Goal: Use online tool/utility: Utilize a website feature to perform a specific function

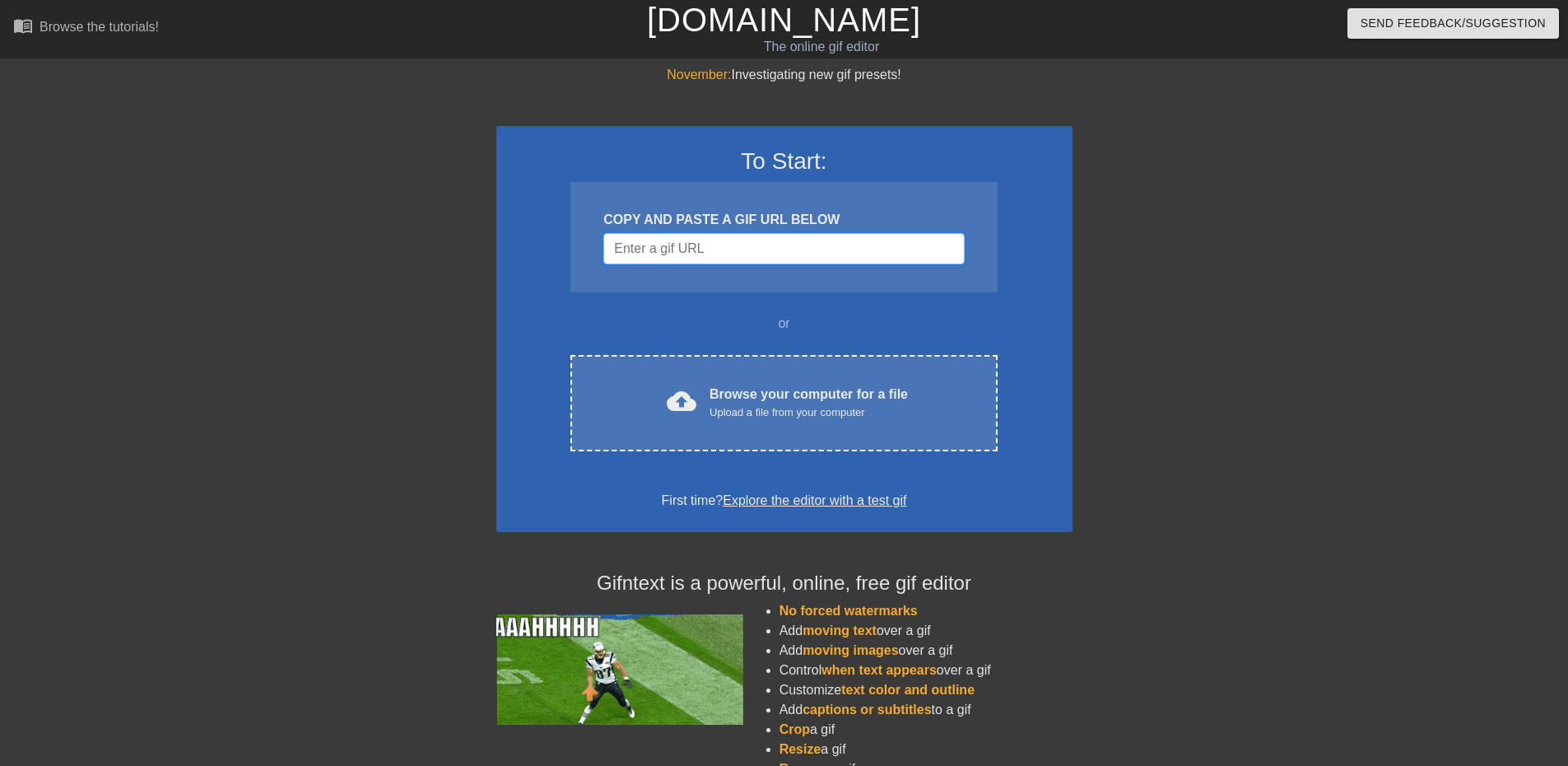
click at [707, 250] on input "Username" at bounding box center [784, 248] width 361 height 31
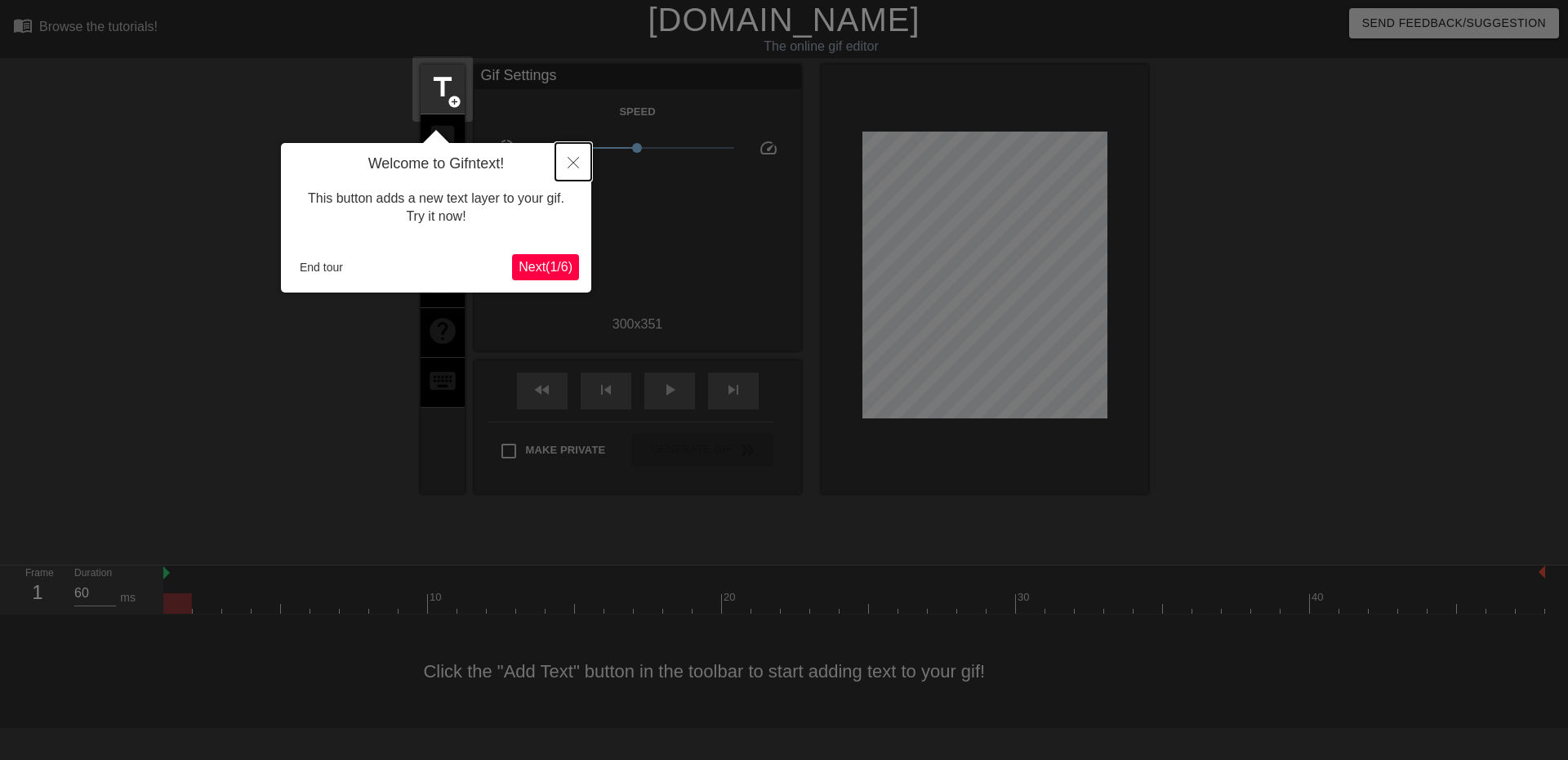
click at [573, 165] on icon "Close" at bounding box center [573, 163] width 11 height 11
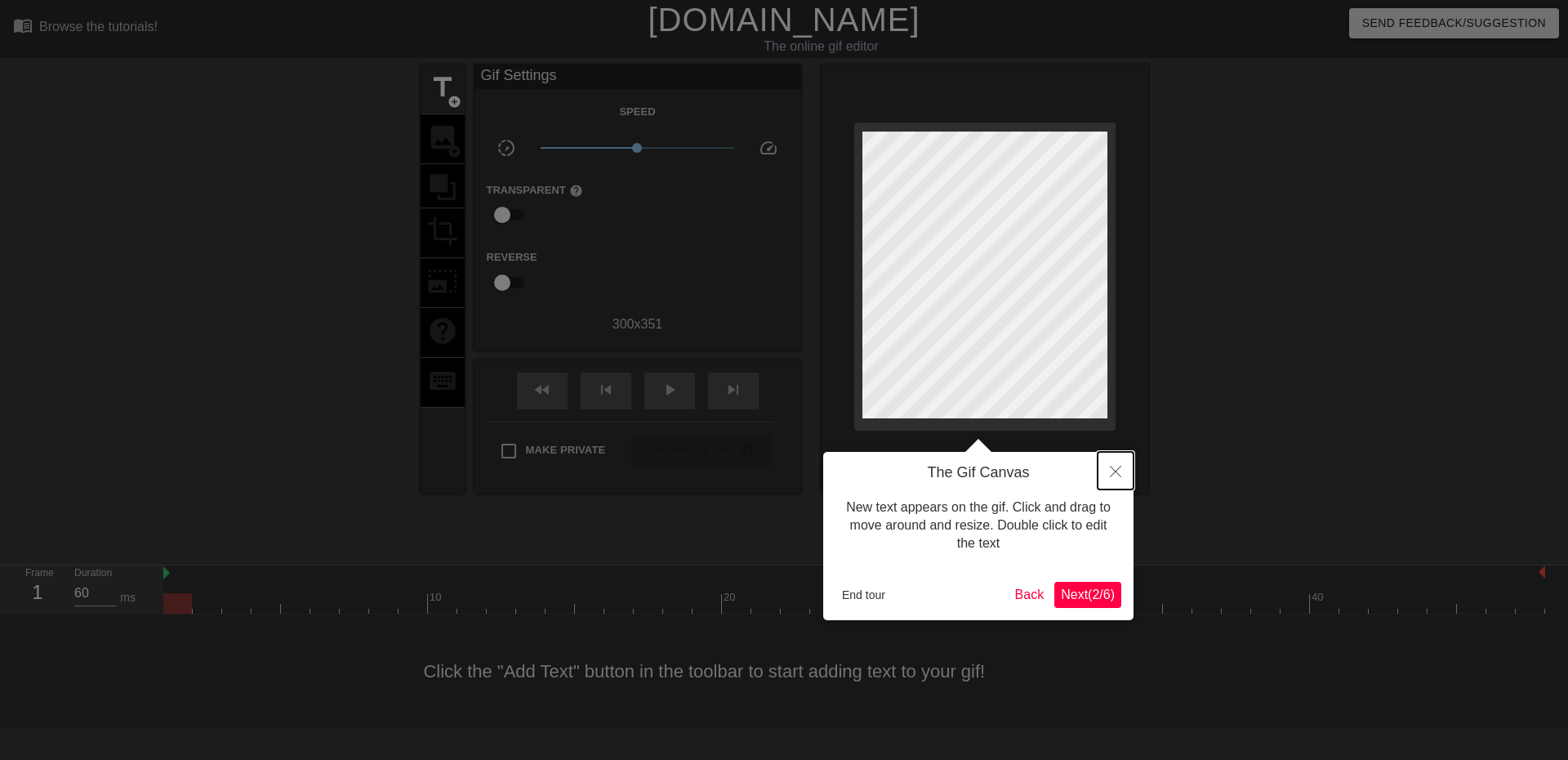
click at [1108, 465] on button "Close" at bounding box center [1116, 470] width 36 height 38
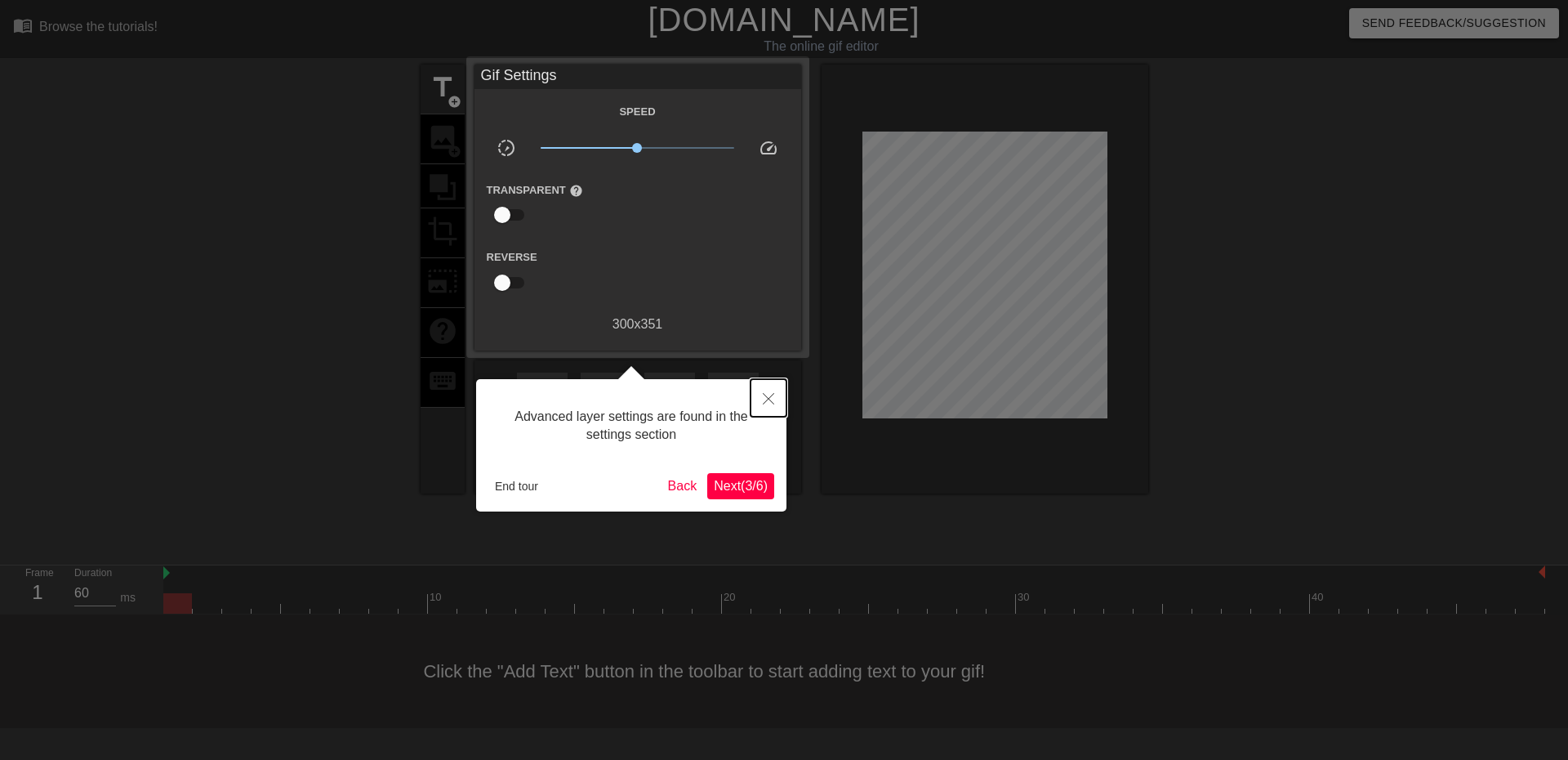
click at [772, 395] on icon "Close" at bounding box center [768, 398] width 11 height 11
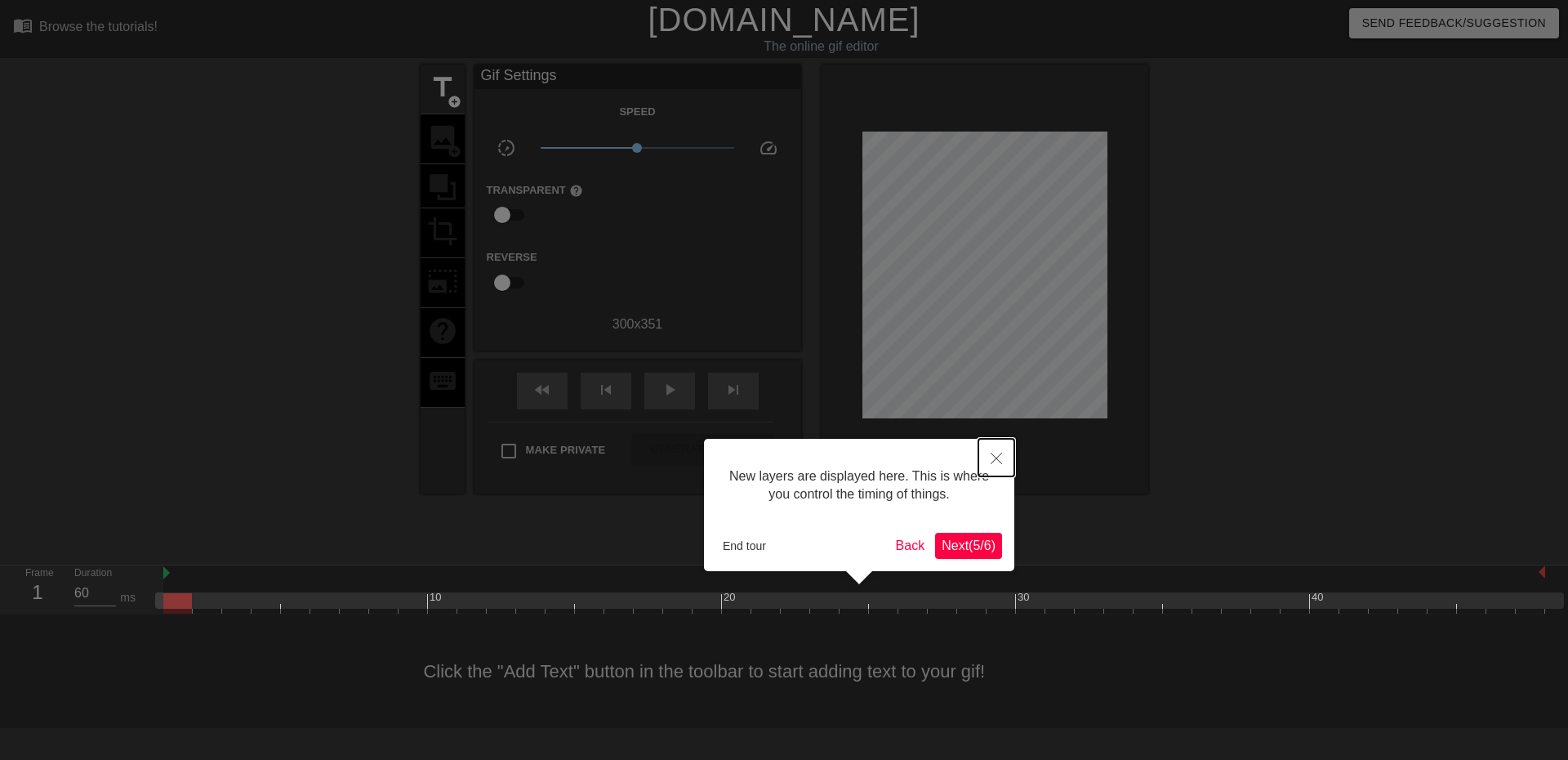
click at [995, 461] on icon "Close" at bounding box center [996, 458] width 11 height 11
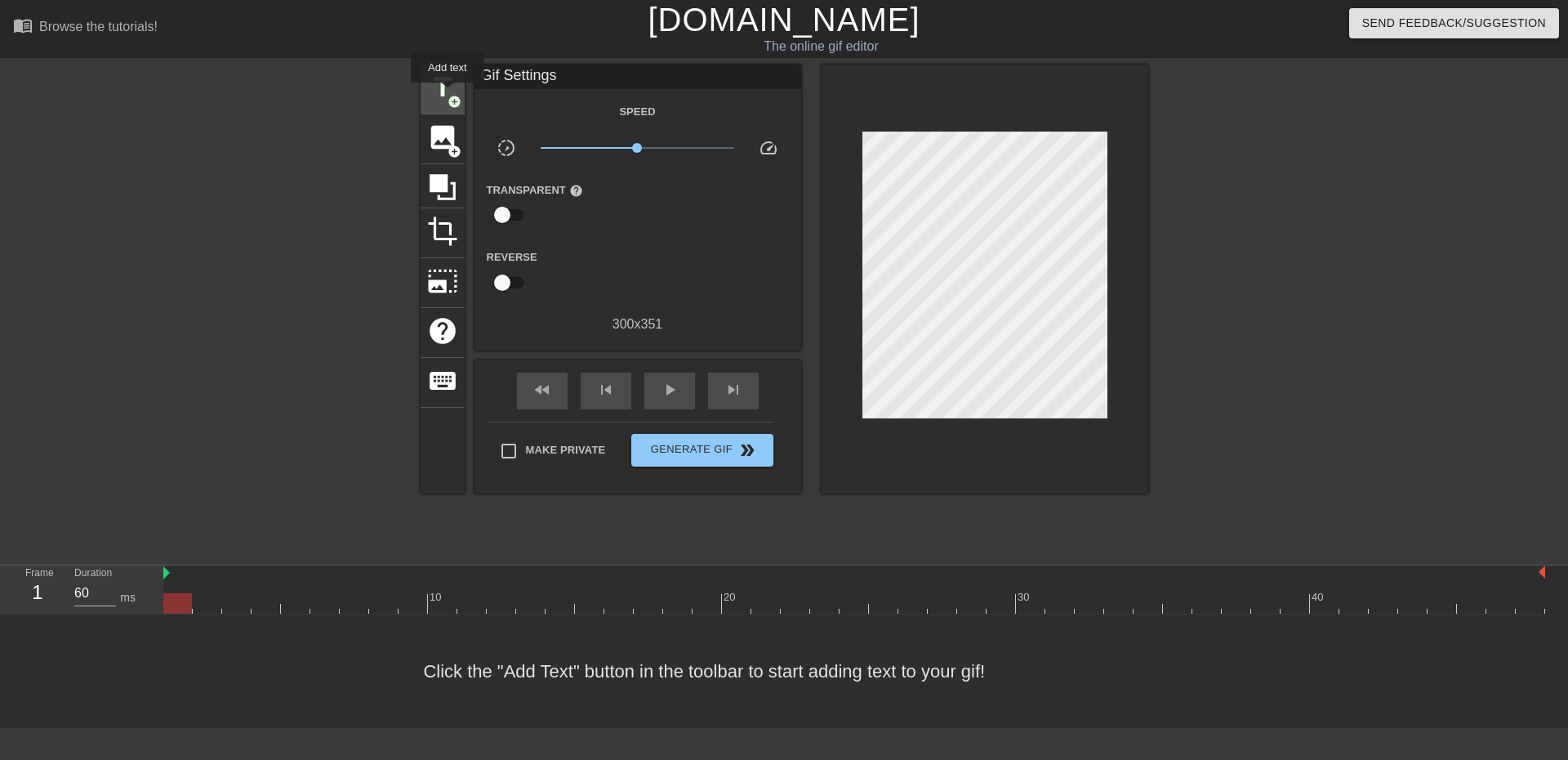
click at [448, 93] on span "title" at bounding box center [442, 87] width 31 height 31
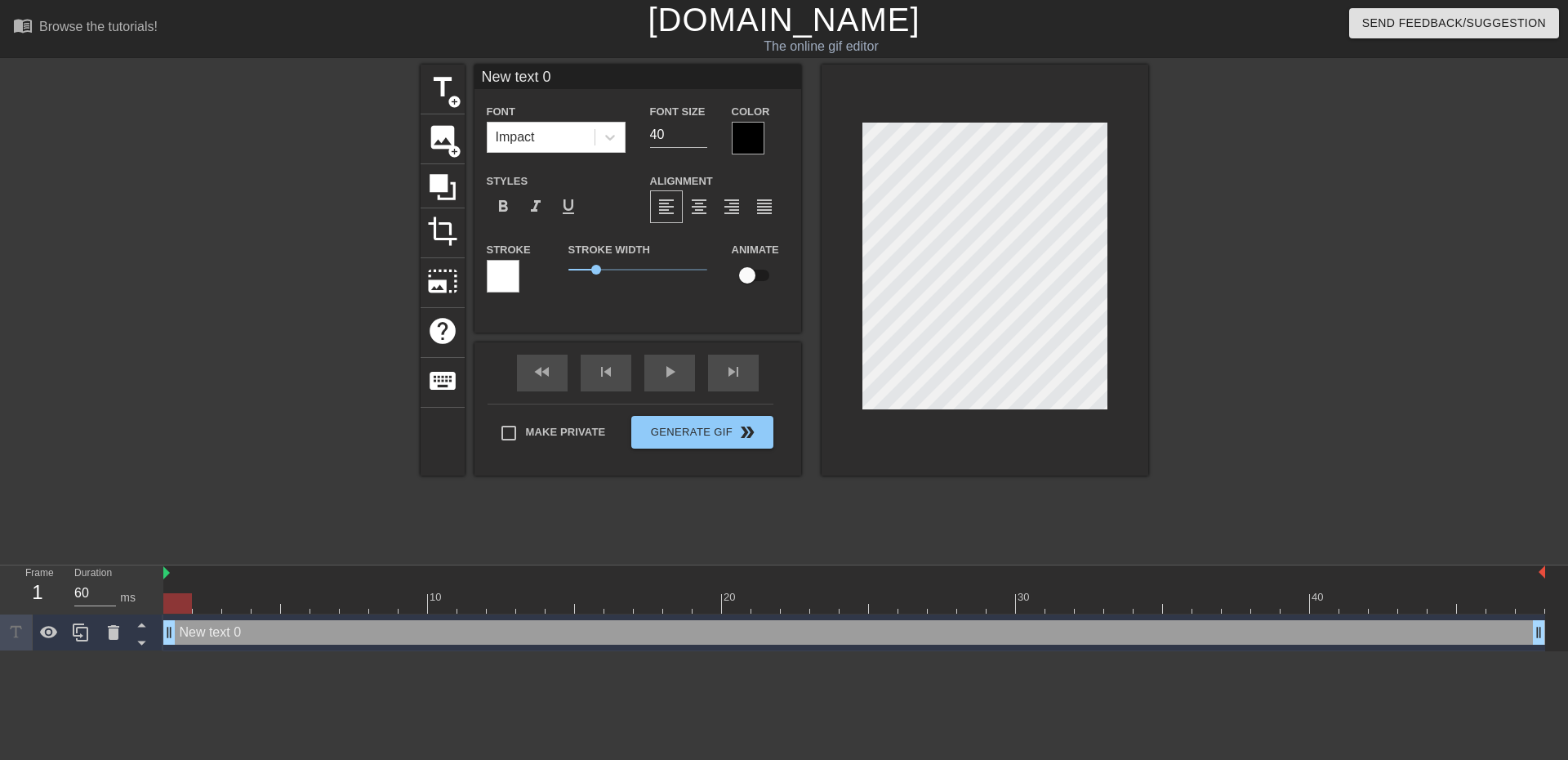
scroll to position [2, 4]
type input "J"
type textarea "J"
type input "JA"
type textarea "JA"
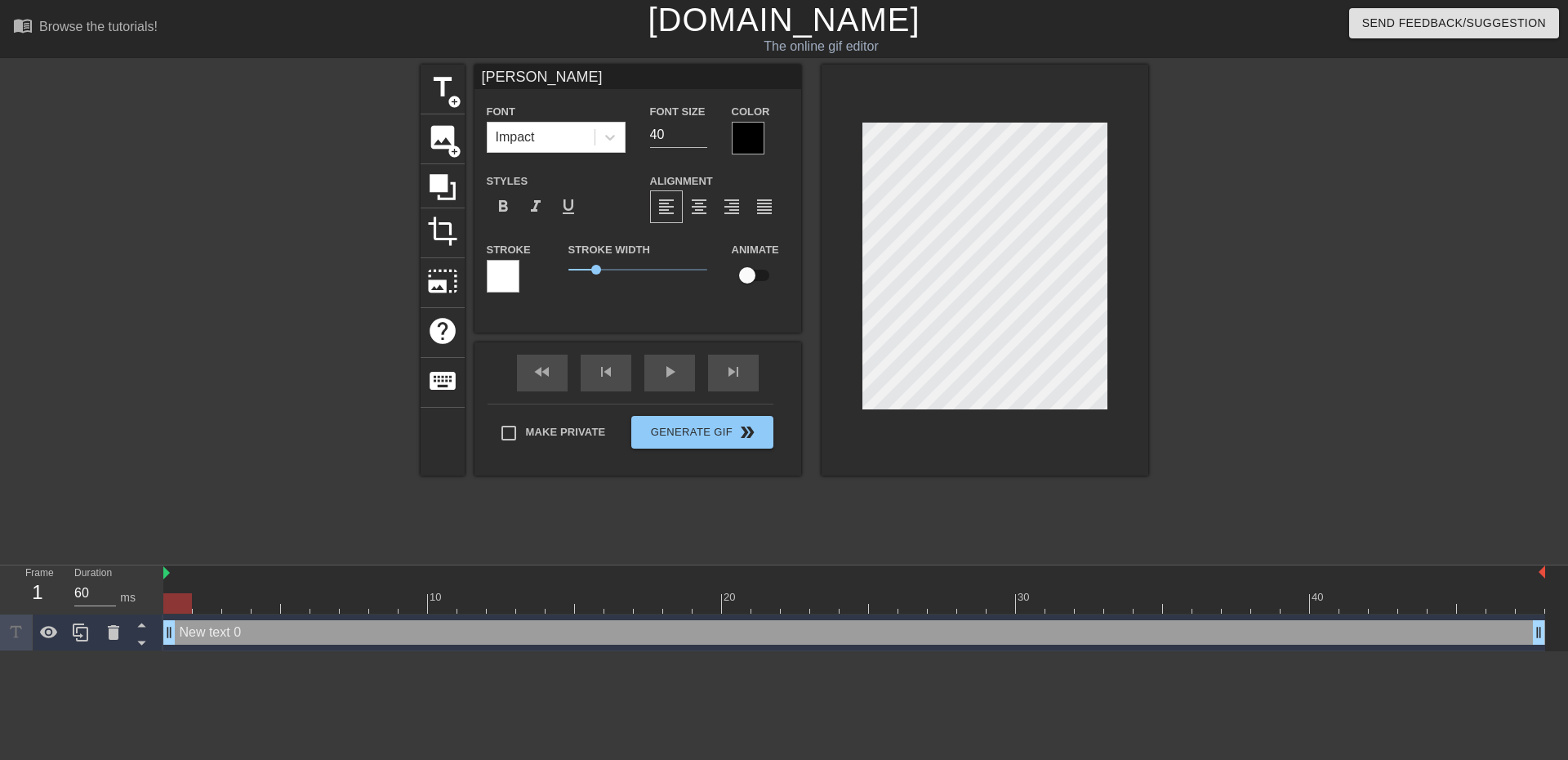
scroll to position [2, 3]
type input "JAc"
type textarea "JAc"
type input "JAce"
type textarea "JAce"
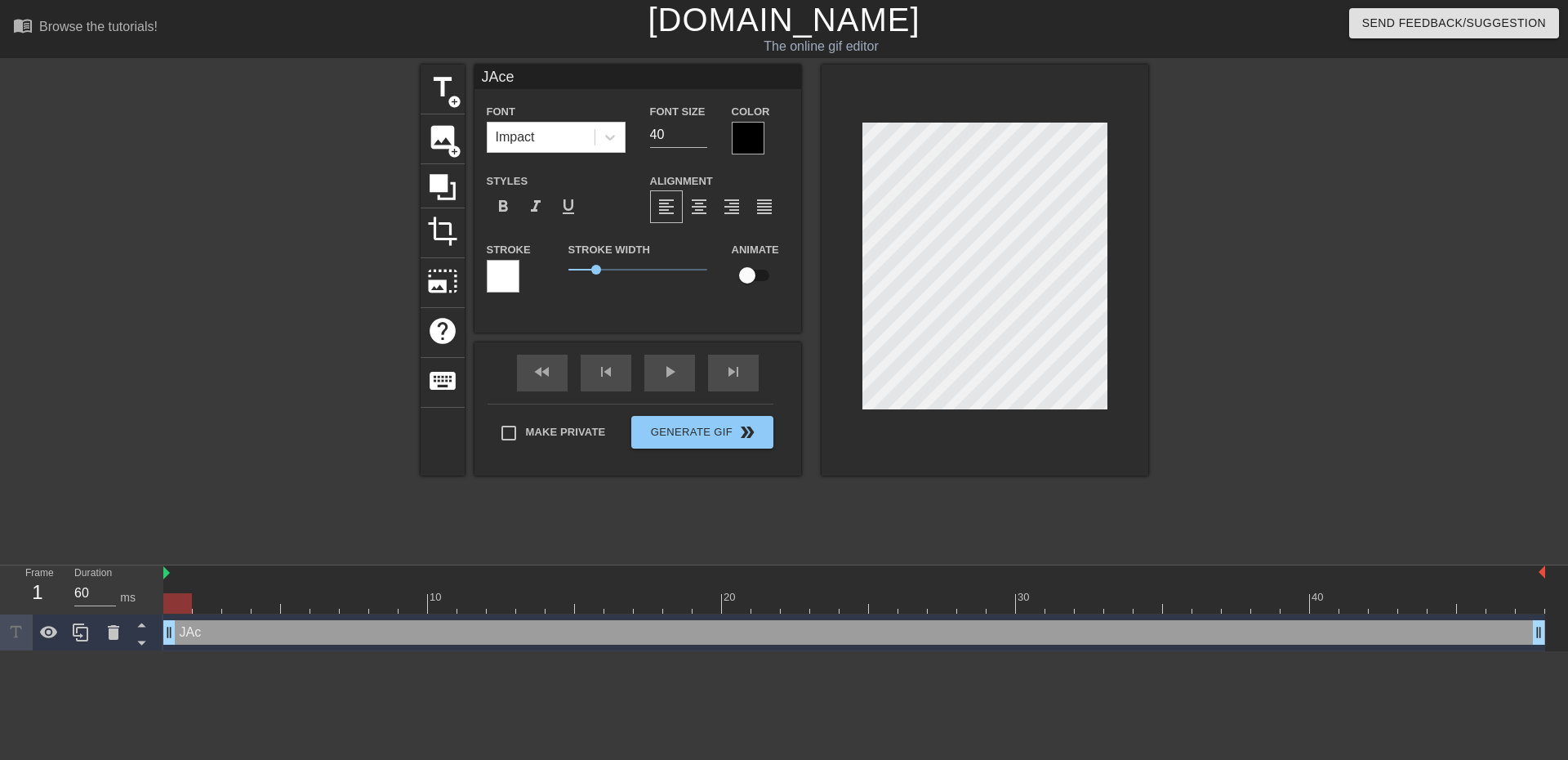
type input "JAcek"
type textarea "JAcek"
type input "JAce"
type textarea "JAce"
type input "JAc"
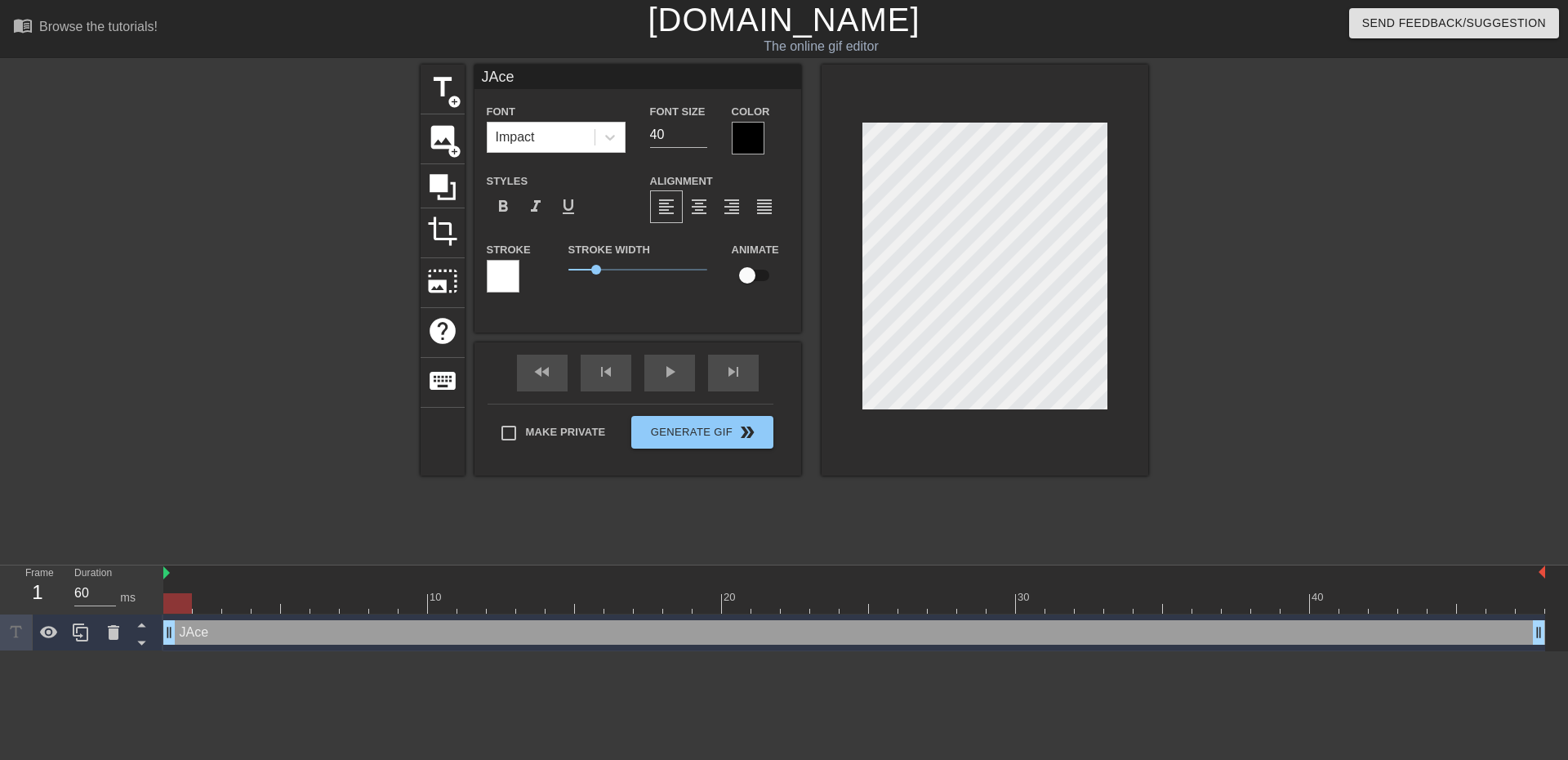
type textarea "JAc"
type input "JA"
type textarea "JA"
type input "J"
type textarea "J"
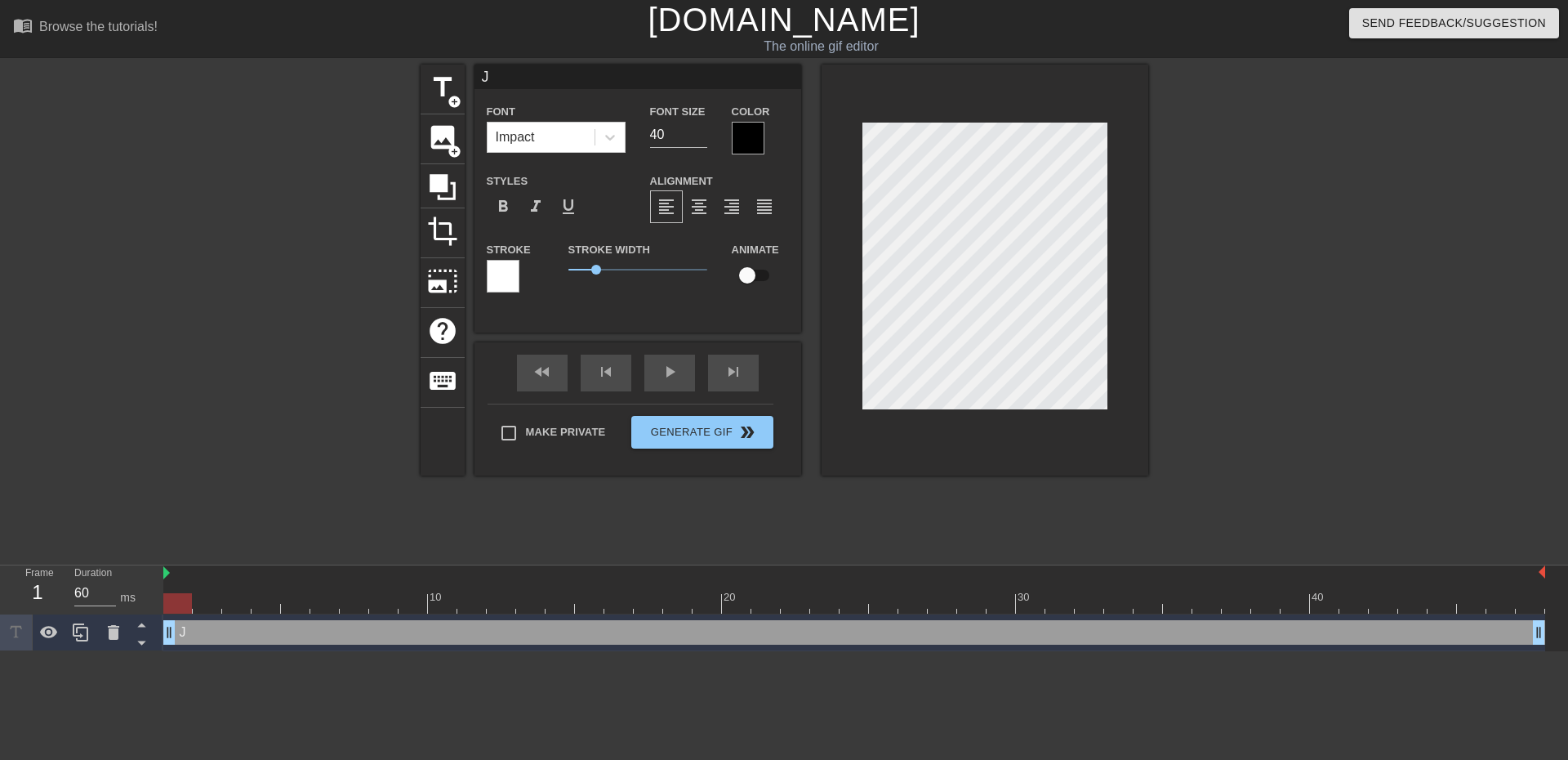
type input "Ja"
type textarea "Ja"
type input "Jac"
type textarea "Jac"
type input "Jack"
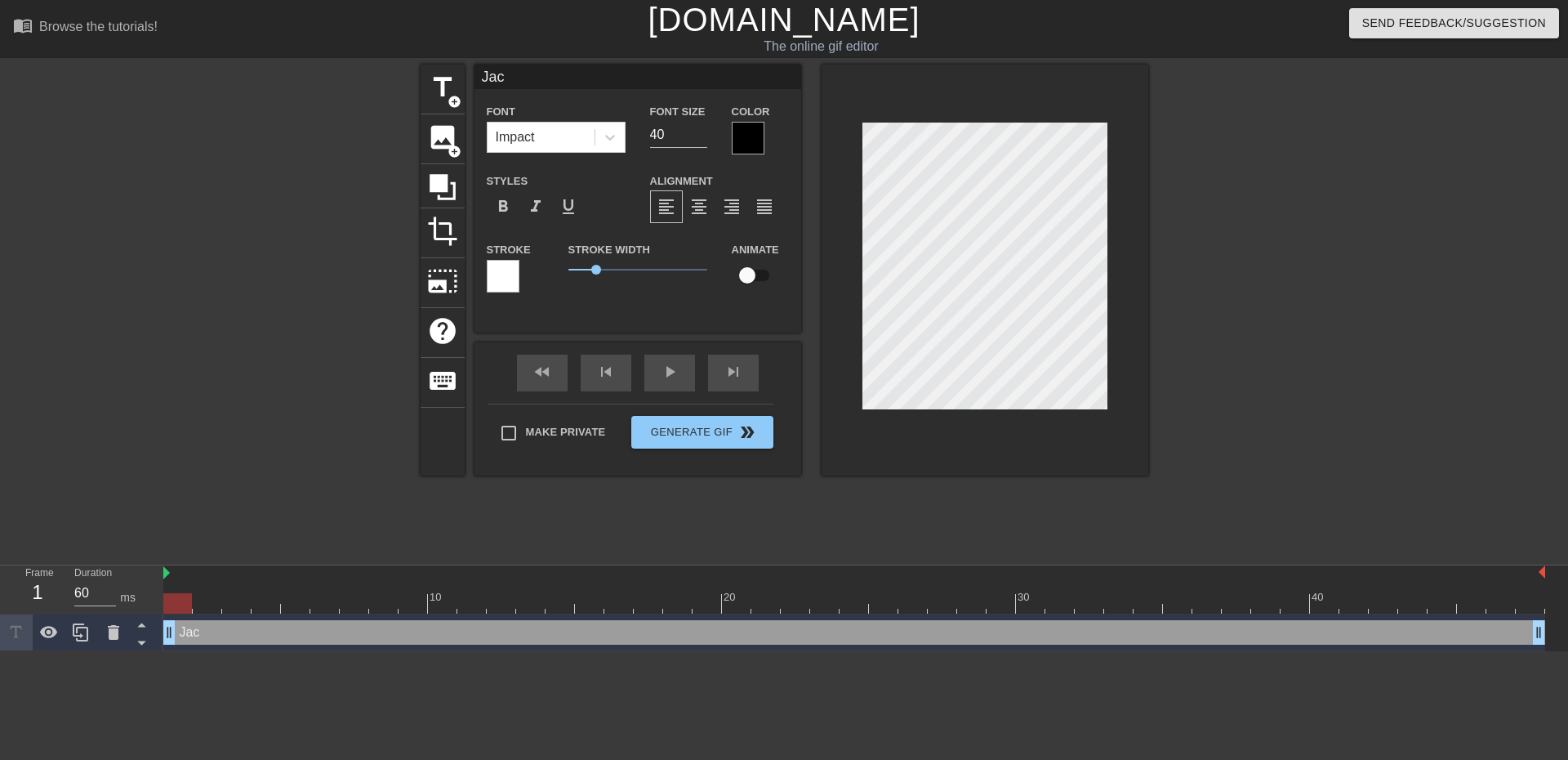
type textarea "Jack"
type input "Jacke"
type textarea "Jacke"
type input "Jack"
type textarea "Jack"
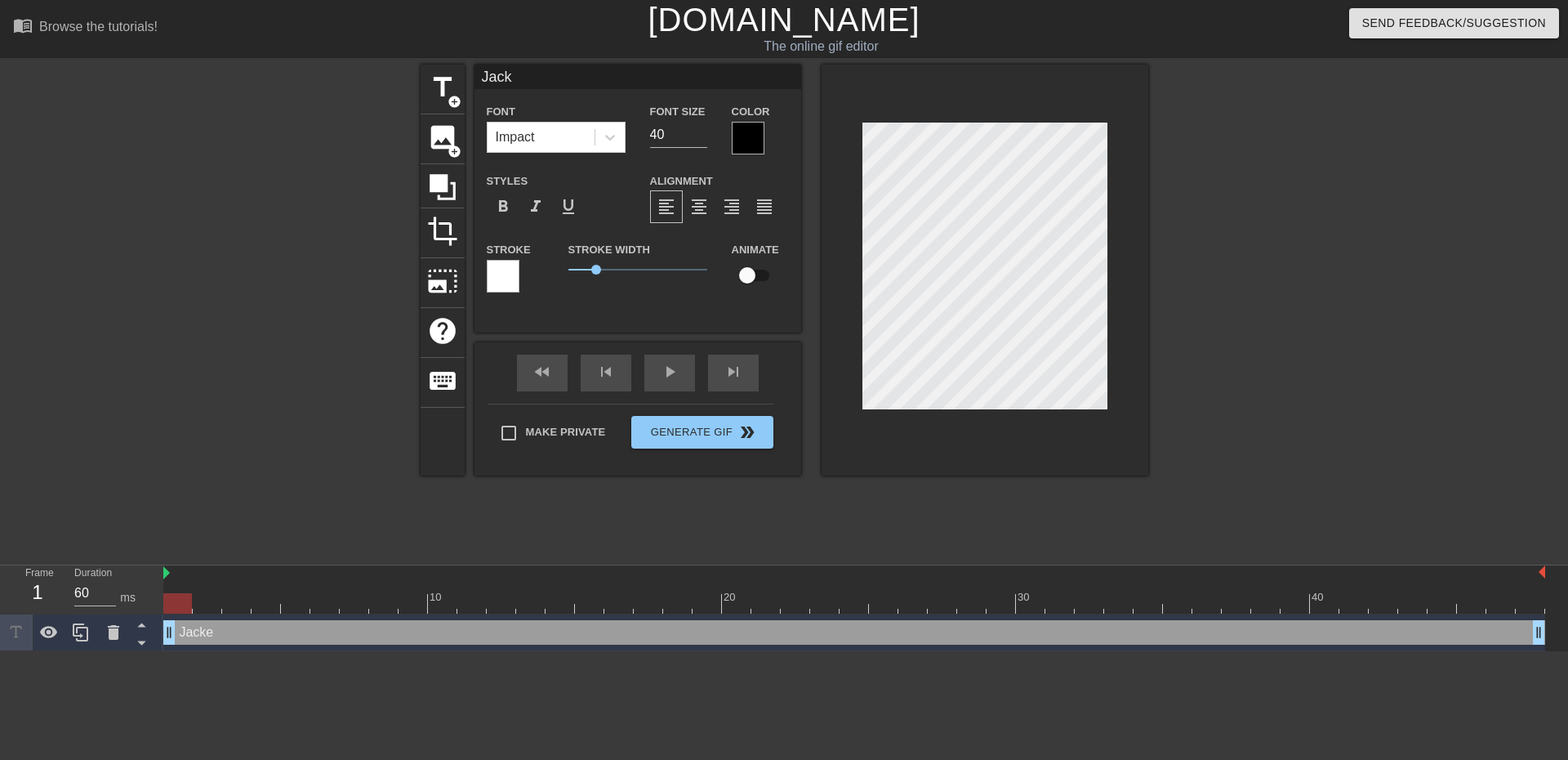
type input "Jac"
type textarea "Jac"
type input "Jace"
type textarea "Jace"
type input "Jacek"
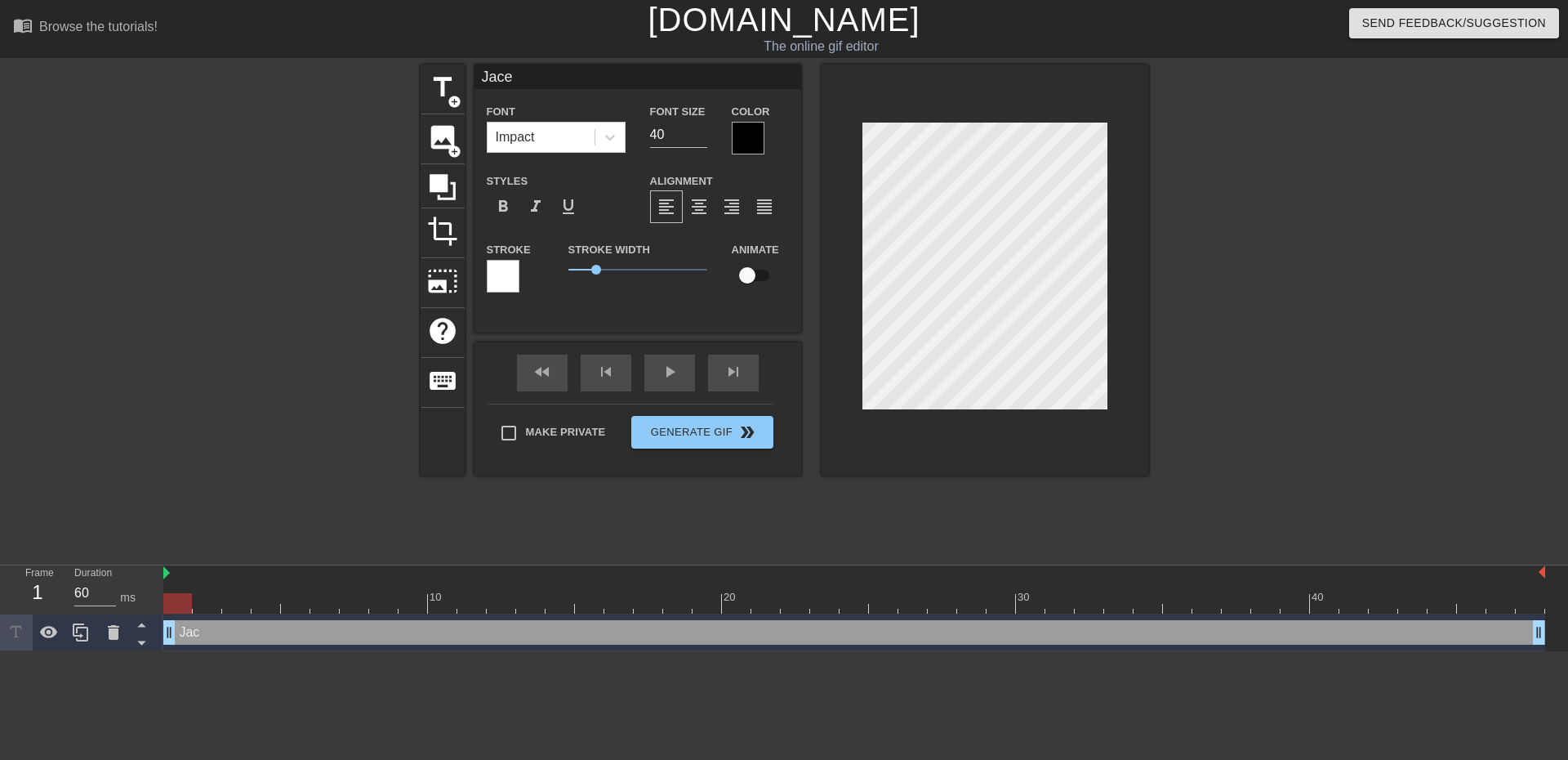
type textarea "Jacek"
type input "Jacek"
type textarea "Jacek"
type input "Jacek a"
type textarea "Jacek a"
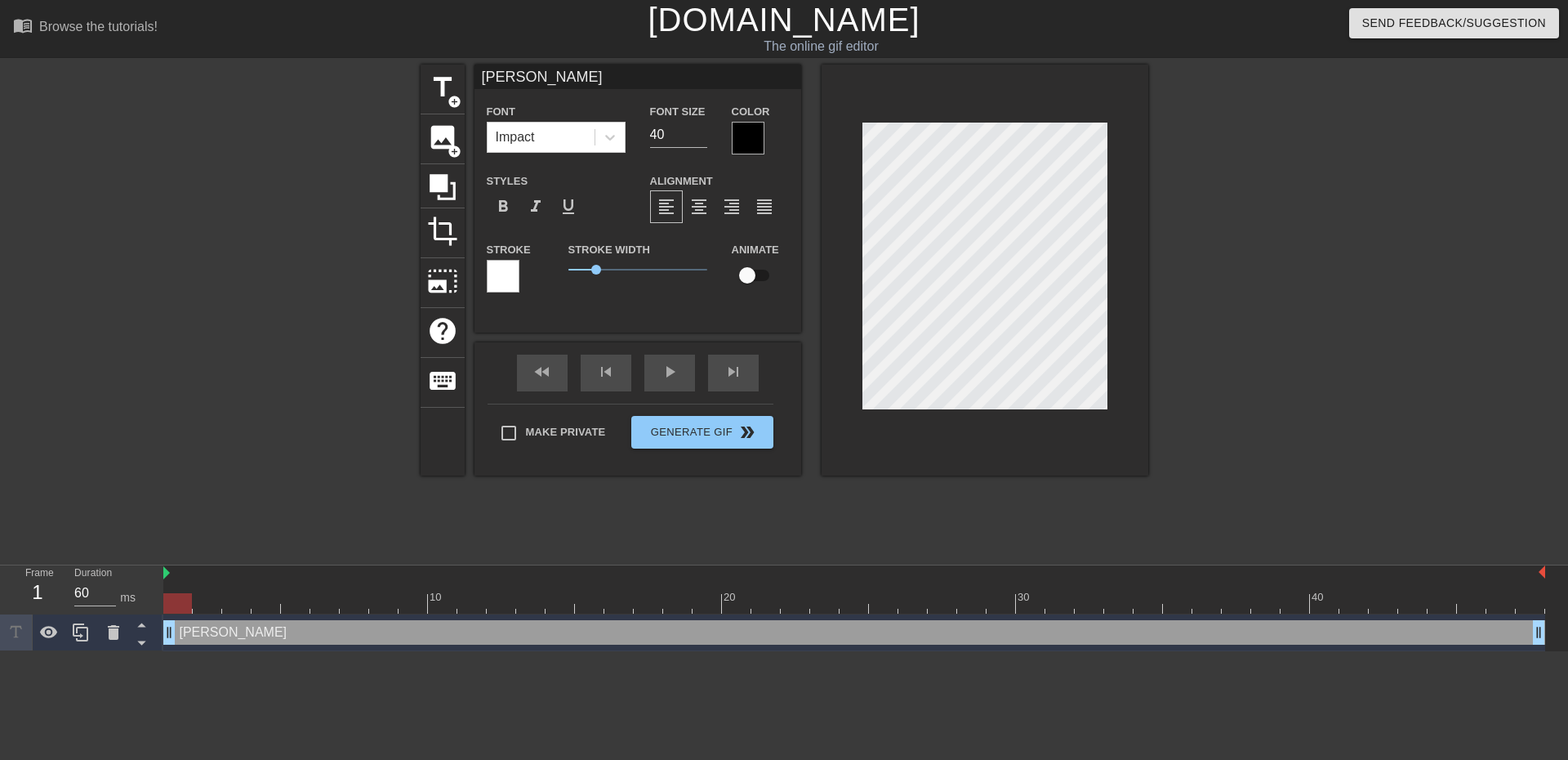
type input "Jacek af"
type textarea "Jacek af"
type input "Jacek aft"
type textarea "Jacek aft"
type input "Jacek afte"
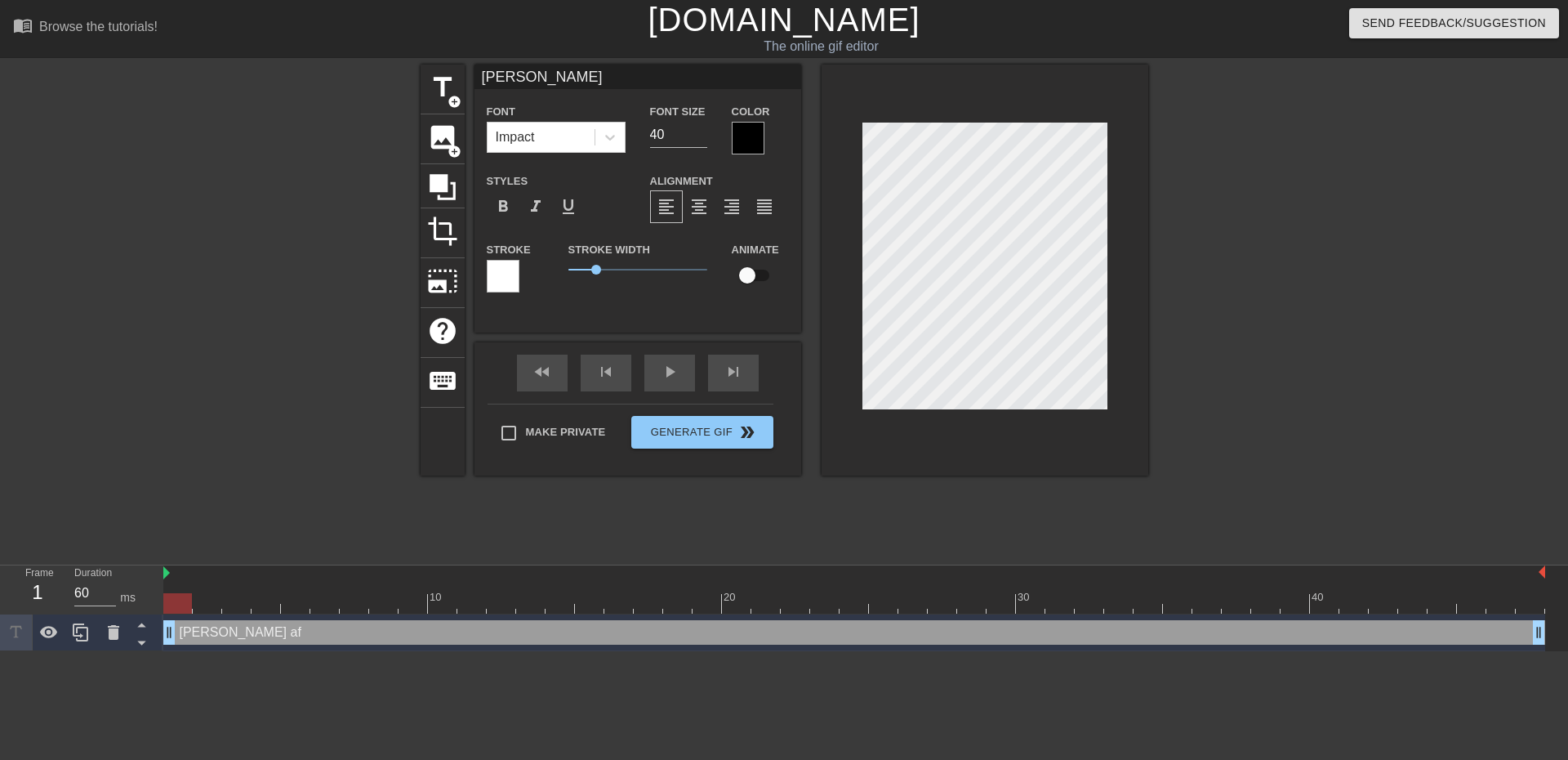
type textarea "Jacek afte"
type input "Jacek after"
type textarea "Jacek after"
type input "Jacek after"
type textarea "Jacek after"
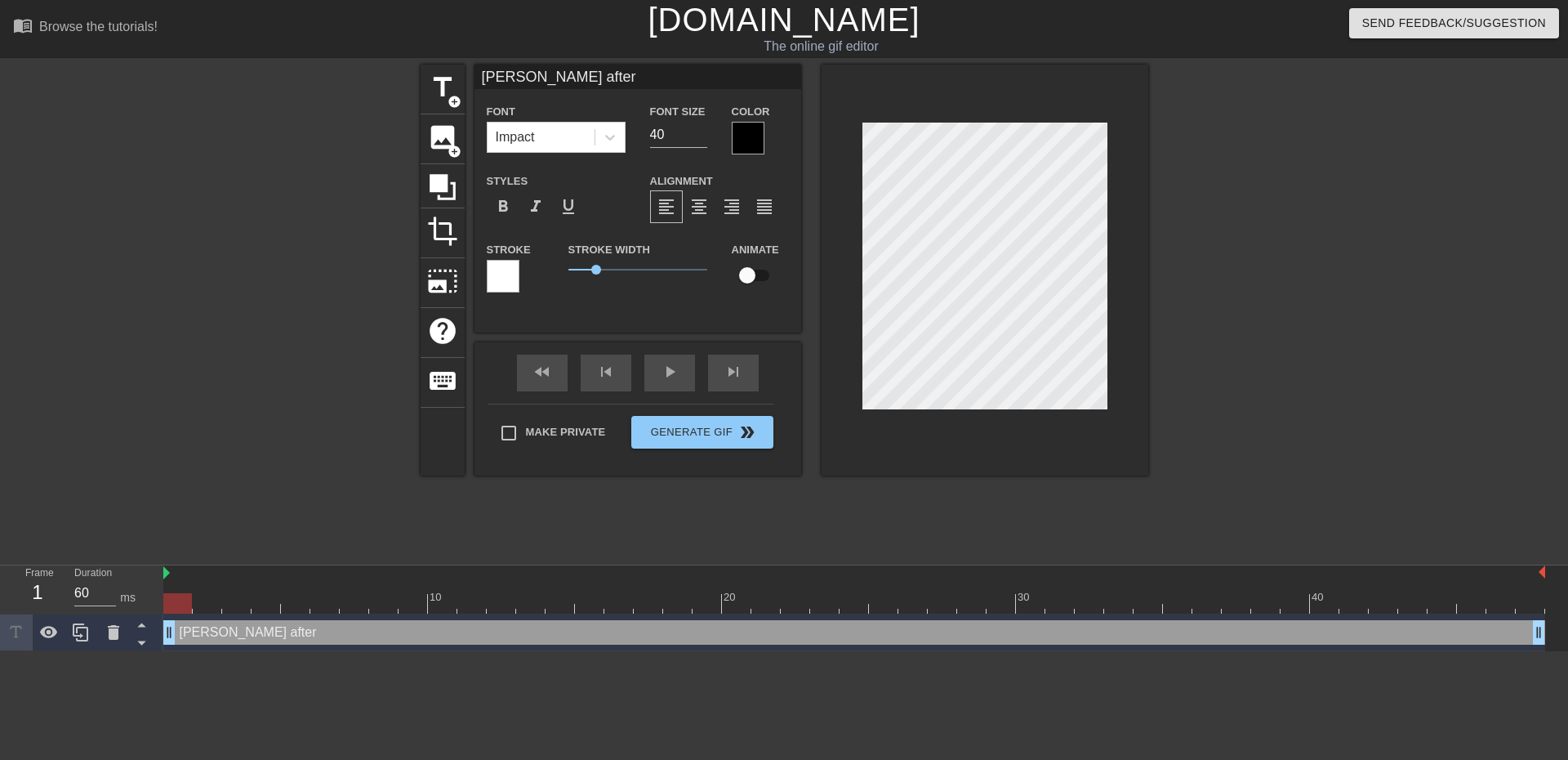
scroll to position [2, 4]
type input "Jacek after f"
type textarea "Jacek after f"
type input "Jacek after fi"
type textarea "Jacek after fi"
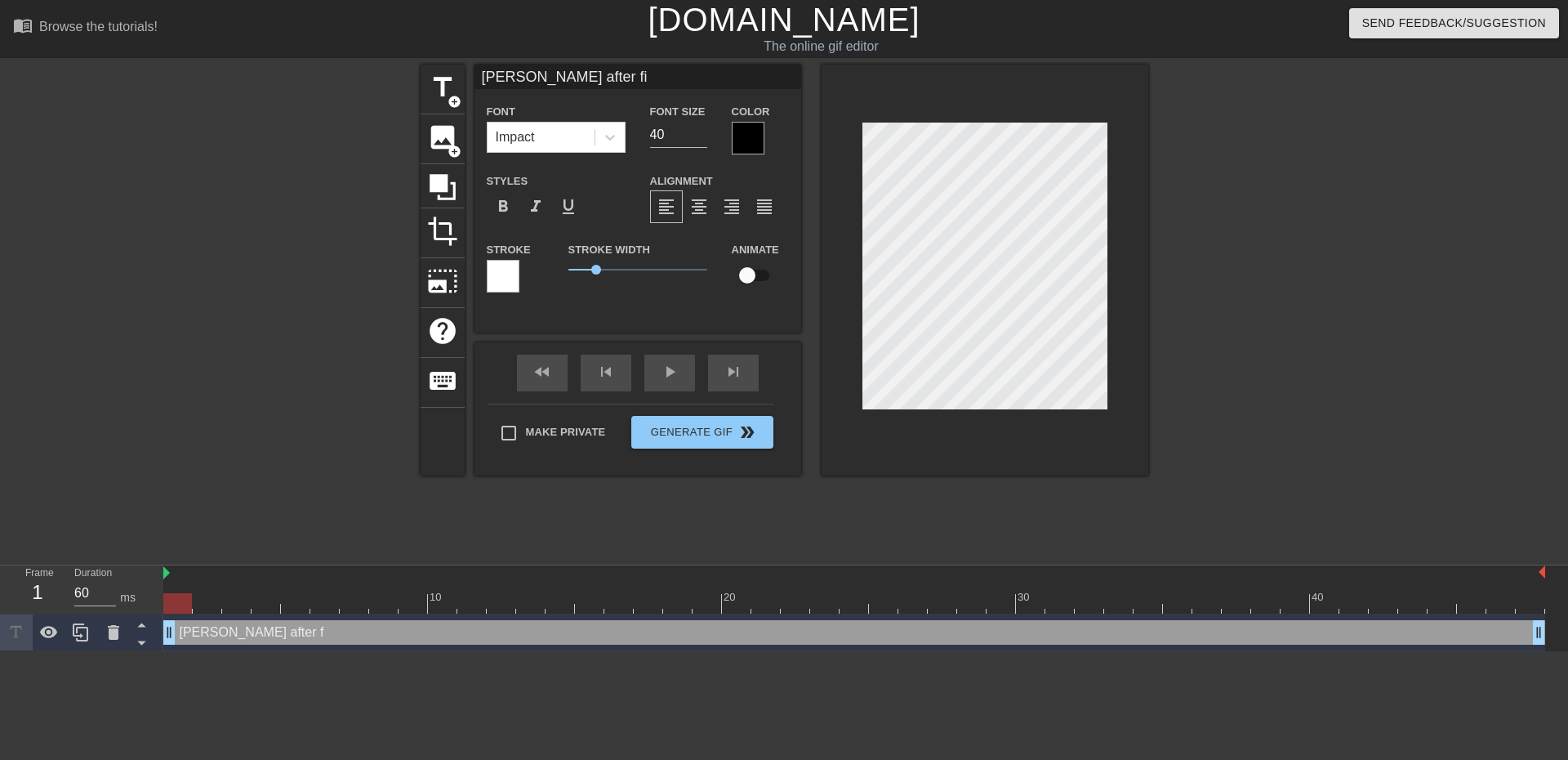
type input "Jacek after fix"
type textarea "Jacek after fix"
type input "Jacek after fixe"
type textarea "Jacek after fixe"
type input "Jacek after fix"
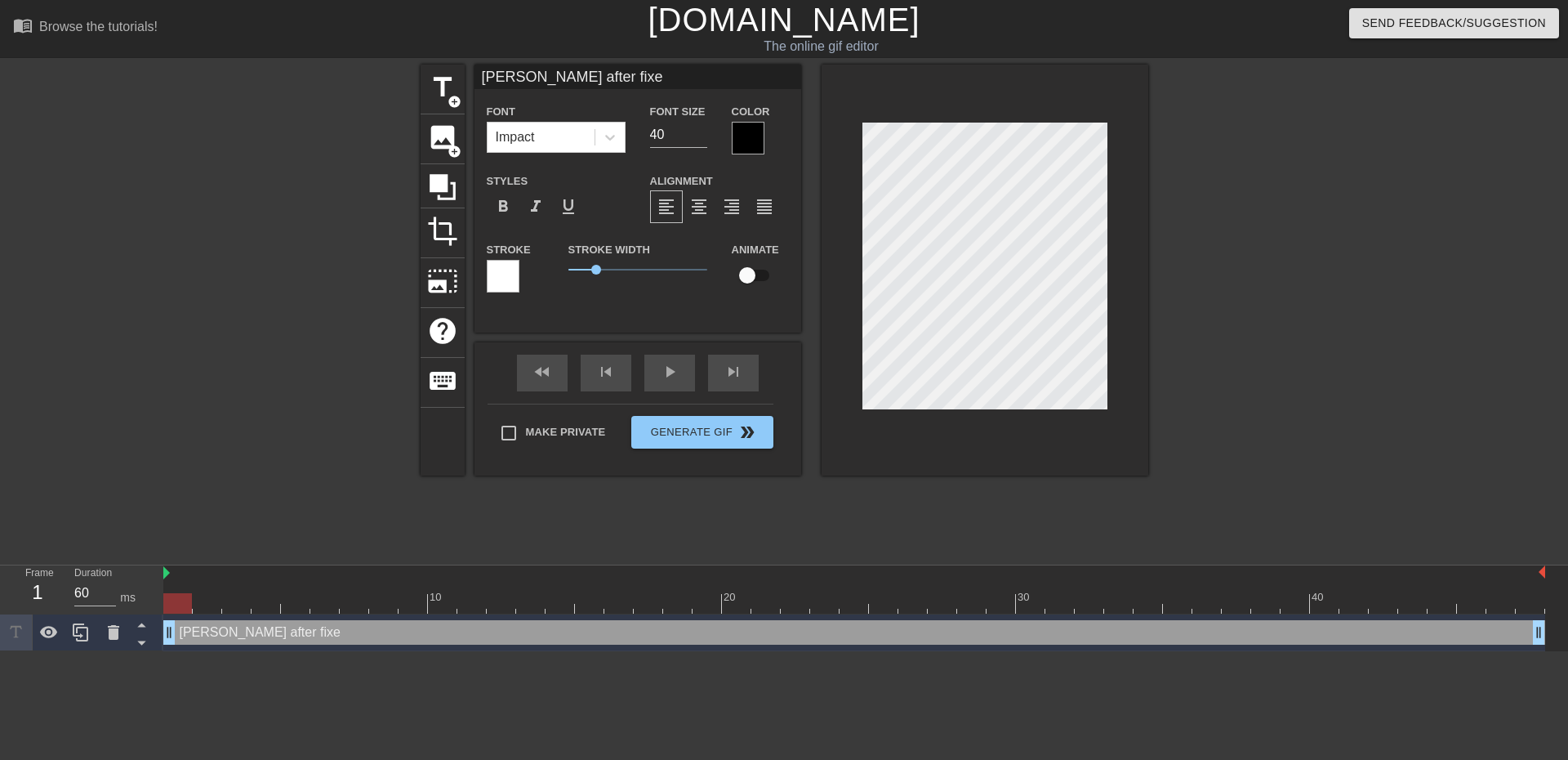
type textarea "Jacek after fix"
type input "Jacek after fixi"
type textarea "Jacek after fixin"
type input "Jacek after fixing"
type textarea "Jacek after fixing"
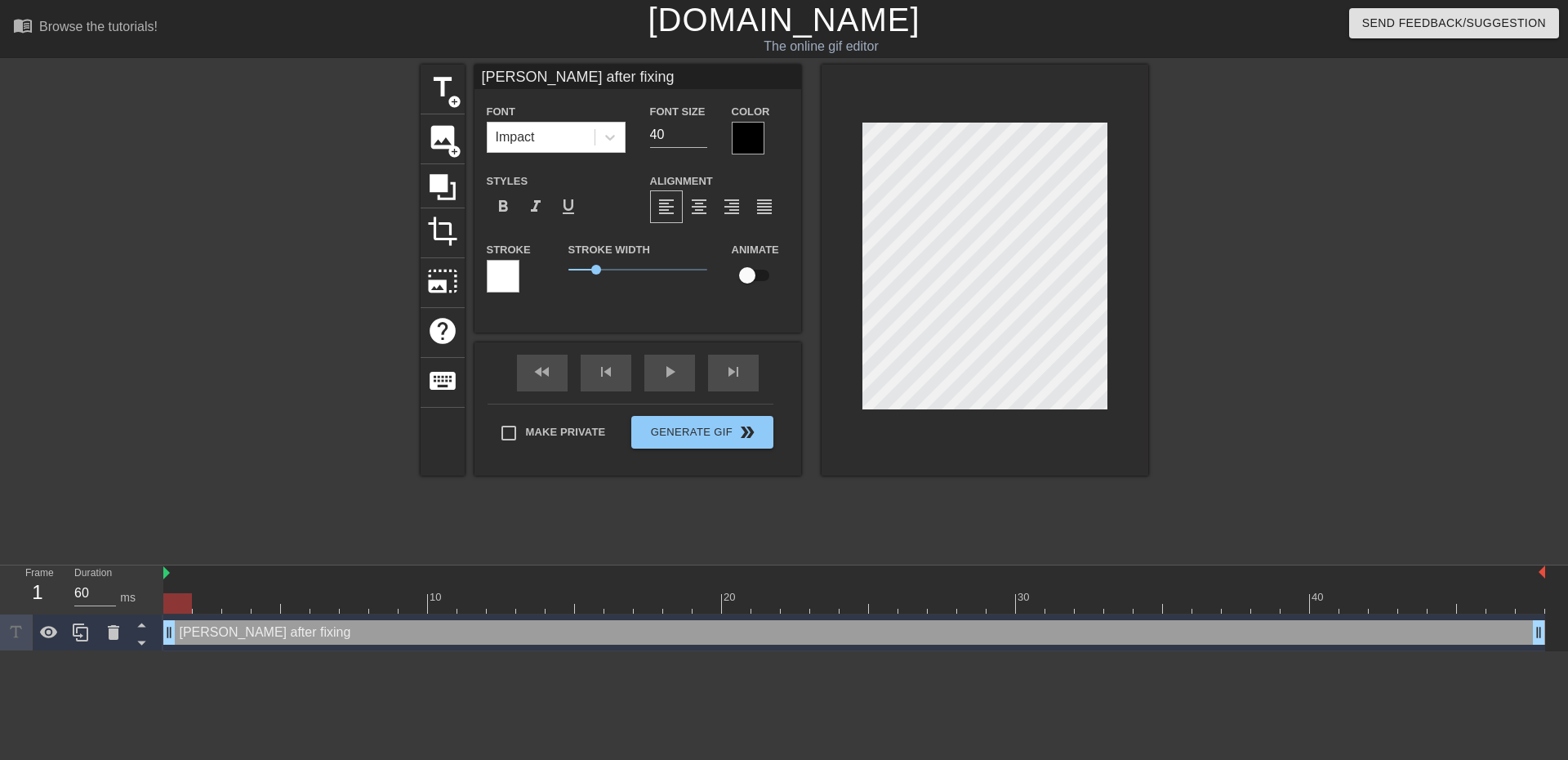
type input "Jacek after fixing"
type textarea "Jacek after fixing"
type input "Jacek after fixing a"
type textarea "Jacek after fixing a"
type input "Jacek after fixing a"
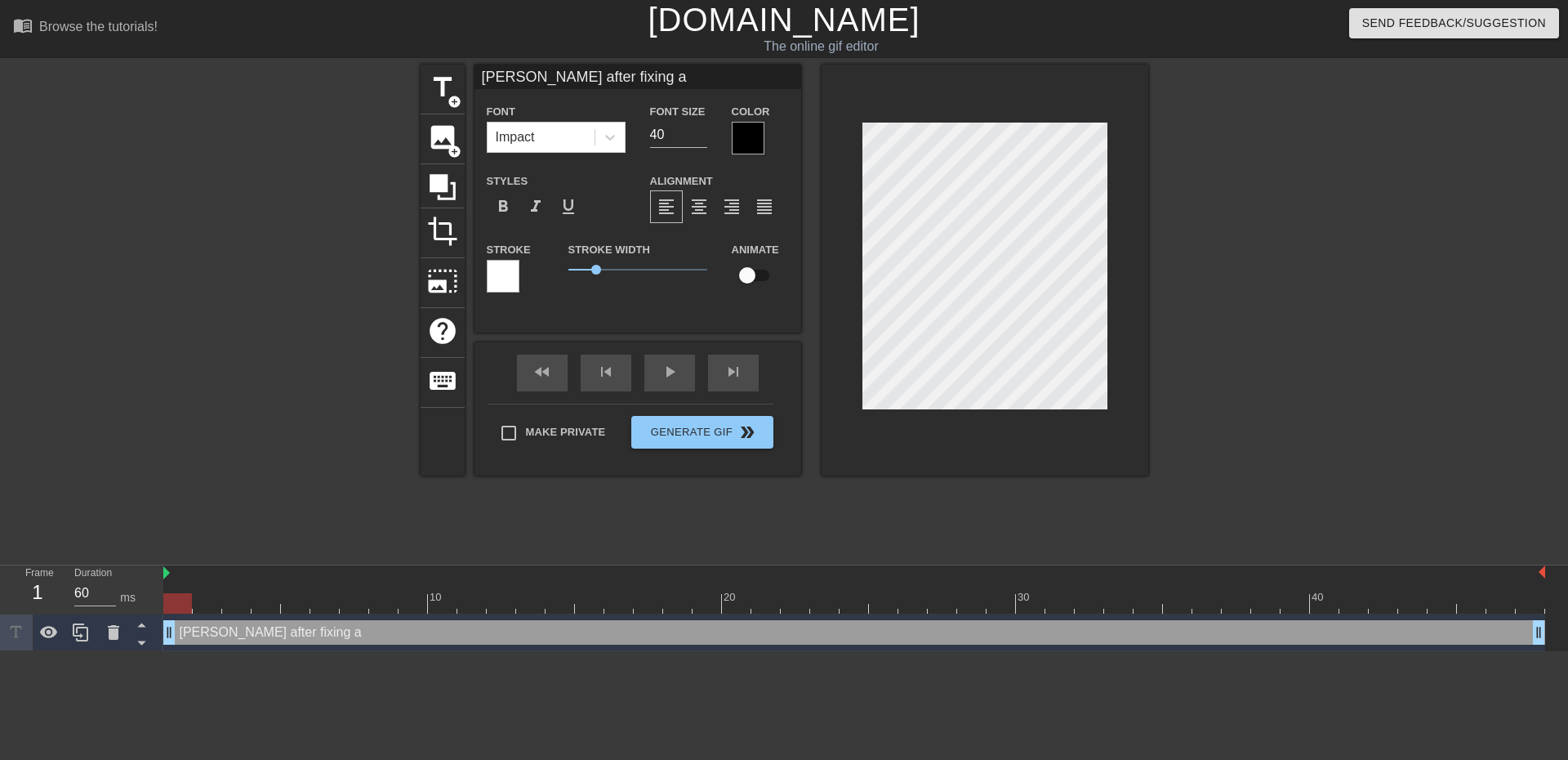
type textarea "Jacek after fixing a"
type input "Jacek after fixing a p"
type textarea "Jacek after fixing a p"
type input "Jacek after fixing a pr"
type textarea "Jacek after fixing a pr"
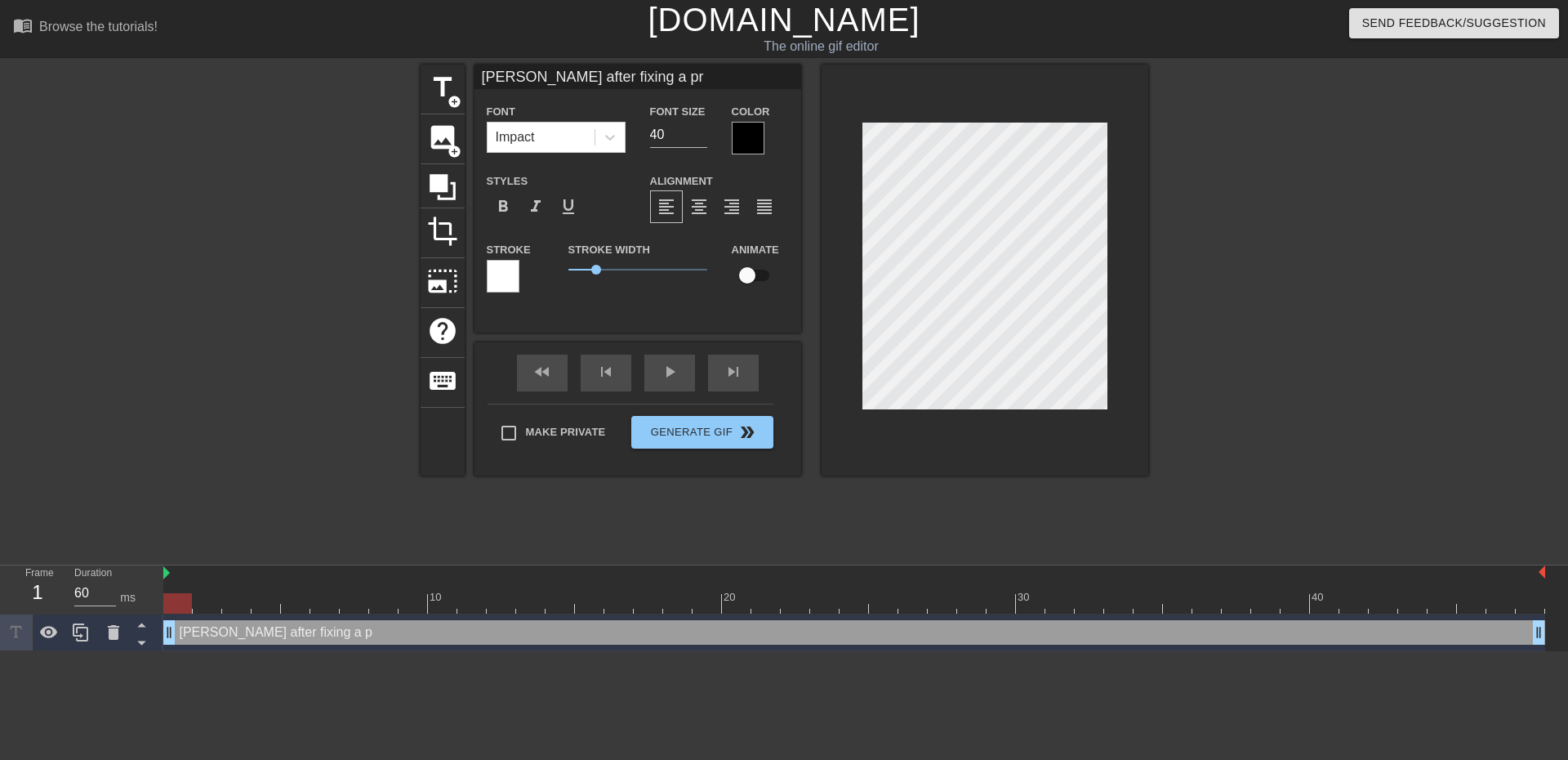
type input "Jacek after fixing a pro"
type textarea "Jacek after fixing a pro"
type input "Jacek after fixing a prod"
type textarea "Jacek after fixing a prod"
type input "Jacek after fixing a produ"
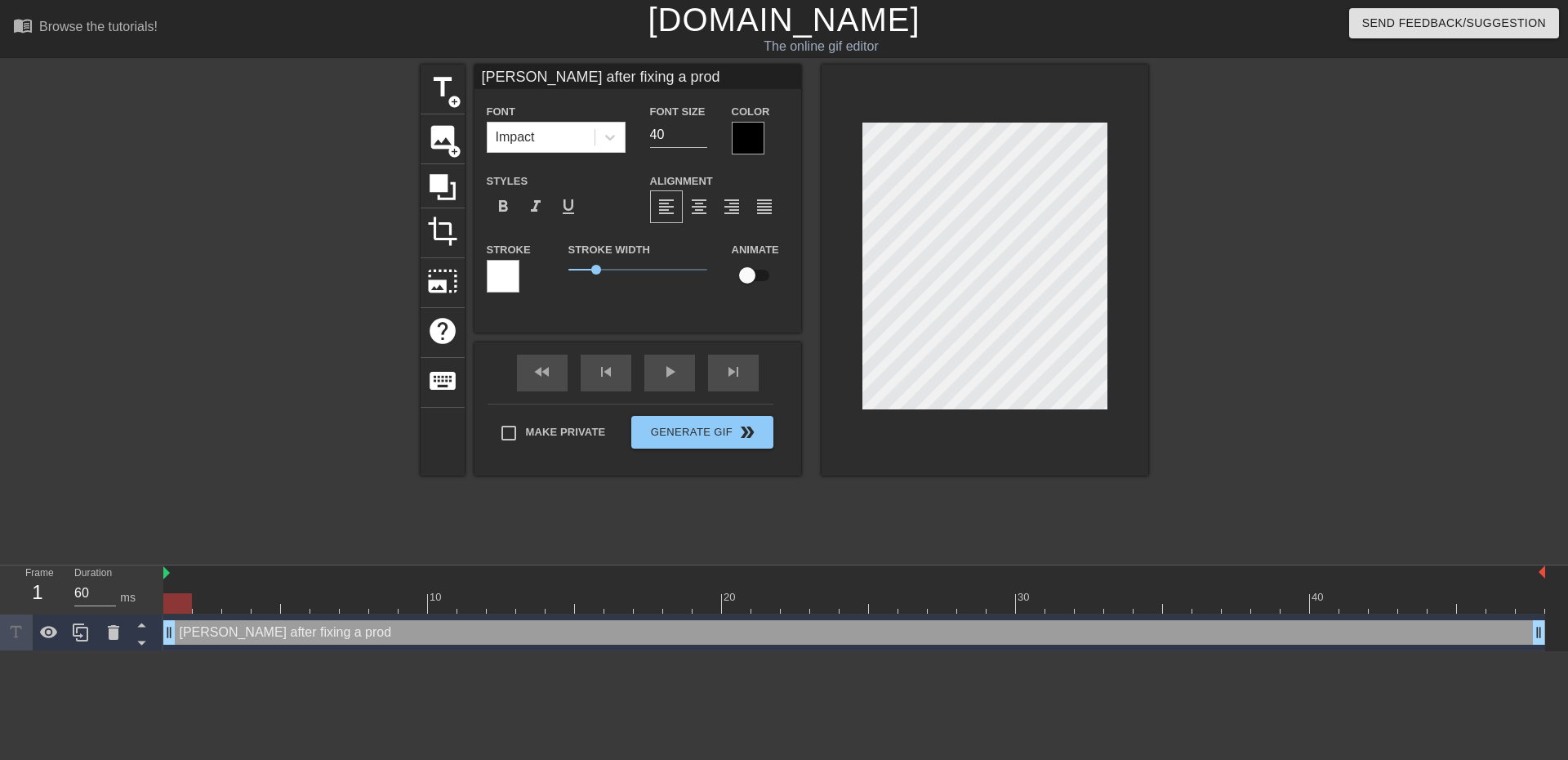
type textarea "Jacek after fixing a produ"
type input "Jacek after fixing a produc"
type textarea "Jacek after fixing a produc"
type input "Jacek after fixing a product"
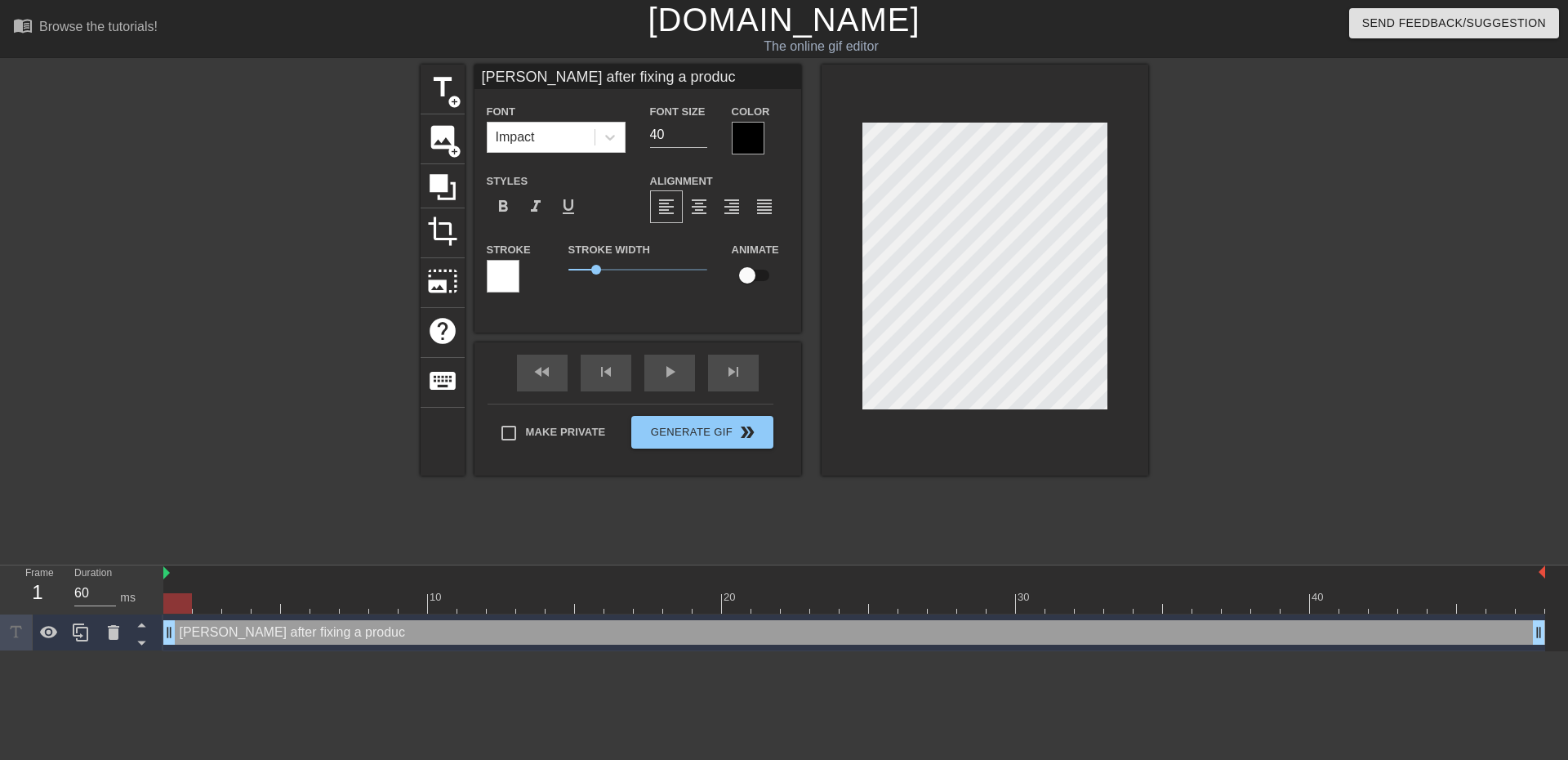
type textarea "Jacek after fixing a product"
type input "Jacek after fixing a producti"
type textarea "Jacek after fixing a producti"
type input "Jacek after fixing a productio"
type textarea "Jacek after fixing a productio"
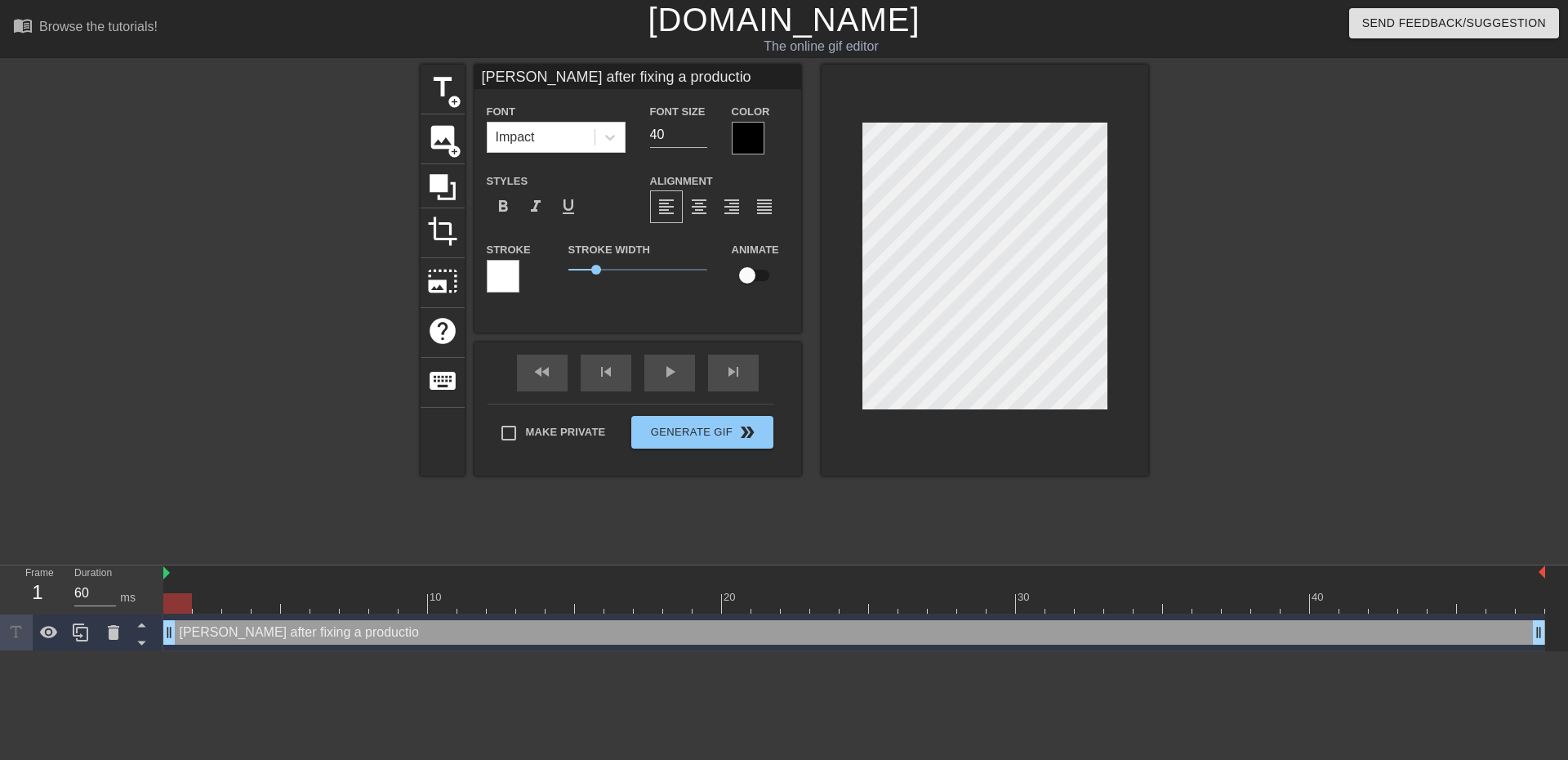
type input "Jacek after fixing a production"
type textarea "Jacek after fixing a production"
type input "Jacek after fixing a production"
type textarea "Jacek after fixing a production"
type input "Jacek after fixing a production b"
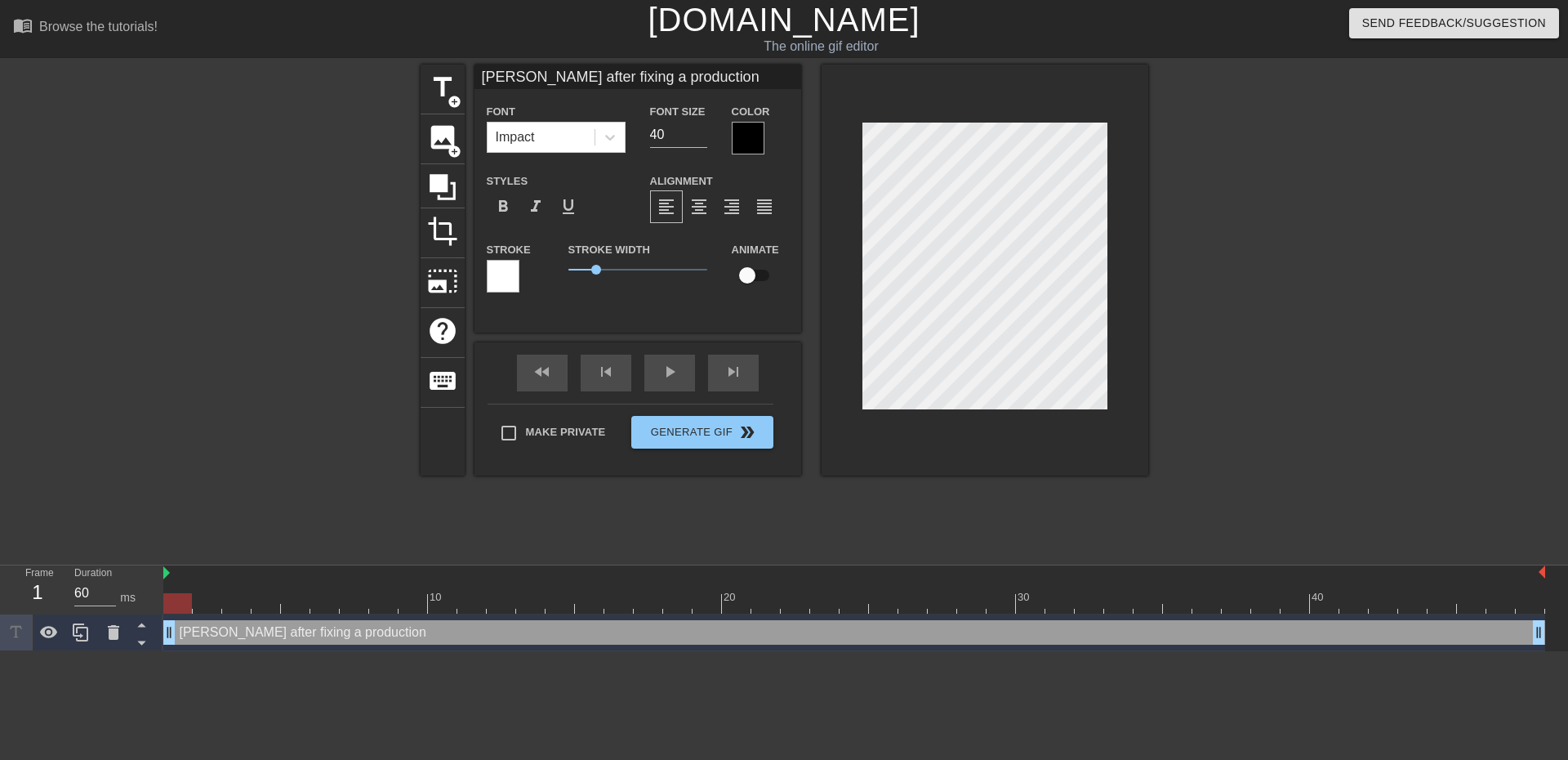
type textarea "Jacek after fixing a production b"
type input "Jacek after fixing a production bu"
type textarea "Jacek after fixing a production bu"
type input "Jacek after fixing a production bug"
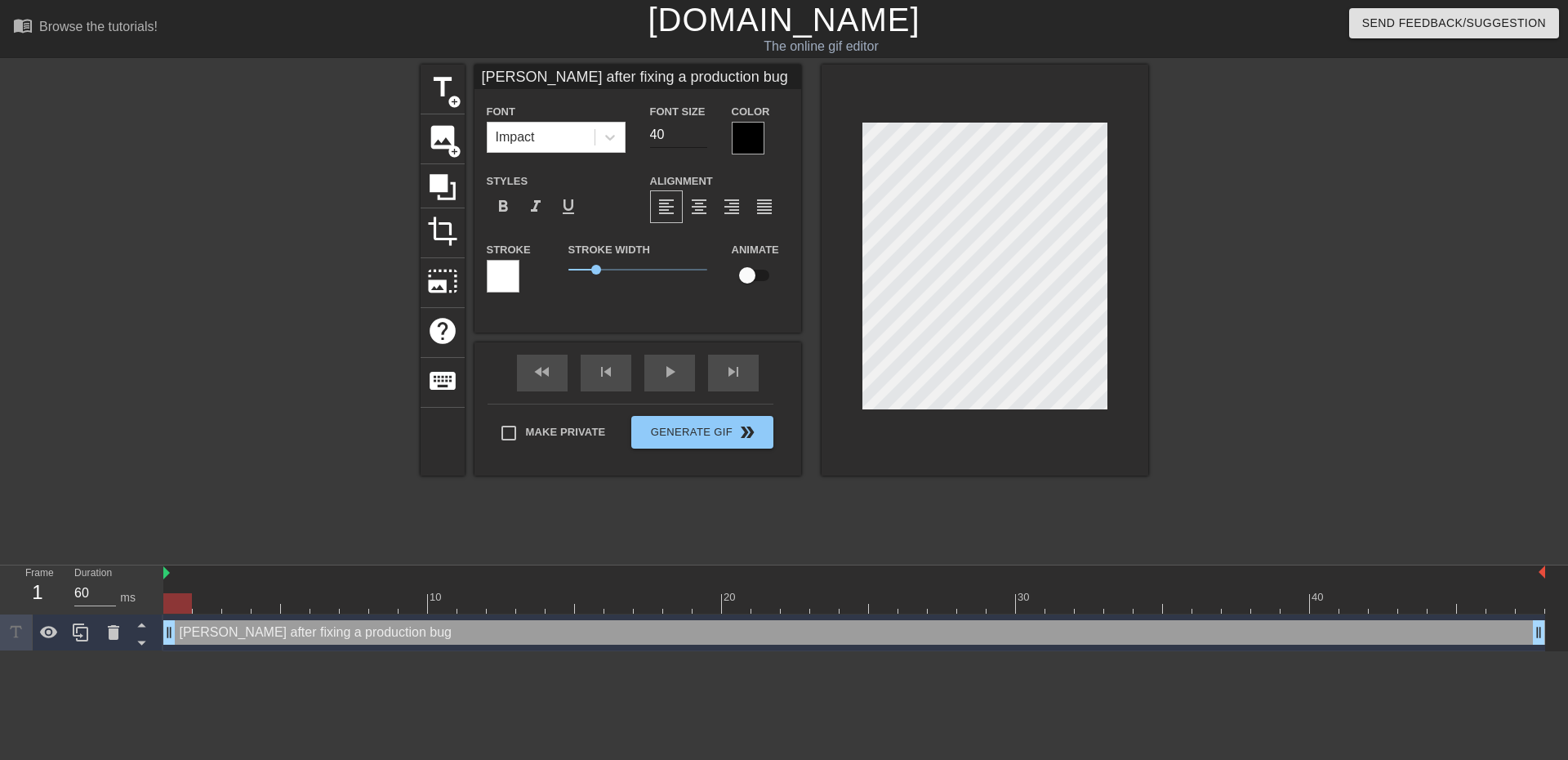
type textarea "Jacek after fixing a production bug"
click at [702, 136] on input "39" at bounding box center [678, 135] width 57 height 27
click at [702, 136] on input "38" at bounding box center [678, 135] width 57 height 27
click at [702, 136] on input "37" at bounding box center [678, 135] width 57 height 27
click at [702, 136] on input "36" at bounding box center [678, 135] width 57 height 27
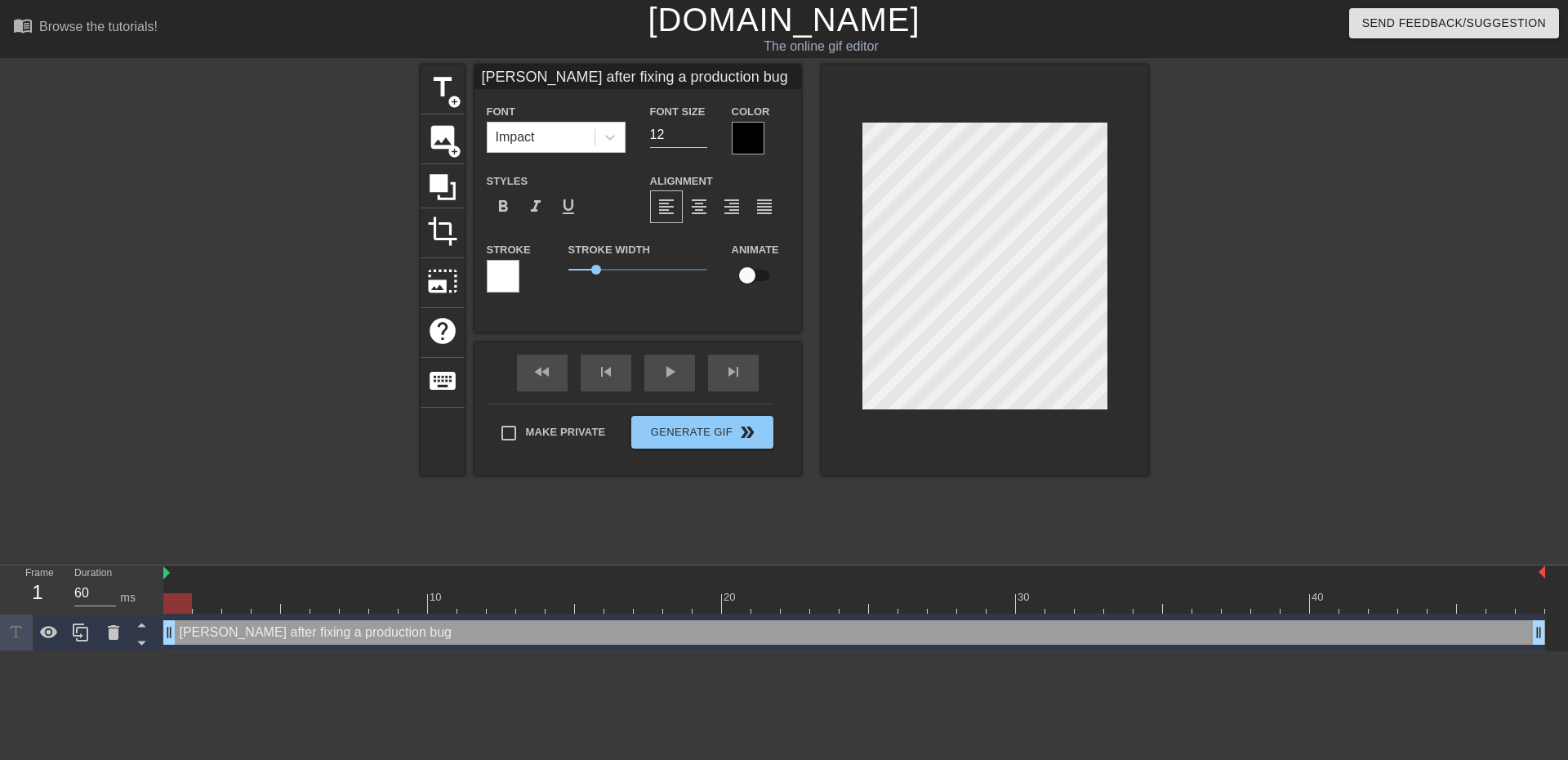
click at [702, 136] on input "12" at bounding box center [678, 135] width 57 height 27
click at [702, 129] on input "13" at bounding box center [678, 135] width 57 height 27
click at [702, 129] on input "14" at bounding box center [678, 135] width 57 height 27
click at [702, 129] on input "15" at bounding box center [678, 135] width 57 height 27
click at [702, 129] on input "16" at bounding box center [678, 135] width 57 height 27
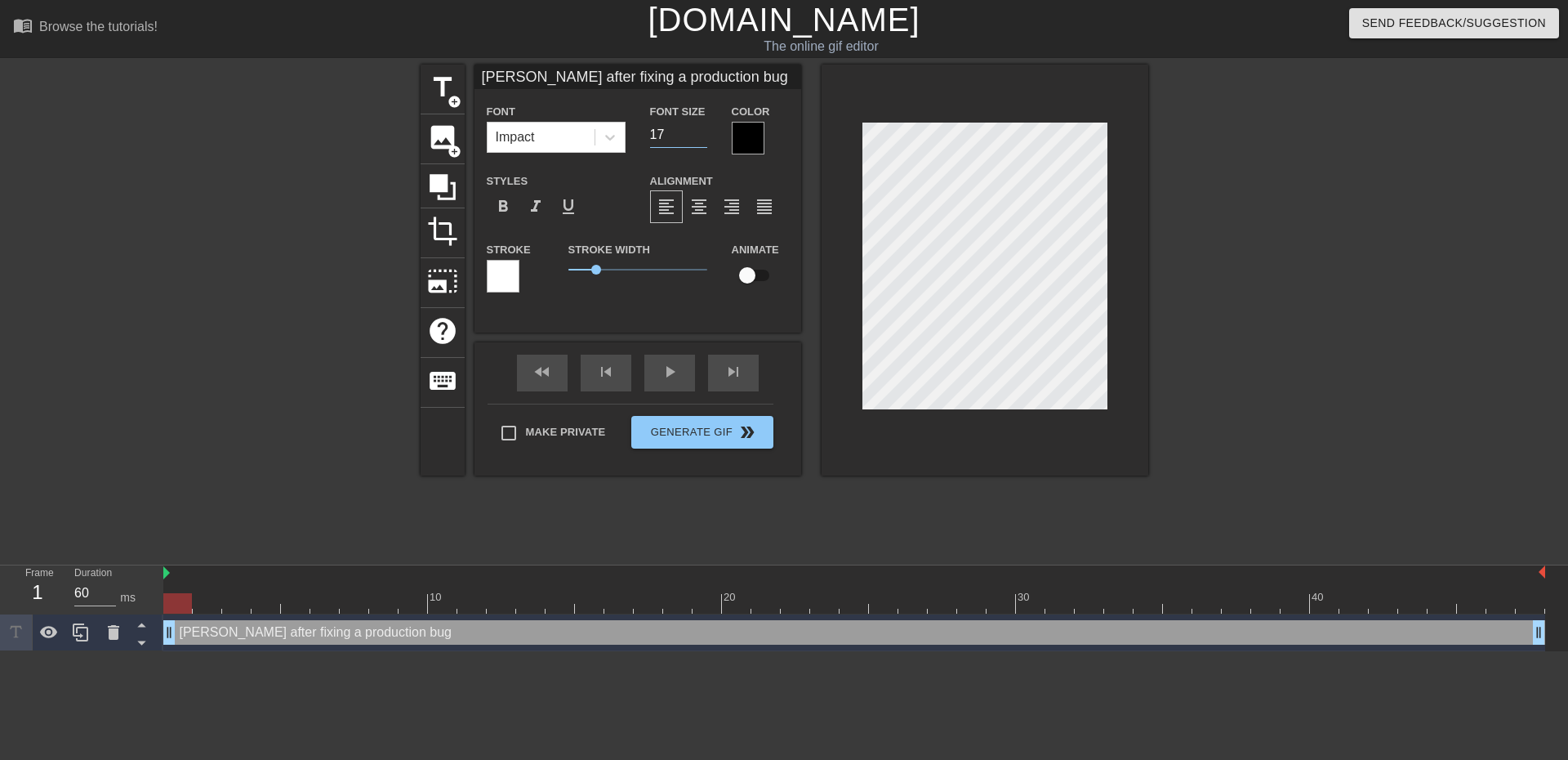
click at [702, 129] on input "17" at bounding box center [678, 135] width 57 height 27
click at [702, 129] on input "18" at bounding box center [678, 135] width 57 height 27
type input "19"
click at [702, 129] on input "19" at bounding box center [678, 135] width 57 height 27
click at [623, 133] on div at bounding box center [609, 136] width 29 height 29
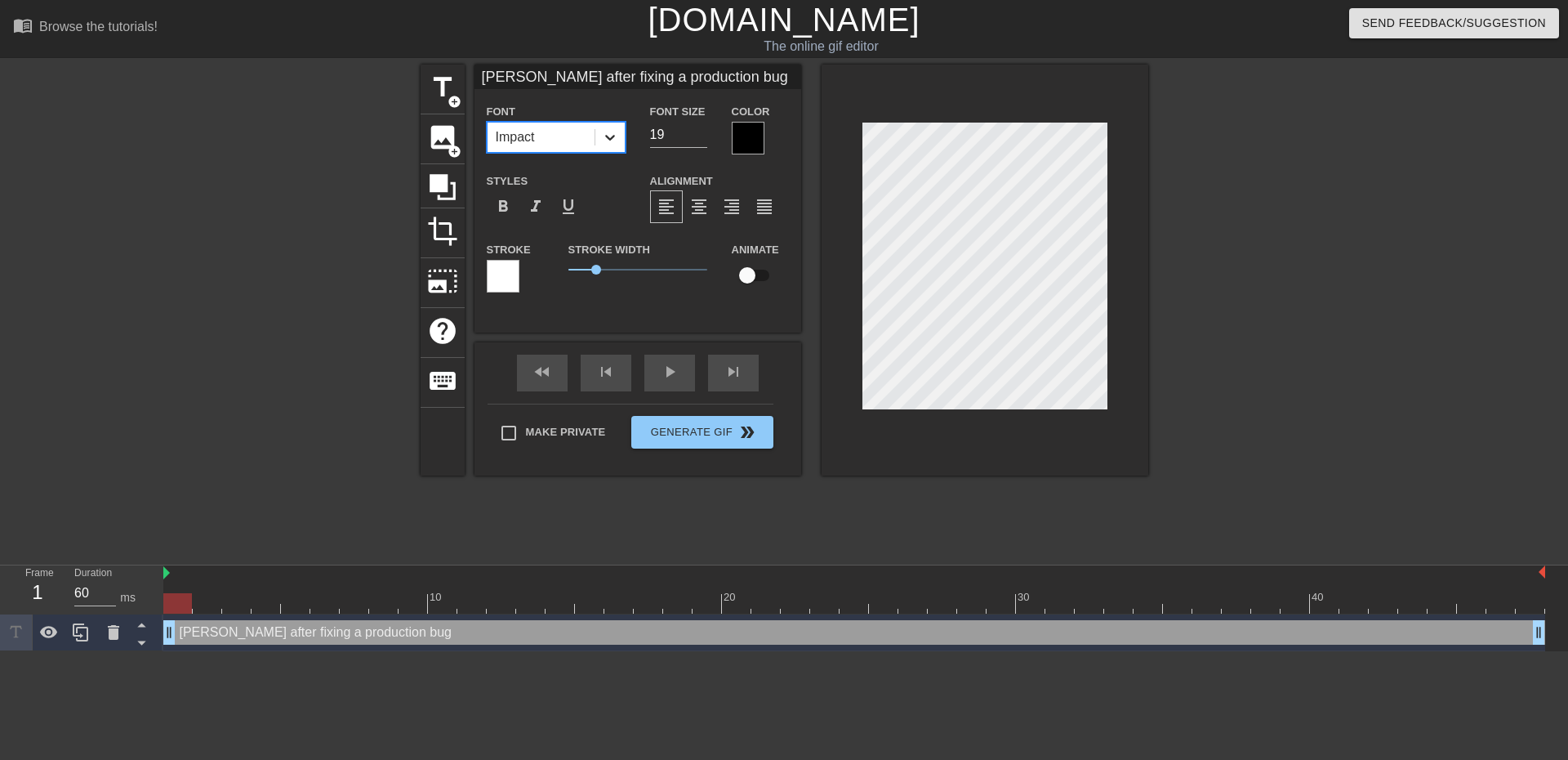
click at [614, 133] on icon at bounding box center [609, 136] width 16 height 16
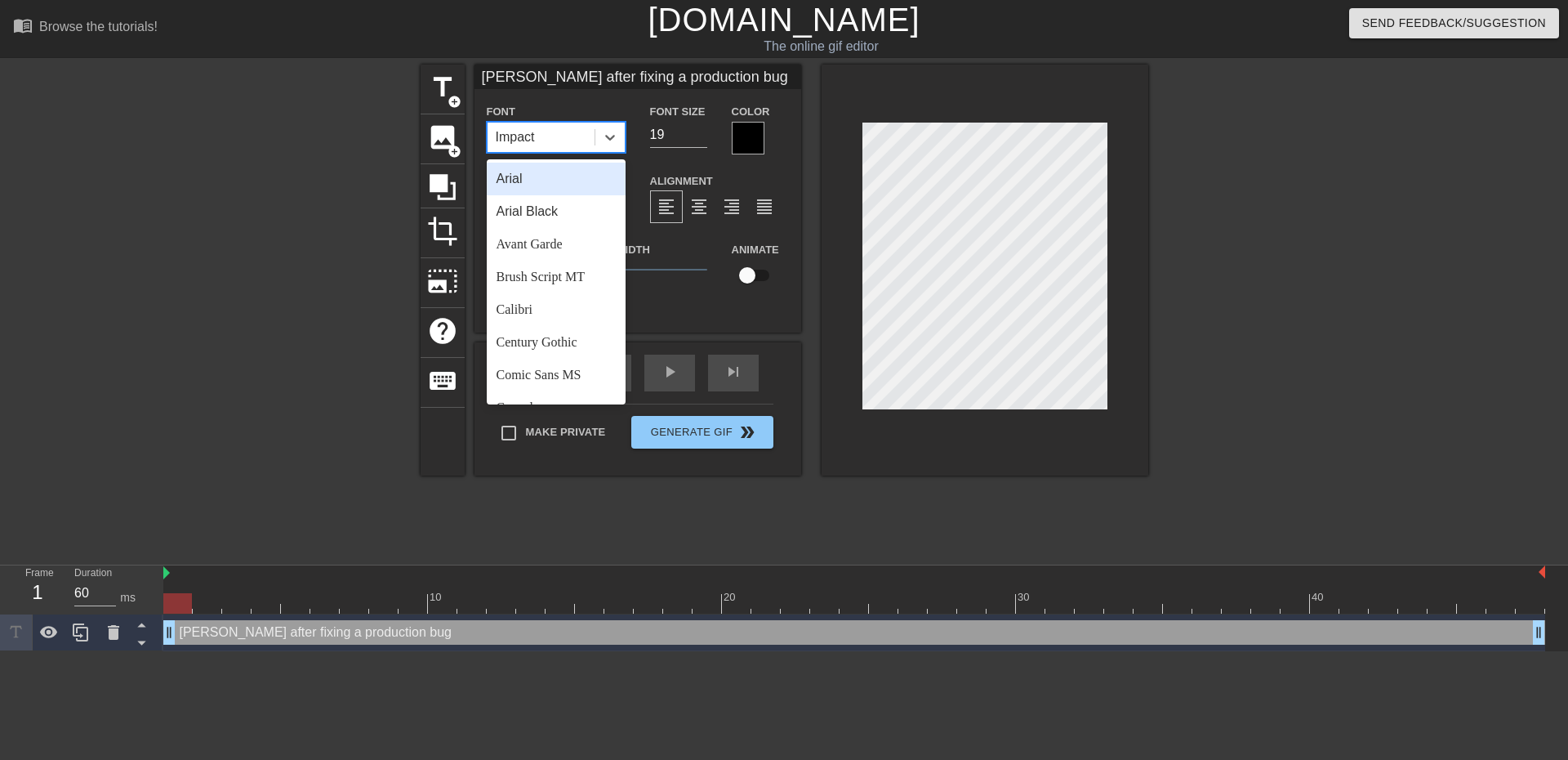
click at [547, 177] on div "Arial" at bounding box center [555, 179] width 139 height 33
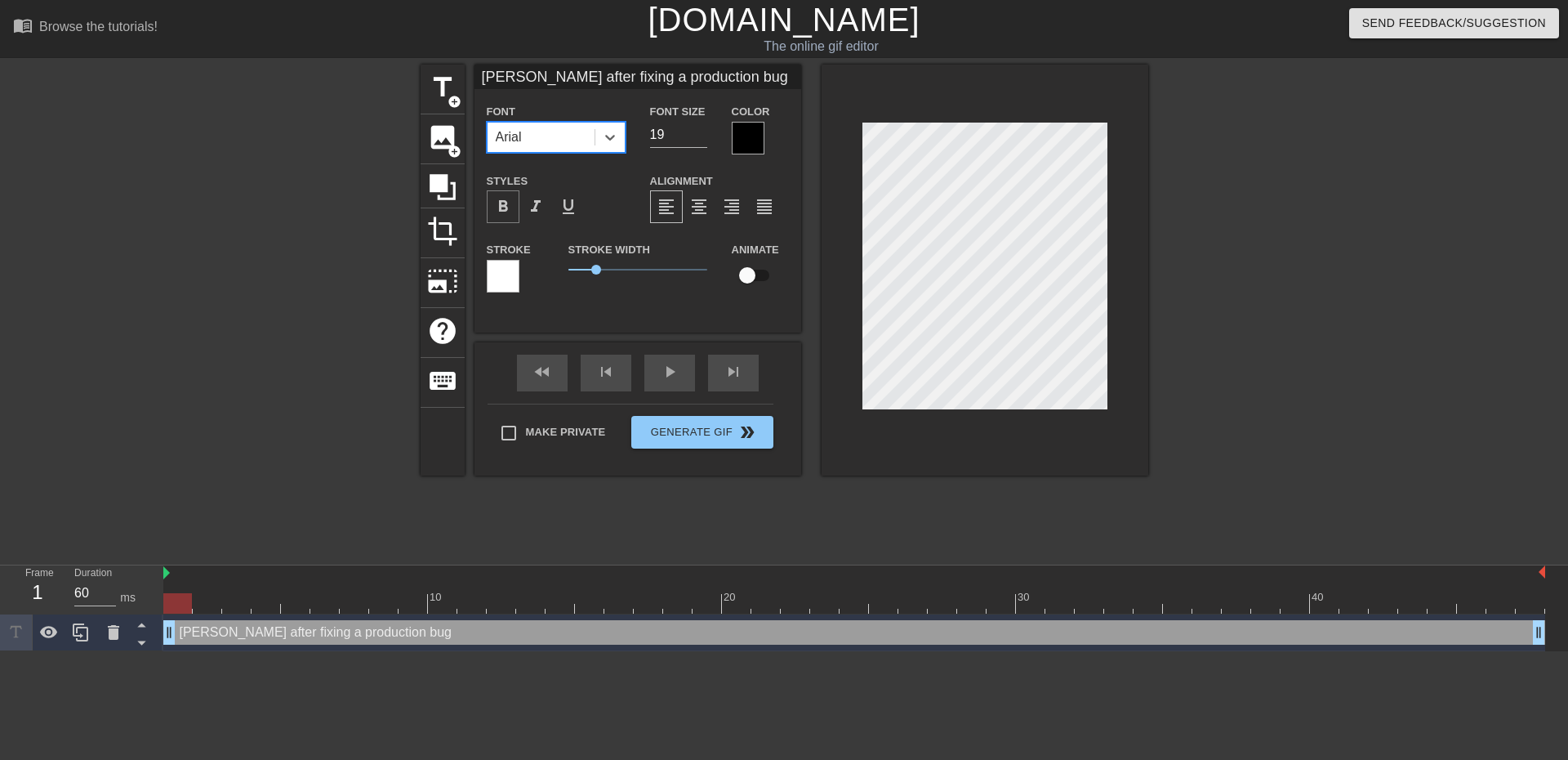
click at [504, 204] on span "format_bold" at bounding box center [502, 206] width 20 height 20
click at [742, 149] on div at bounding box center [748, 138] width 33 height 33
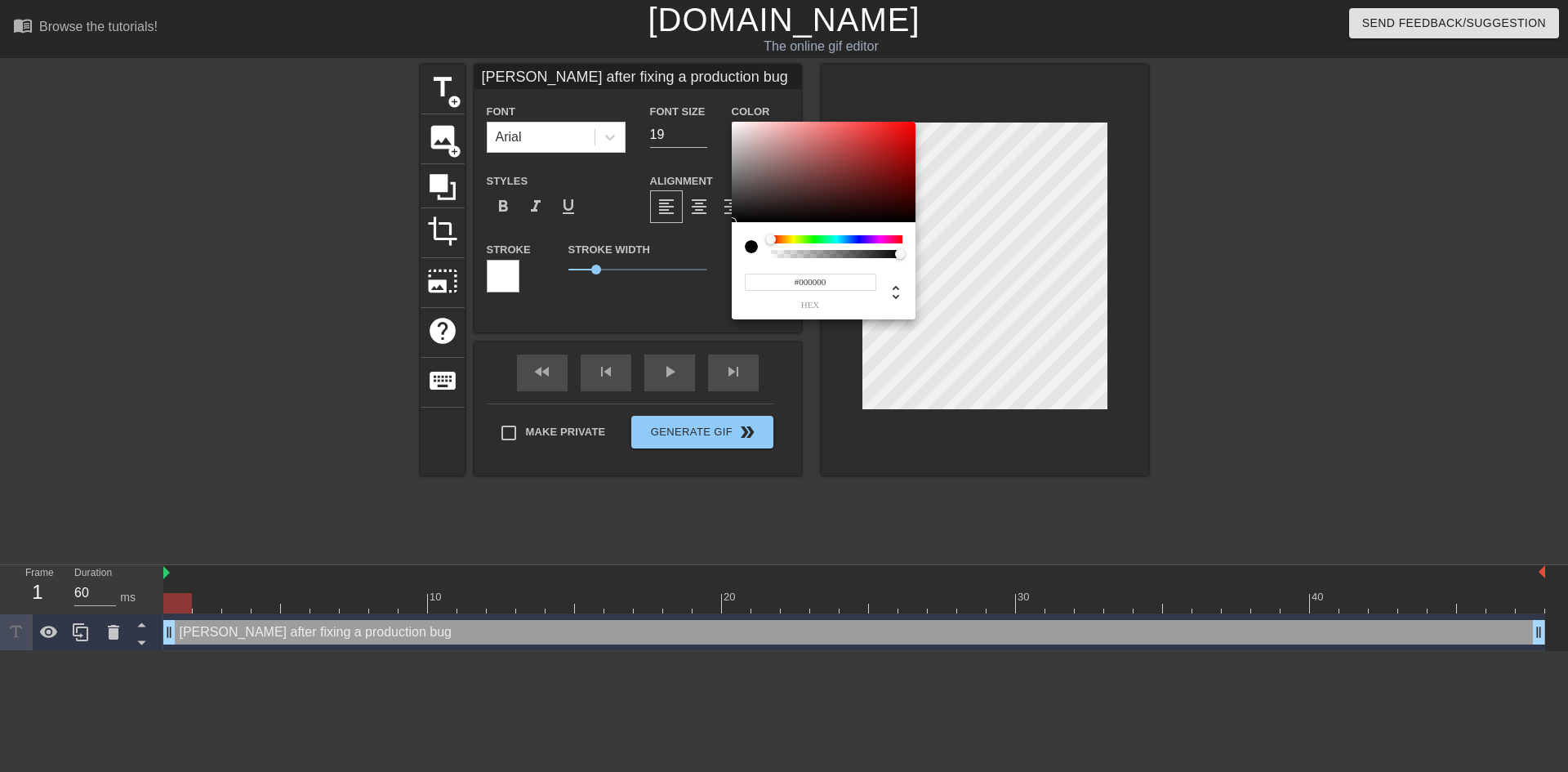
click at [766, 251] on div at bounding box center [758, 247] width 26 height 23
type input "0"
drag, startPoint x: 898, startPoint y: 254, endPoint x: 715, endPoint y: 244, distance: 183.3
click at [715, 244] on div "0 r 0 g 0 b 0 a" at bounding box center [784, 386] width 1568 height 772
type input "1"
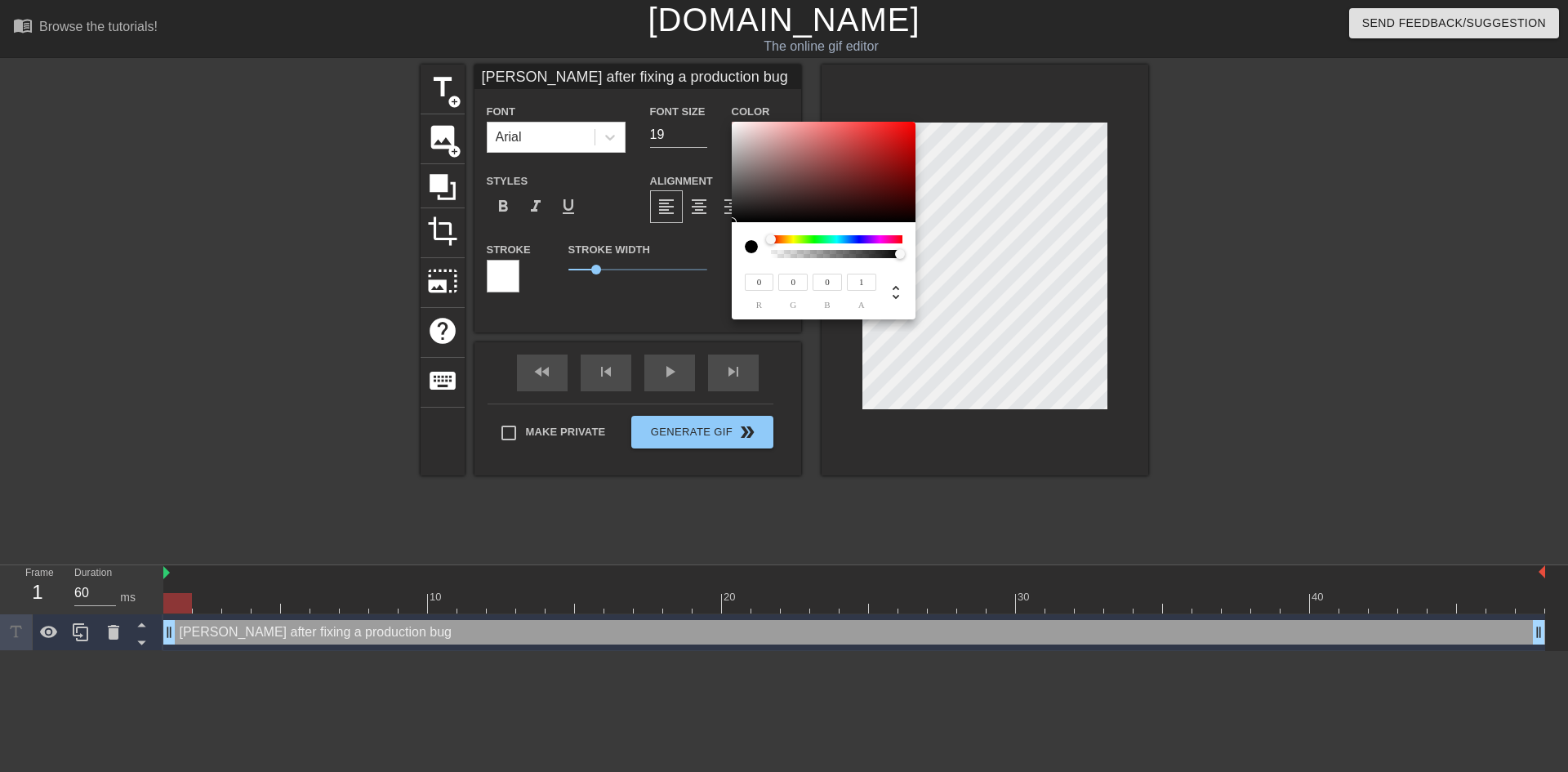
click at [901, 254] on div at bounding box center [900, 254] width 9 height 9
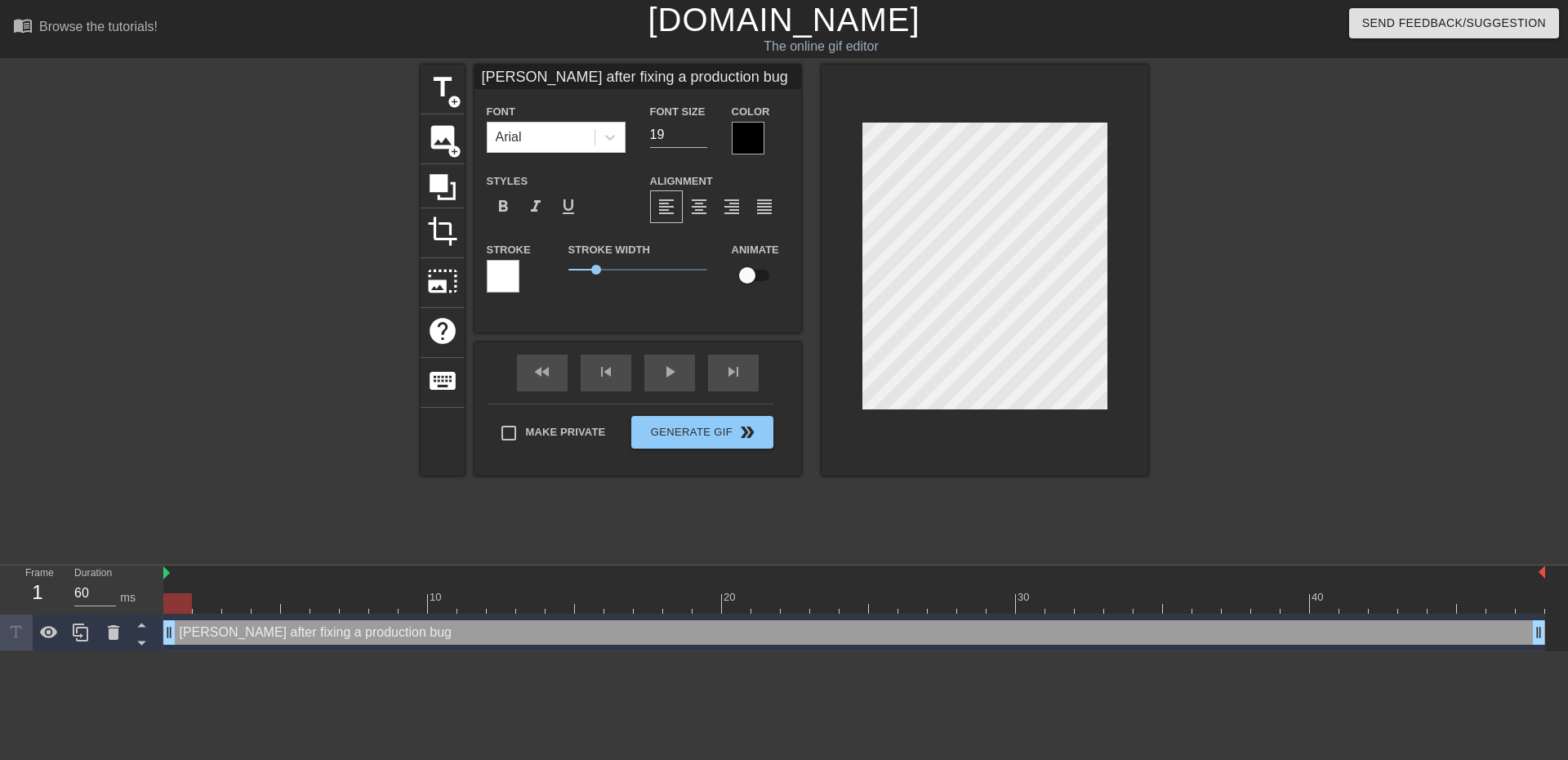
click at [502, 274] on div at bounding box center [502, 276] width 33 height 33
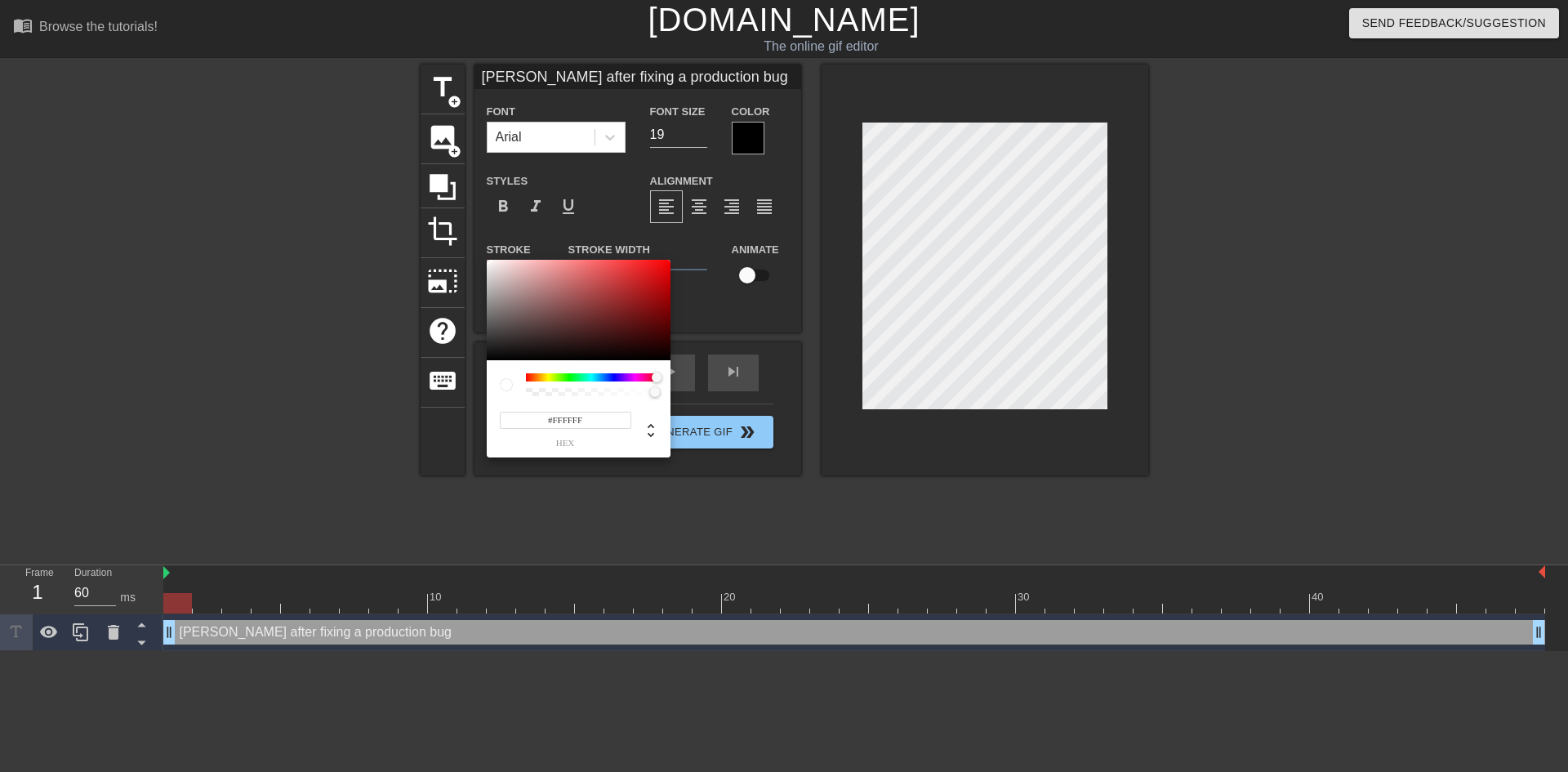
drag, startPoint x: 524, startPoint y: 377, endPoint x: 686, endPoint y: 378, distance: 162.0
click at [686, 378] on div "#FFFFFF hex" at bounding box center [784, 386] width 1568 height 772
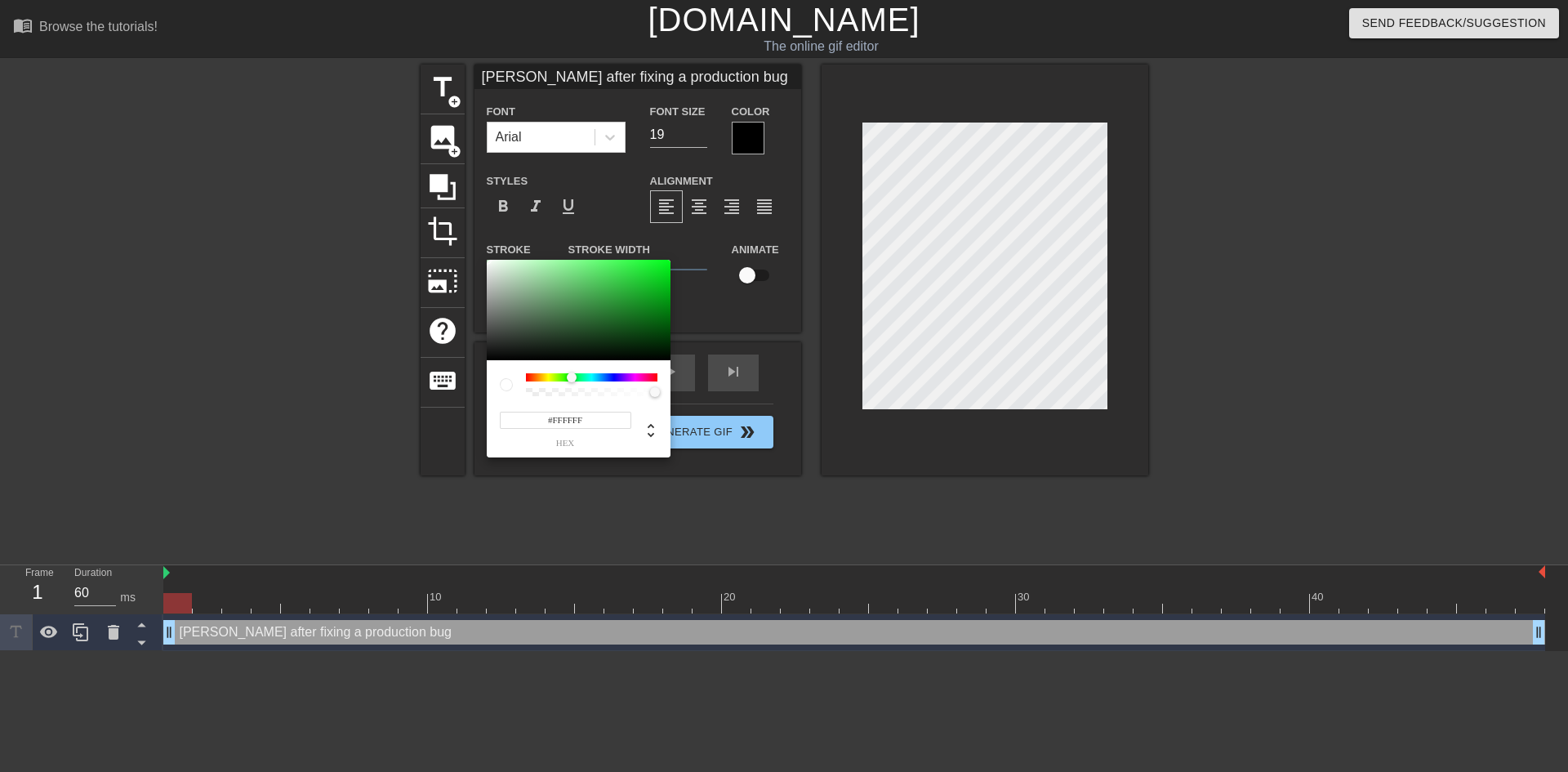
drag, startPoint x: 657, startPoint y: 377, endPoint x: 489, endPoint y: 377, distance: 168.0
click at [489, 377] on div "#FFFFFF hex" at bounding box center [578, 409] width 184 height 97
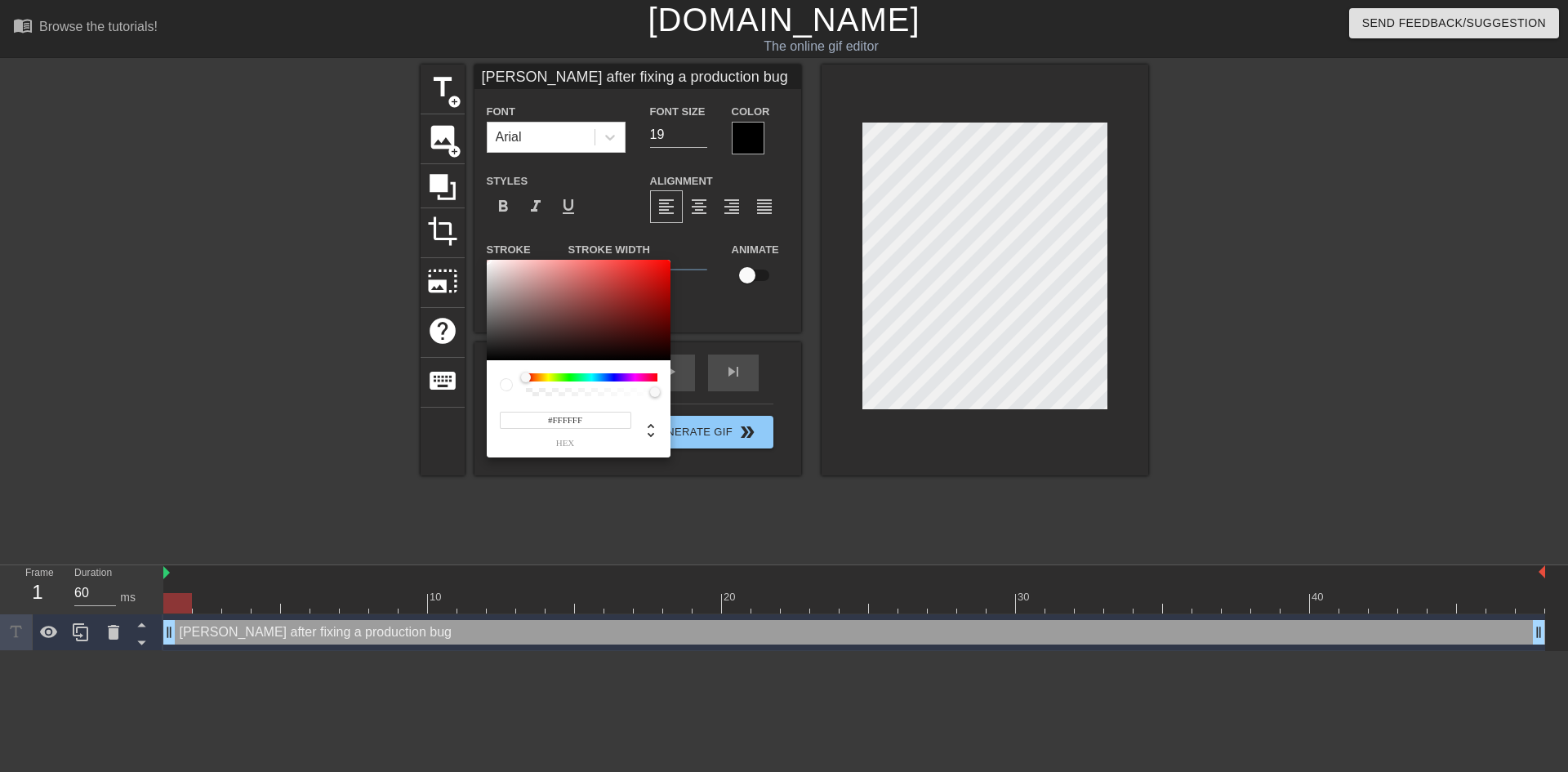
click at [521, 379] on div at bounding box center [526, 377] width 9 height 9
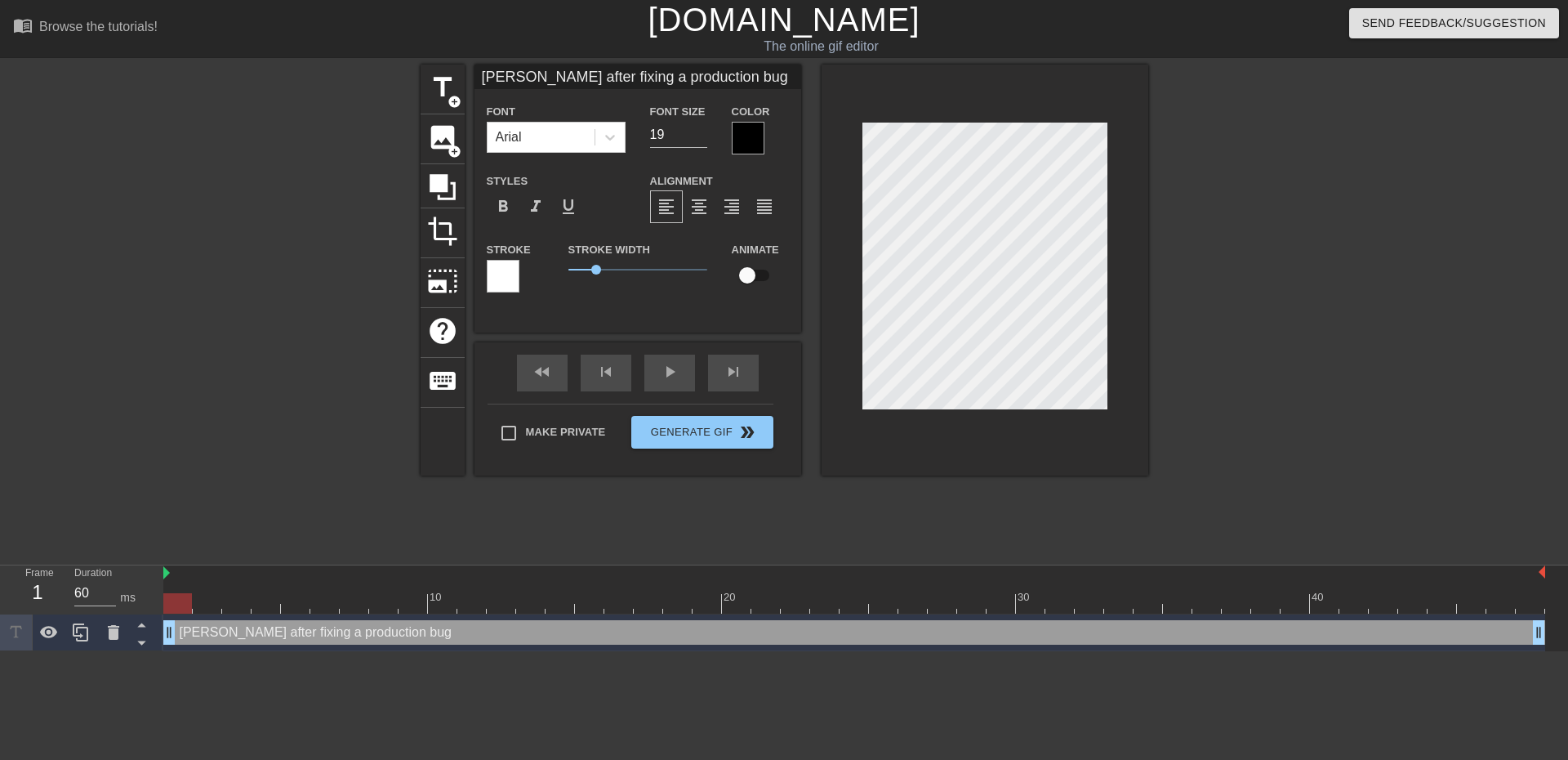
click at [629, 74] on input "Jacek after fixing a production bug" at bounding box center [638, 77] width 326 height 25
click at [605, 82] on input "Jacek after fixing a production bug" at bounding box center [638, 77] width 326 height 25
type input "Jacek after fixing a another production bug"
click at [694, 79] on input "Jacek after fixing a another production bug" at bounding box center [638, 77] width 326 height 25
click at [700, 202] on span "format_align_center" at bounding box center [699, 206] width 20 height 20
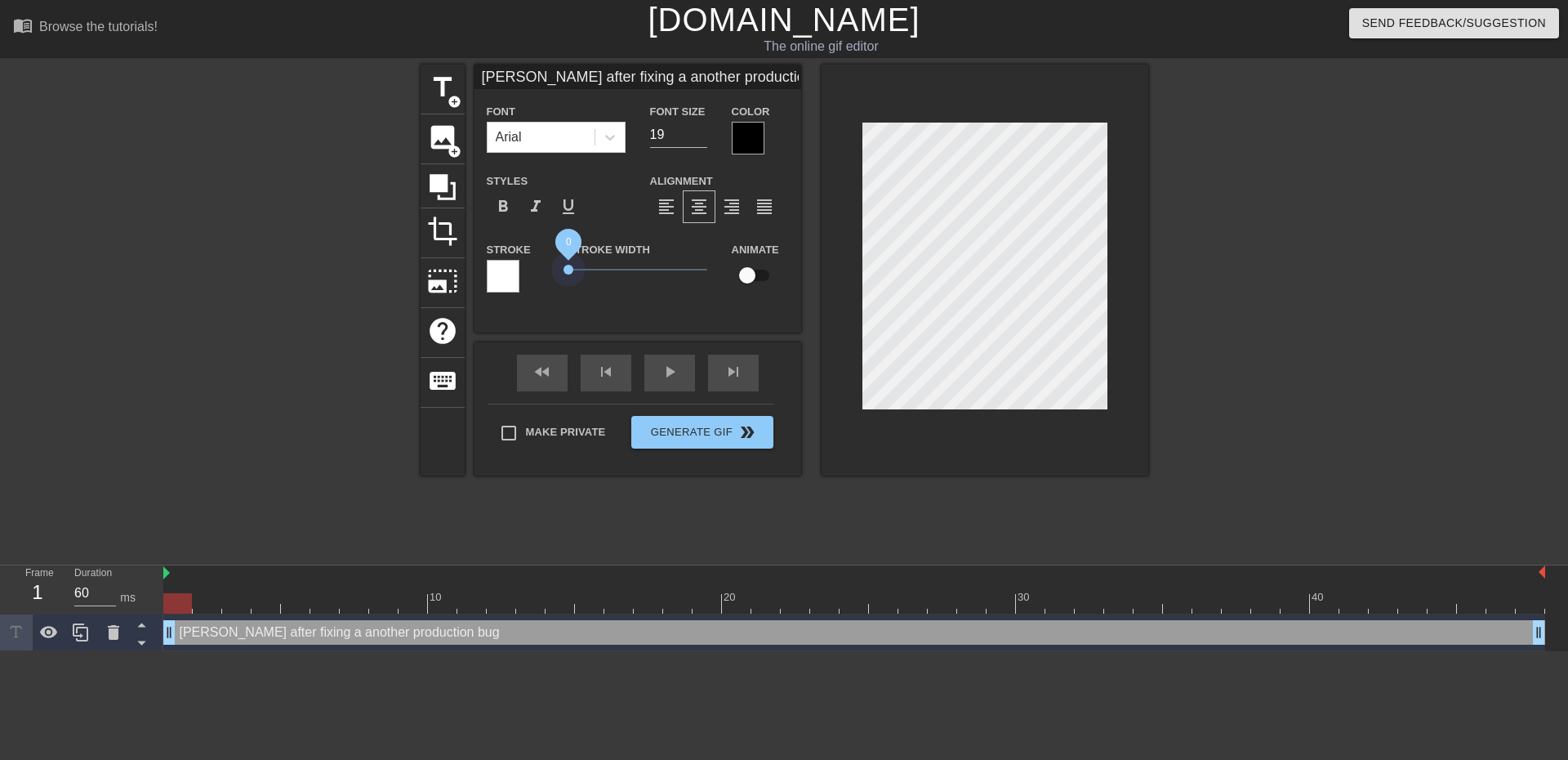
drag, startPoint x: 599, startPoint y: 266, endPoint x: 527, endPoint y: 263, distance: 72.1
click at [527, 263] on div "Stroke Stroke Width 0 Animate" at bounding box center [638, 274] width 326 height 68
click at [749, 131] on div at bounding box center [748, 138] width 33 height 33
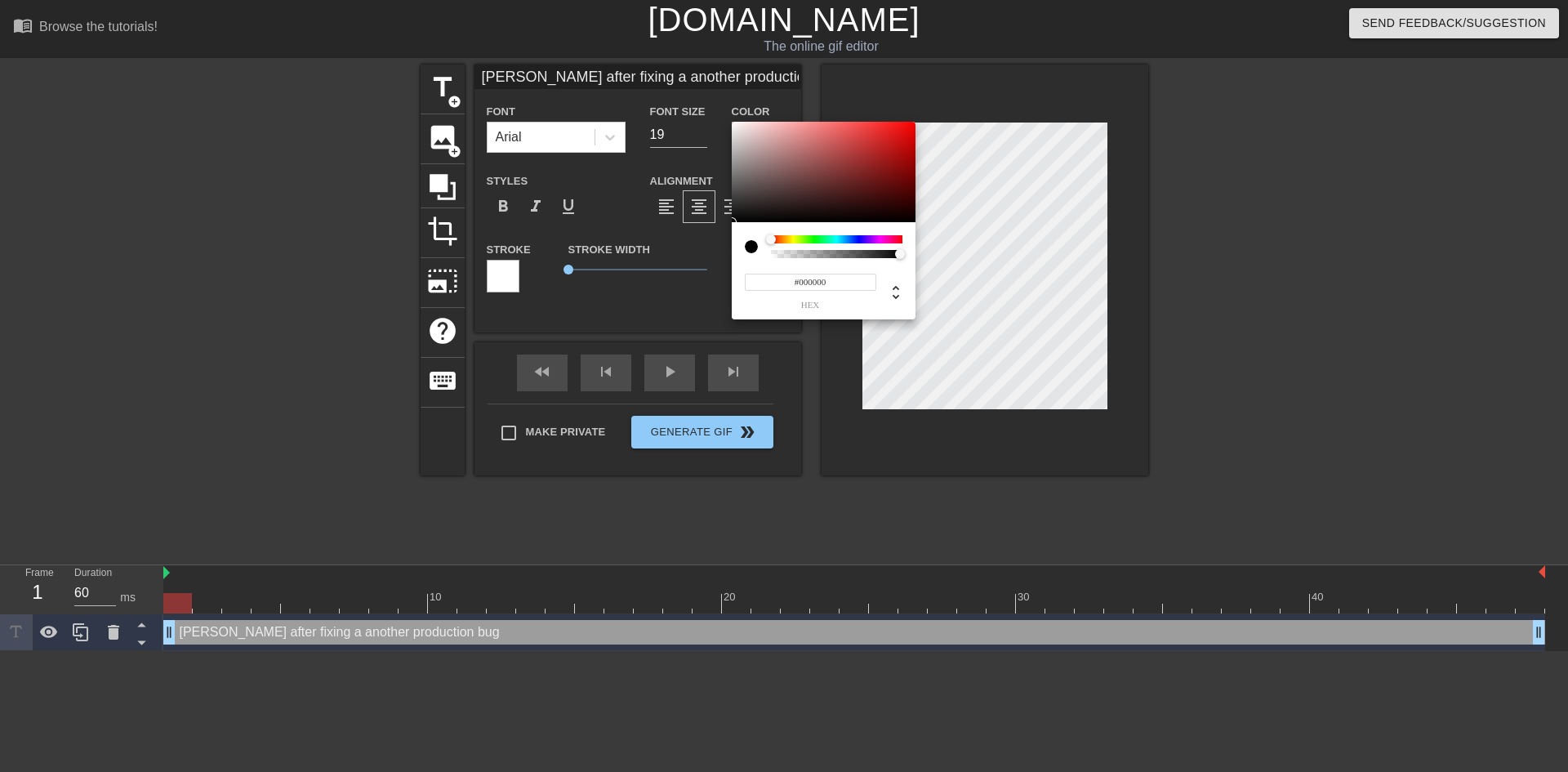
type input "0"
type input "1"
drag, startPoint x: 898, startPoint y: 254, endPoint x: 1013, endPoint y: 248, distance: 115.2
click at [1013, 248] on div "0 r 0 g 0 b 1 a" at bounding box center [784, 386] width 1568 height 772
click at [757, 234] on div "0 r 0 g 0 b 1 a" at bounding box center [823, 271] width 184 height 97
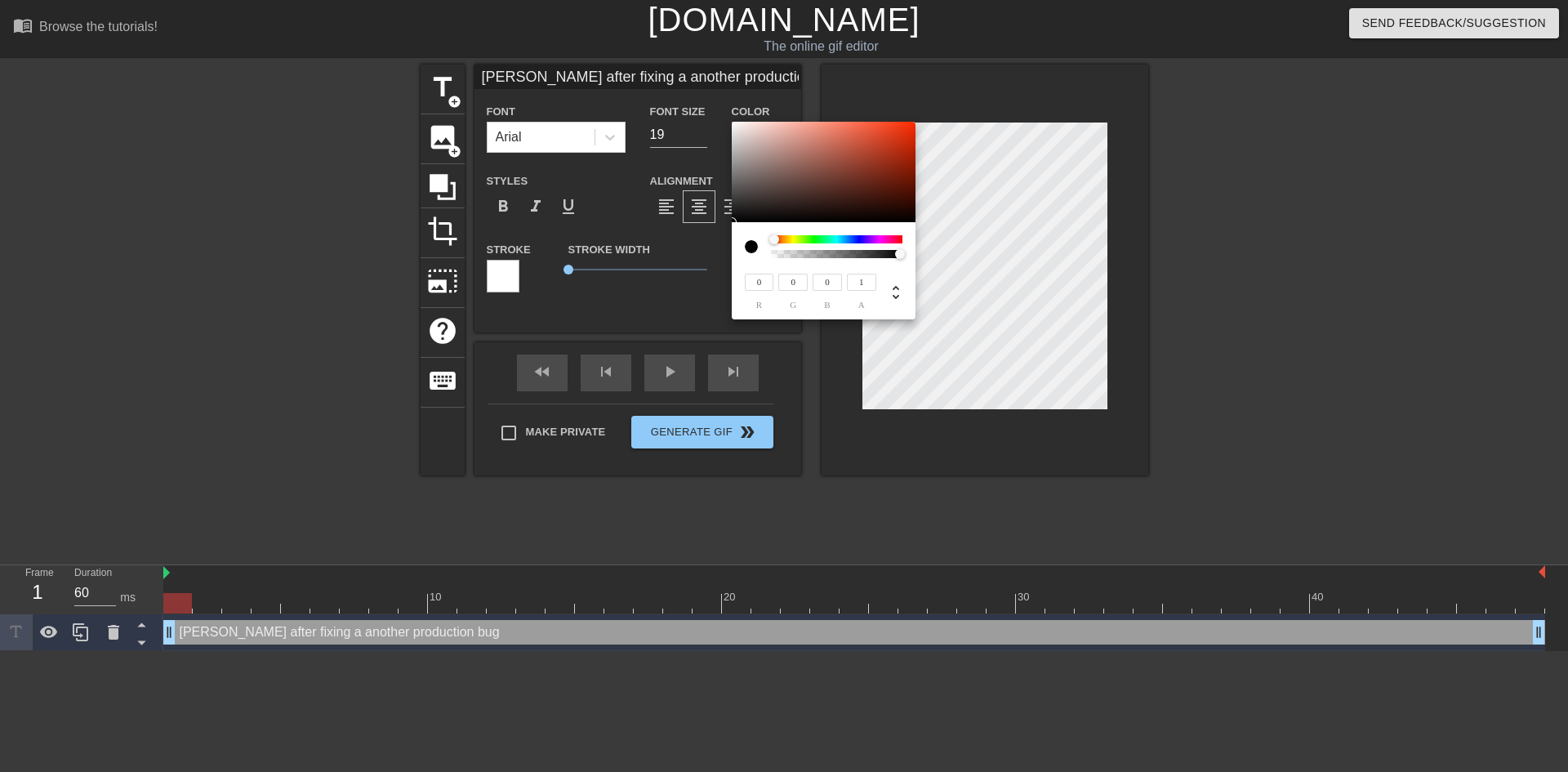
click at [749, 247] on div at bounding box center [751, 247] width 13 height 13
type input "9"
type input "36"
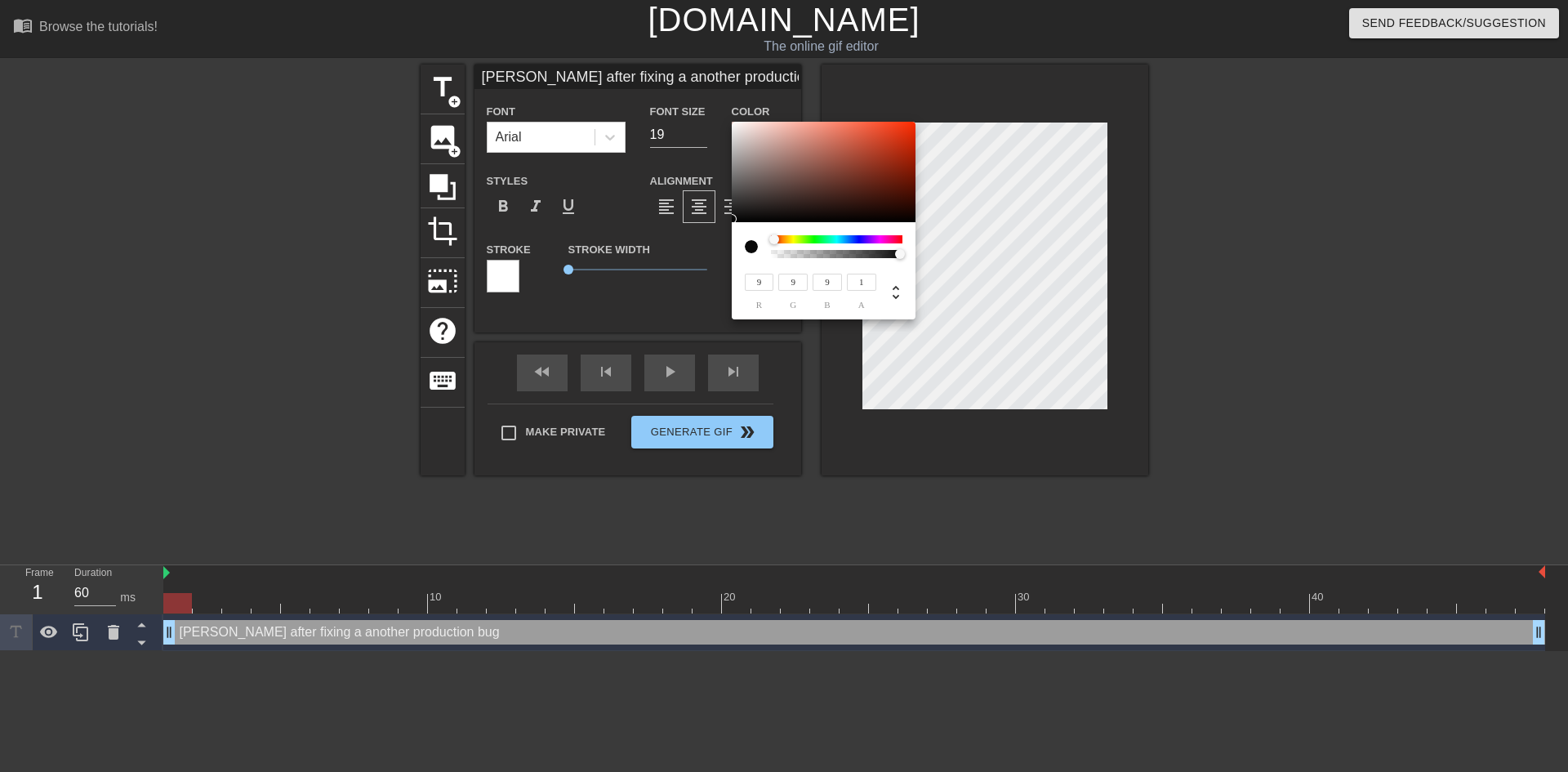
type input "35"
type input "79"
type input "77"
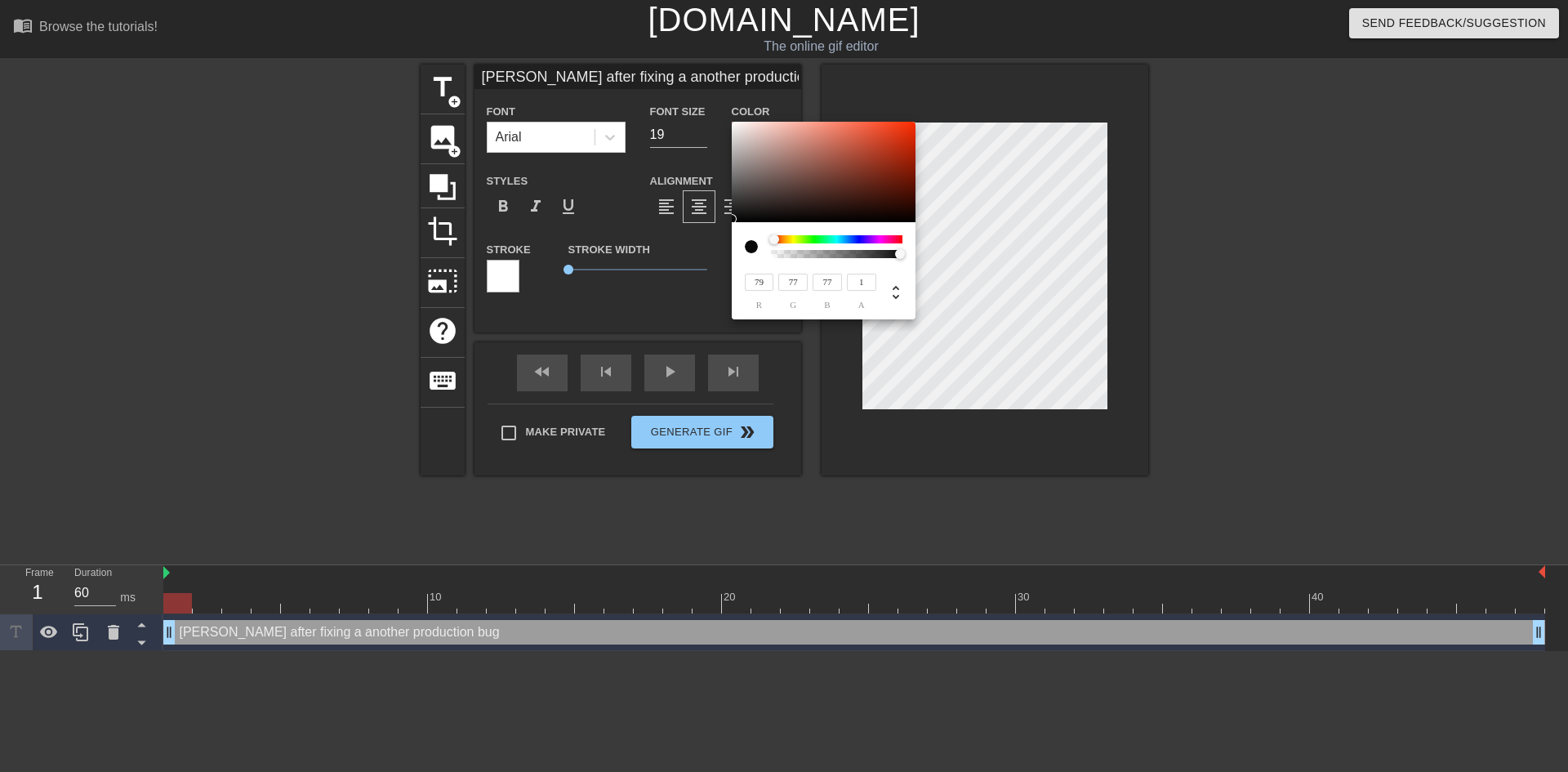
type input "182"
type input "178"
type input "223"
type input "219"
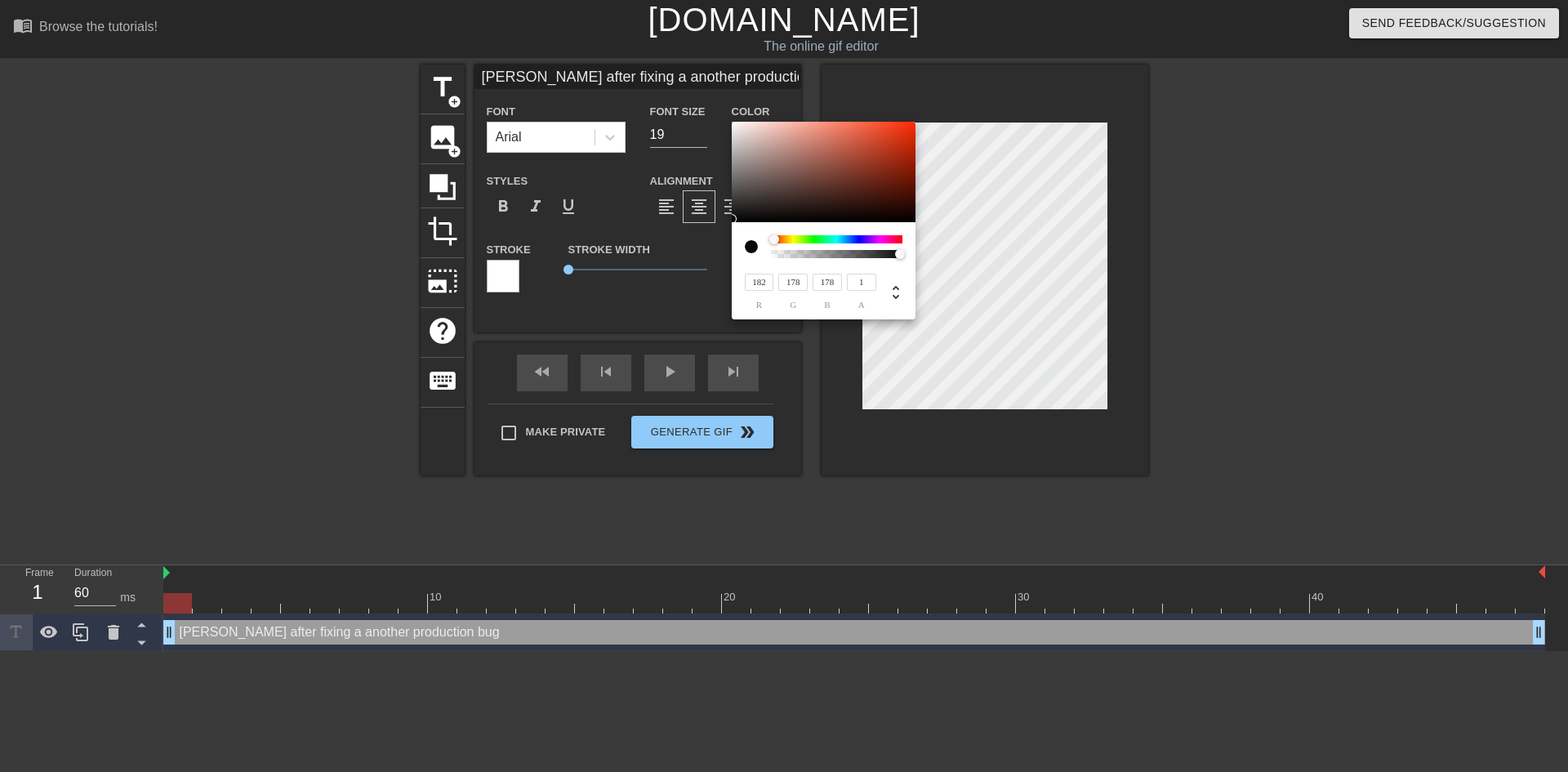
type input "219"
type input "246"
type input "240"
type input "255"
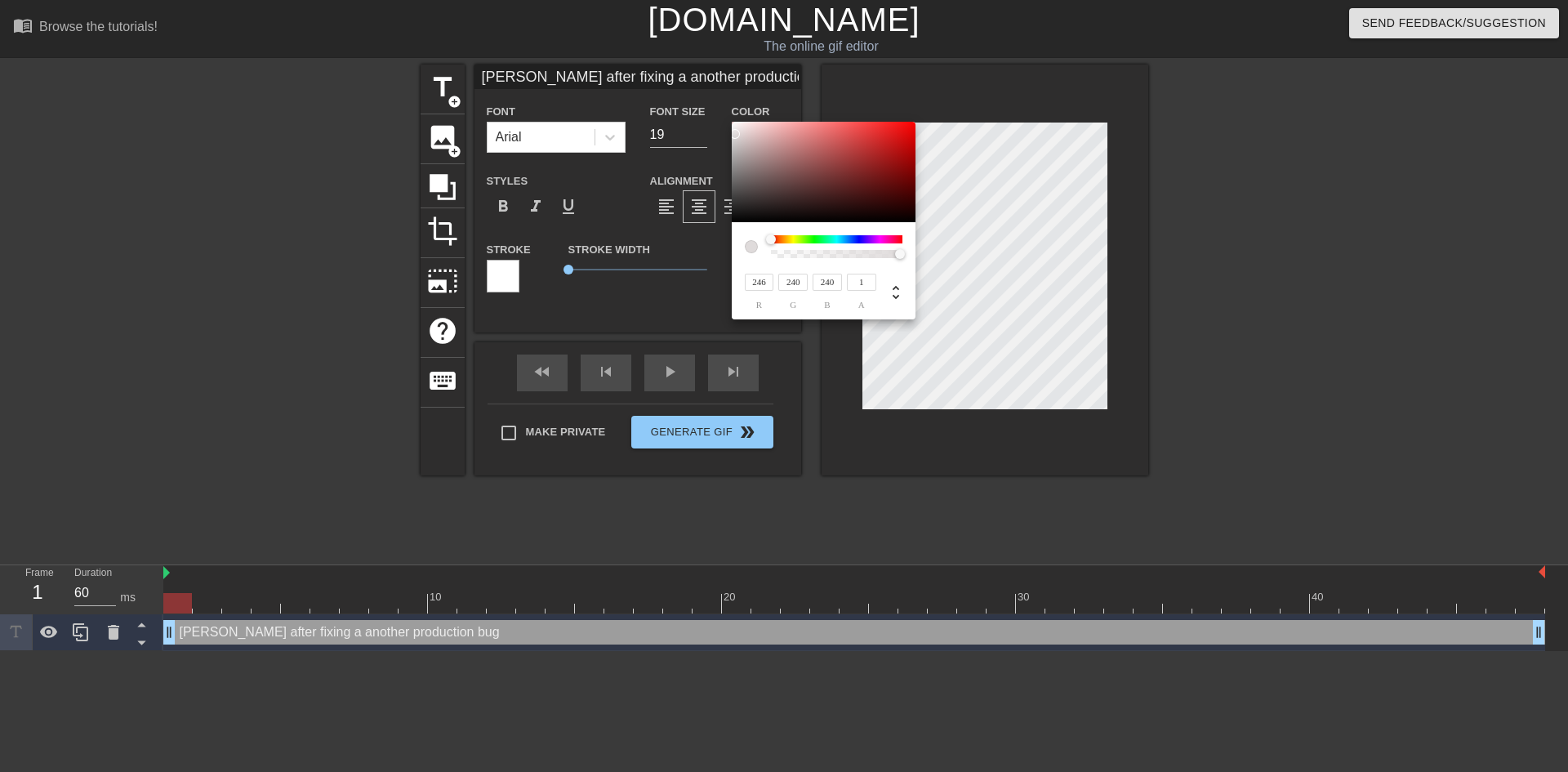
type input "249"
type input "250"
drag, startPoint x: 735, startPoint y: 219, endPoint x: 735, endPoint y: 104, distance: 115.0
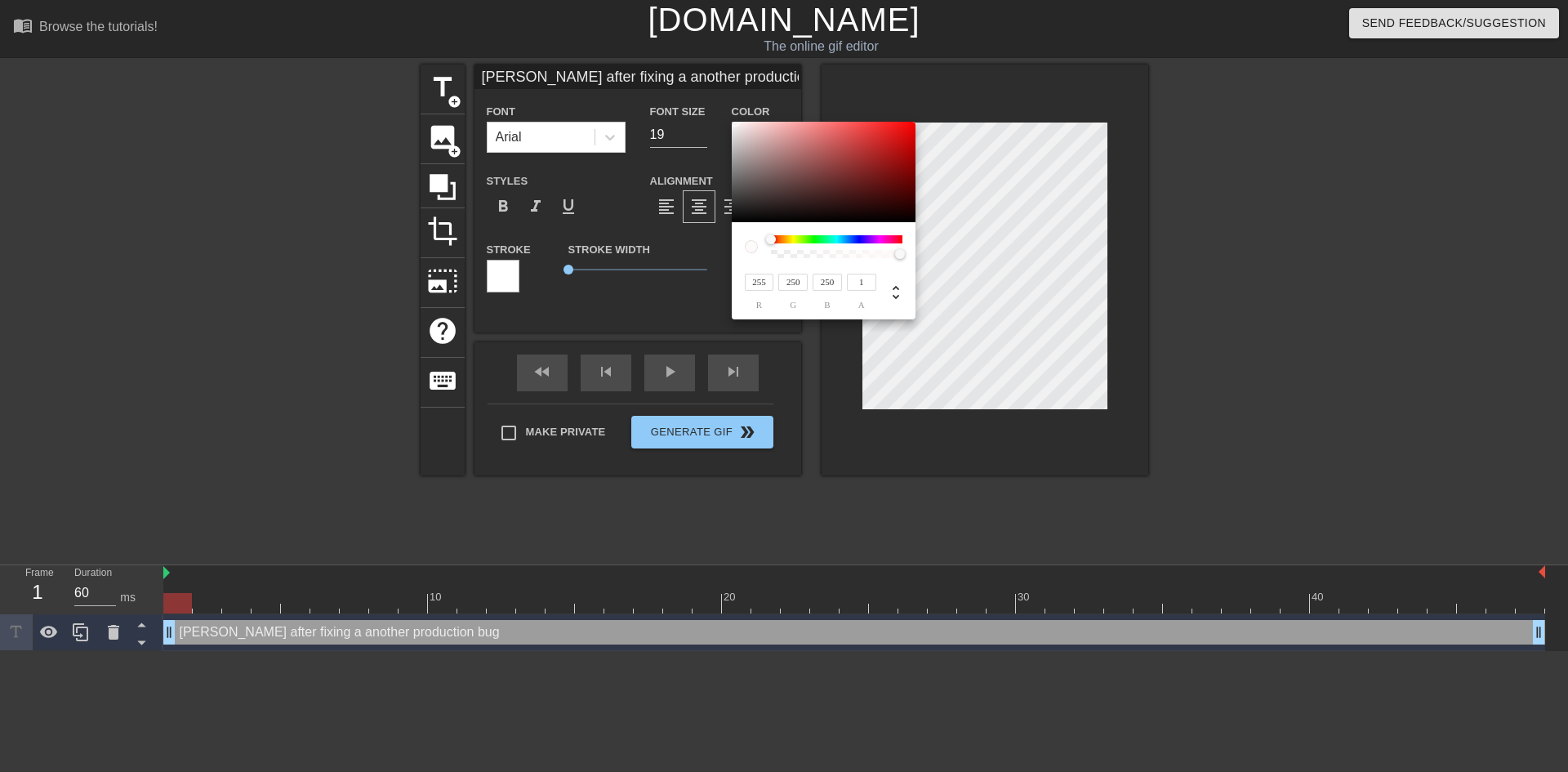
click at [735, 104] on div "255 r 250 g 250 b 1 a" at bounding box center [784, 386] width 1568 height 772
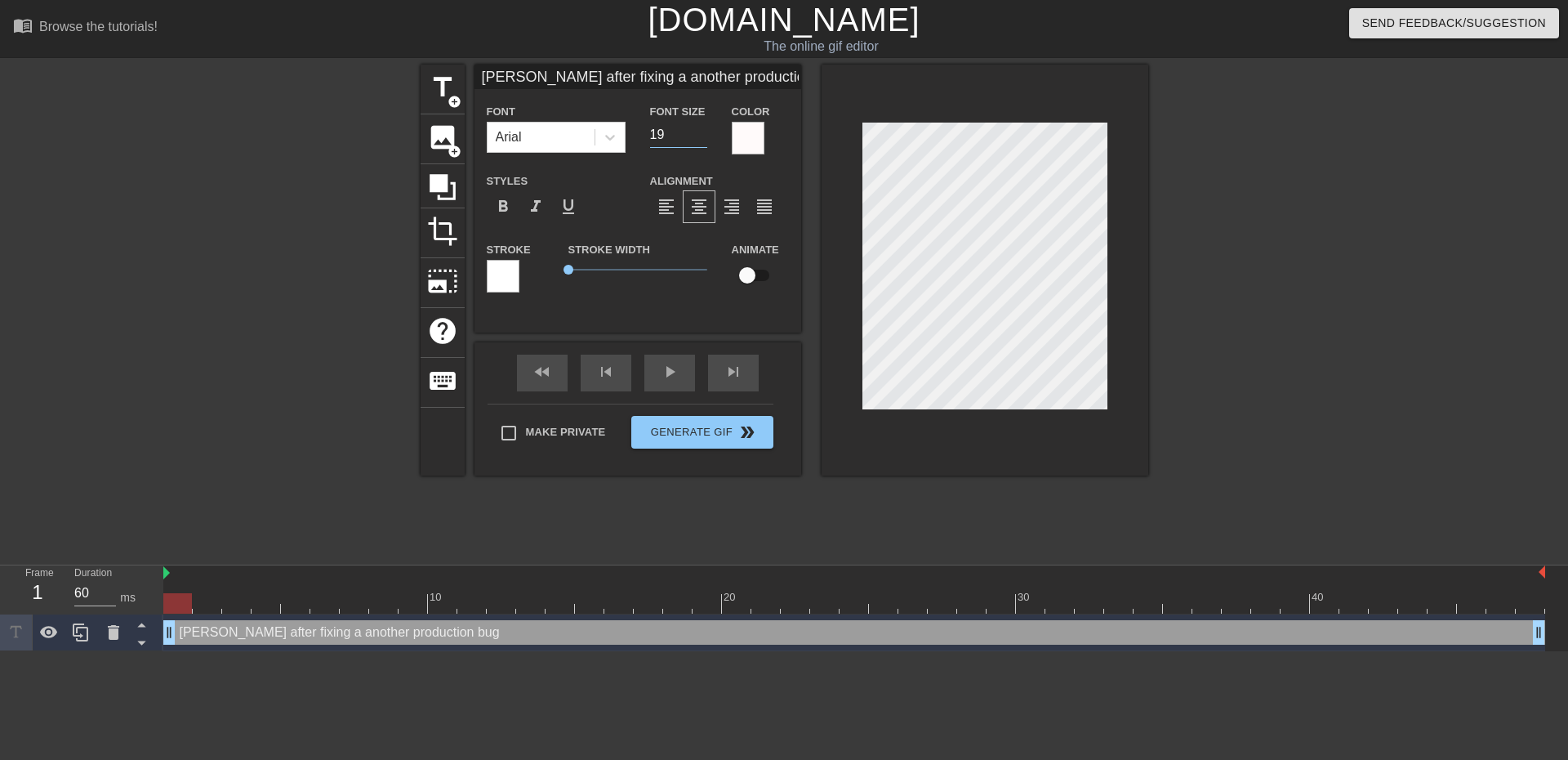
click at [672, 123] on input "19" at bounding box center [678, 135] width 57 height 27
click at [698, 137] on input "18" at bounding box center [678, 135] width 57 height 27
click at [698, 137] on input "17" at bounding box center [678, 135] width 57 height 27
click at [698, 137] on input "16" at bounding box center [678, 135] width 57 height 27
click at [698, 137] on input "15" at bounding box center [678, 135] width 57 height 27
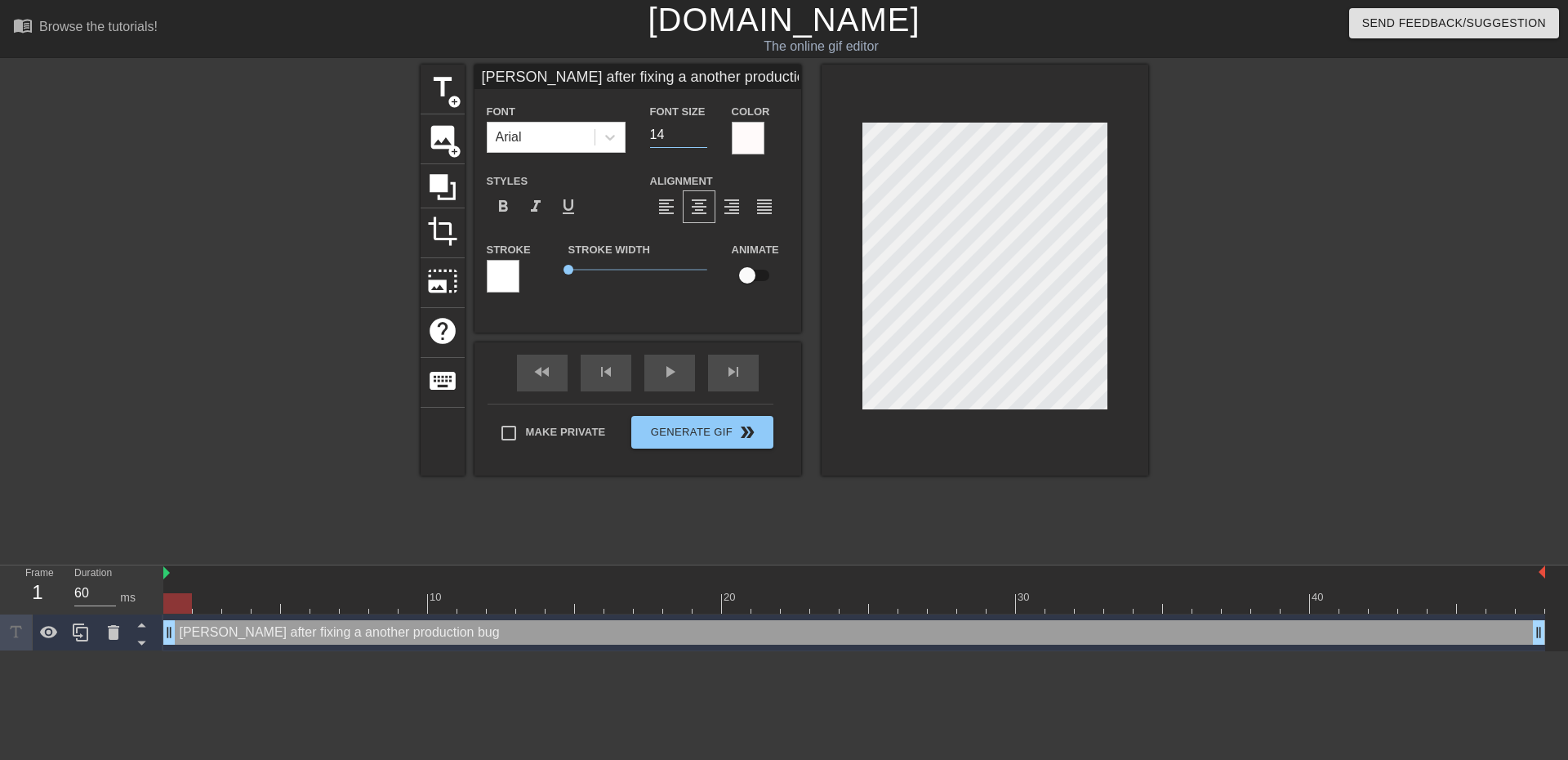
type input "14"
click at [698, 137] on input "14" at bounding box center [678, 135] width 57 height 27
click at [785, 322] on div "Jacek after fixing a another production bug Font Arial Font Size 14 Color Style…" at bounding box center [638, 198] width 326 height 268
click at [1015, 419] on div at bounding box center [984, 270] width 326 height 411
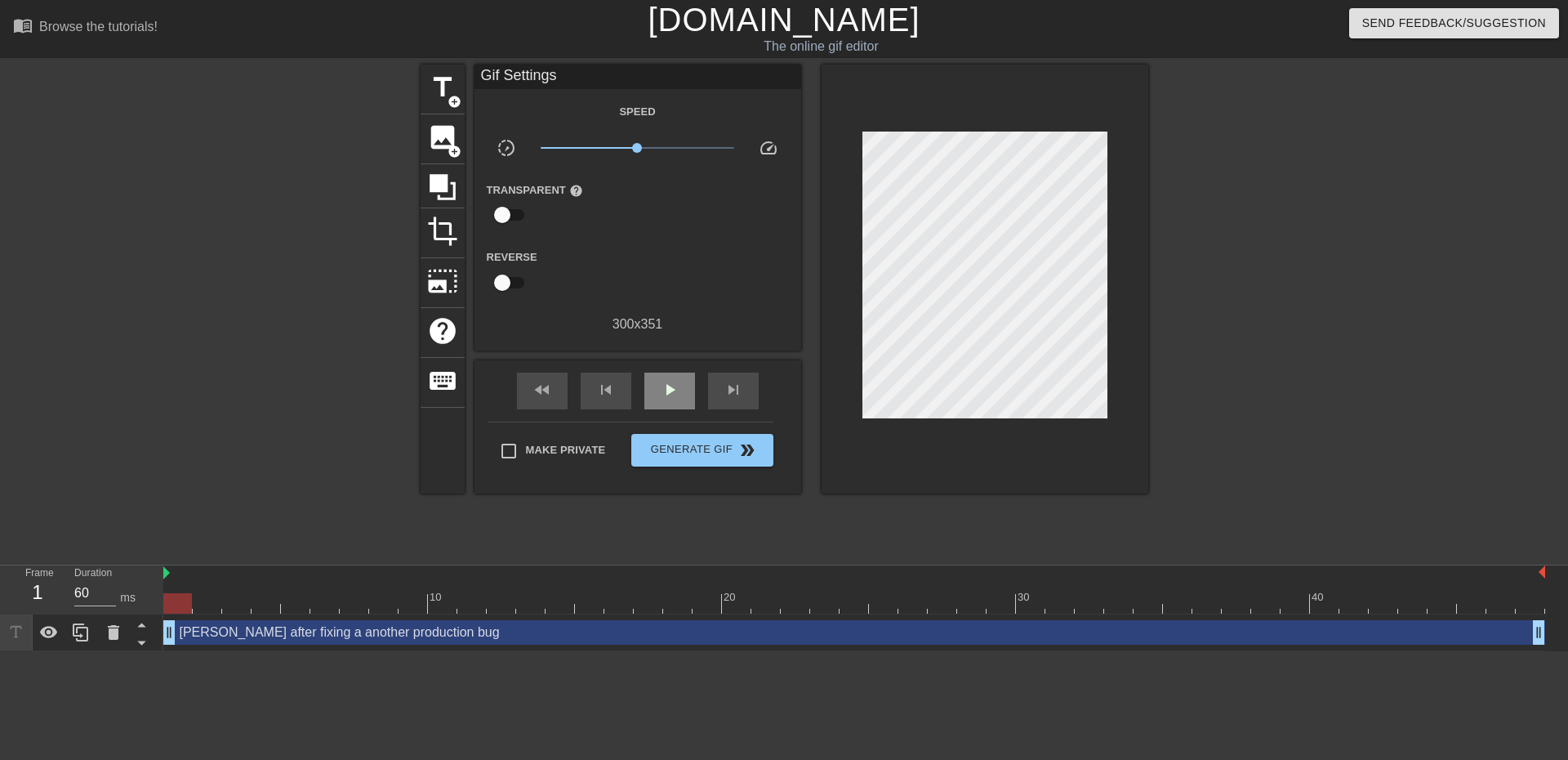
click at [660, 397] on span "play_arrow" at bounding box center [669, 389] width 20 height 20
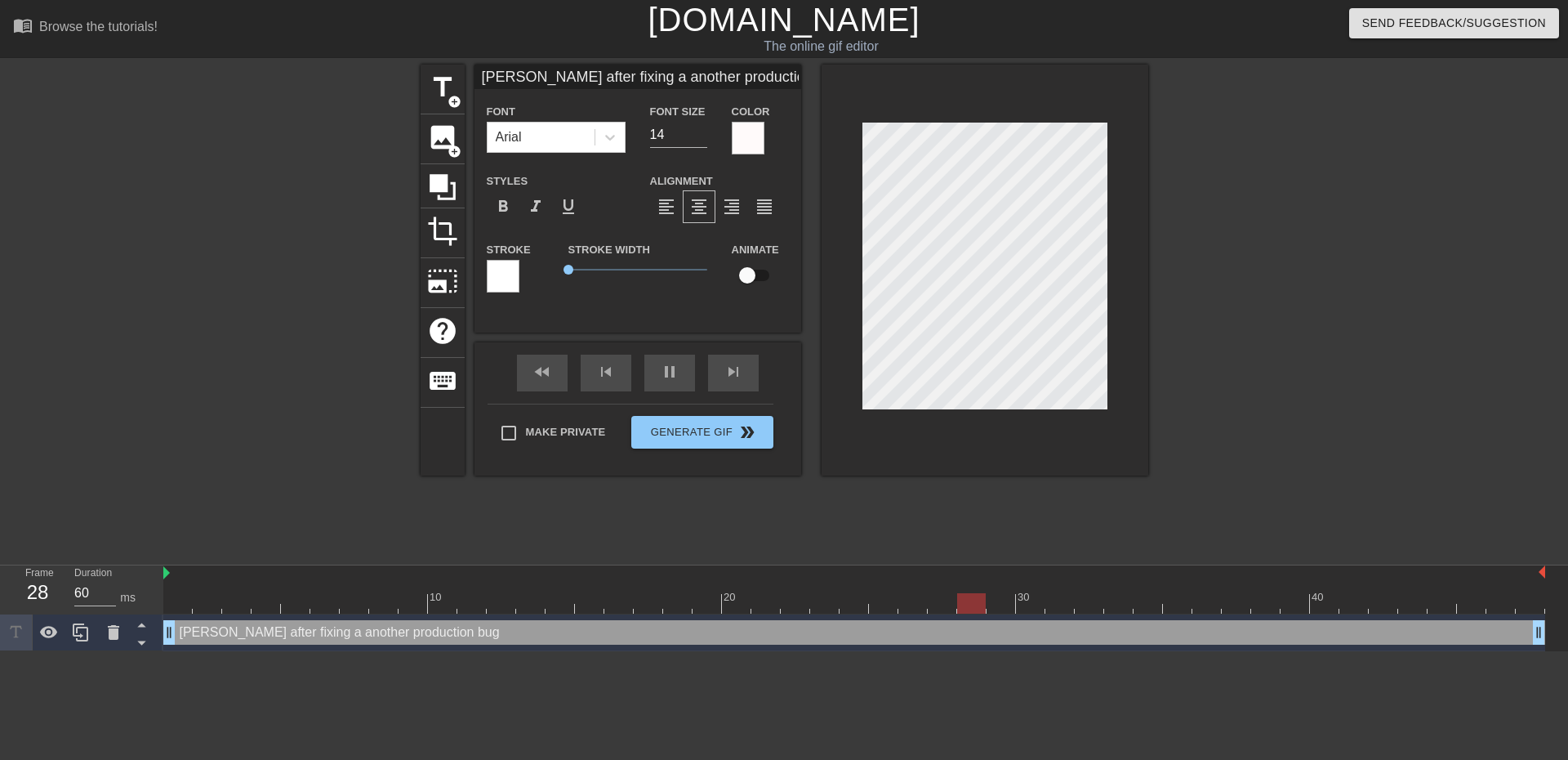
click at [500, 78] on input "Jacek after fixing a another production bug" at bounding box center [638, 77] width 326 height 25
type input "Gokul after fixing a another production bug"
click at [768, 301] on div "Animate" at bounding box center [761, 274] width 81 height 68
click at [1330, 356] on div at bounding box center [1290, 309] width 245 height 490
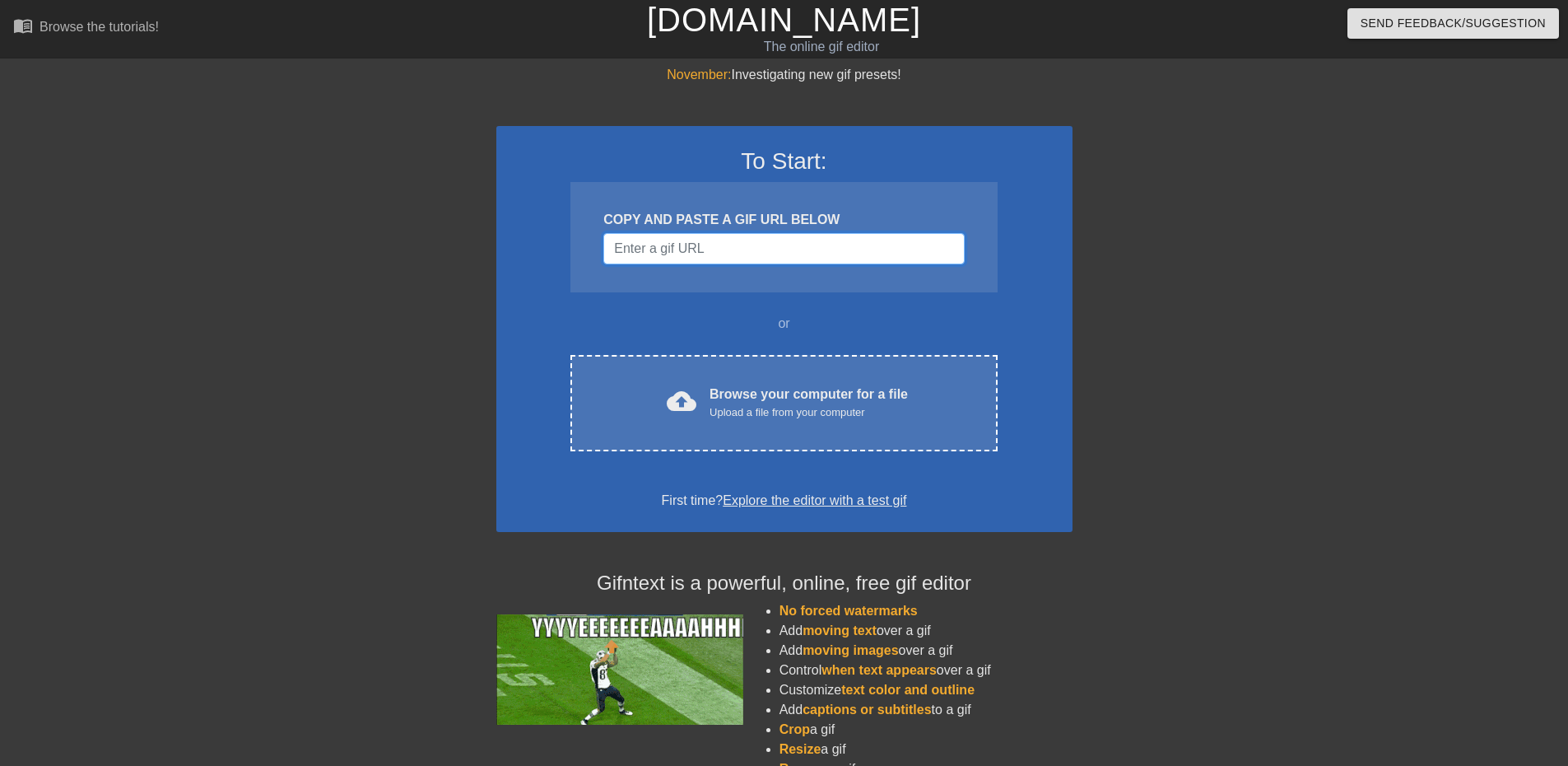
click at [837, 255] on input "Username" at bounding box center [784, 248] width 361 height 31
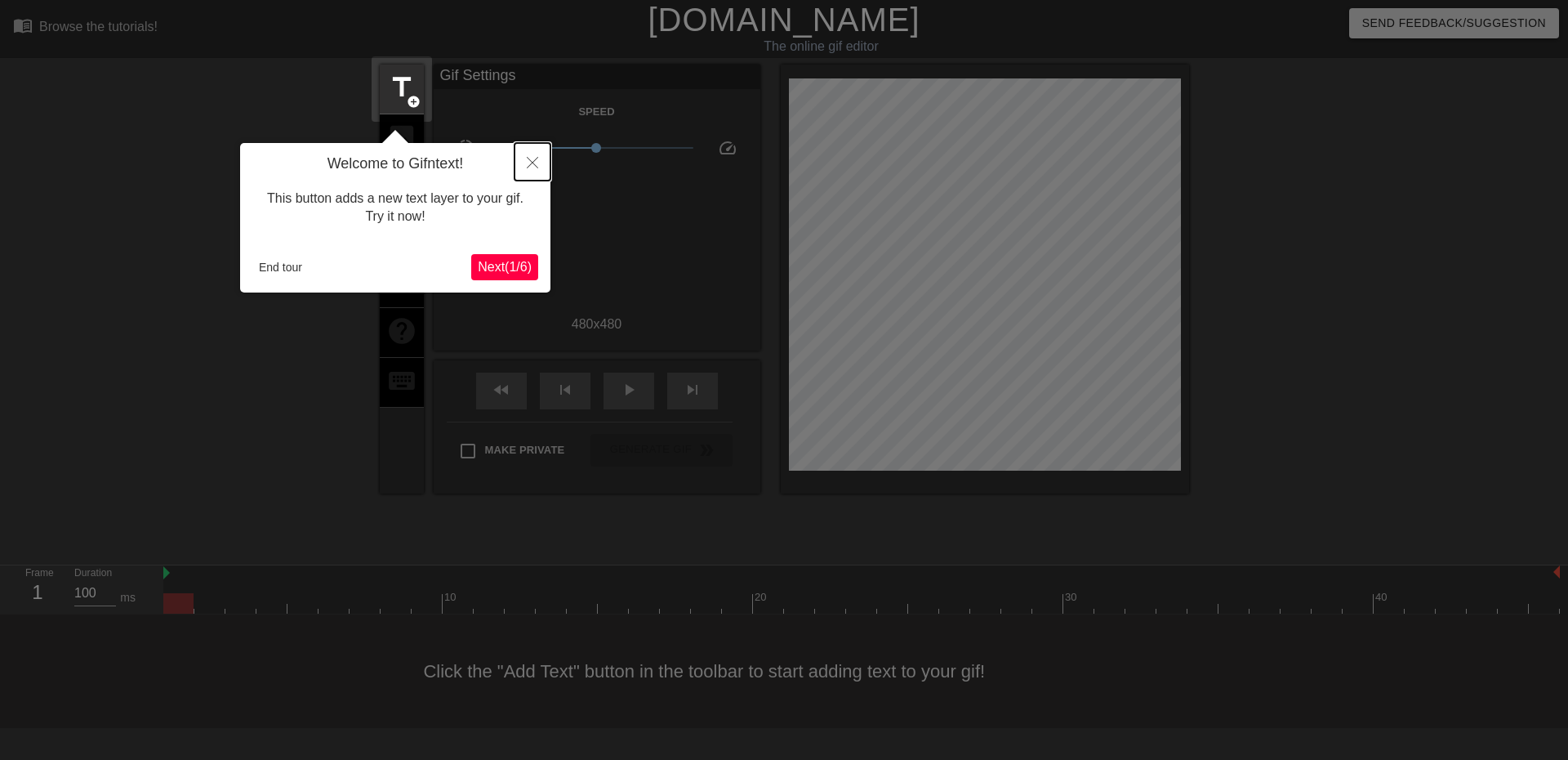
click at [539, 152] on button "Close" at bounding box center [533, 162] width 36 height 38
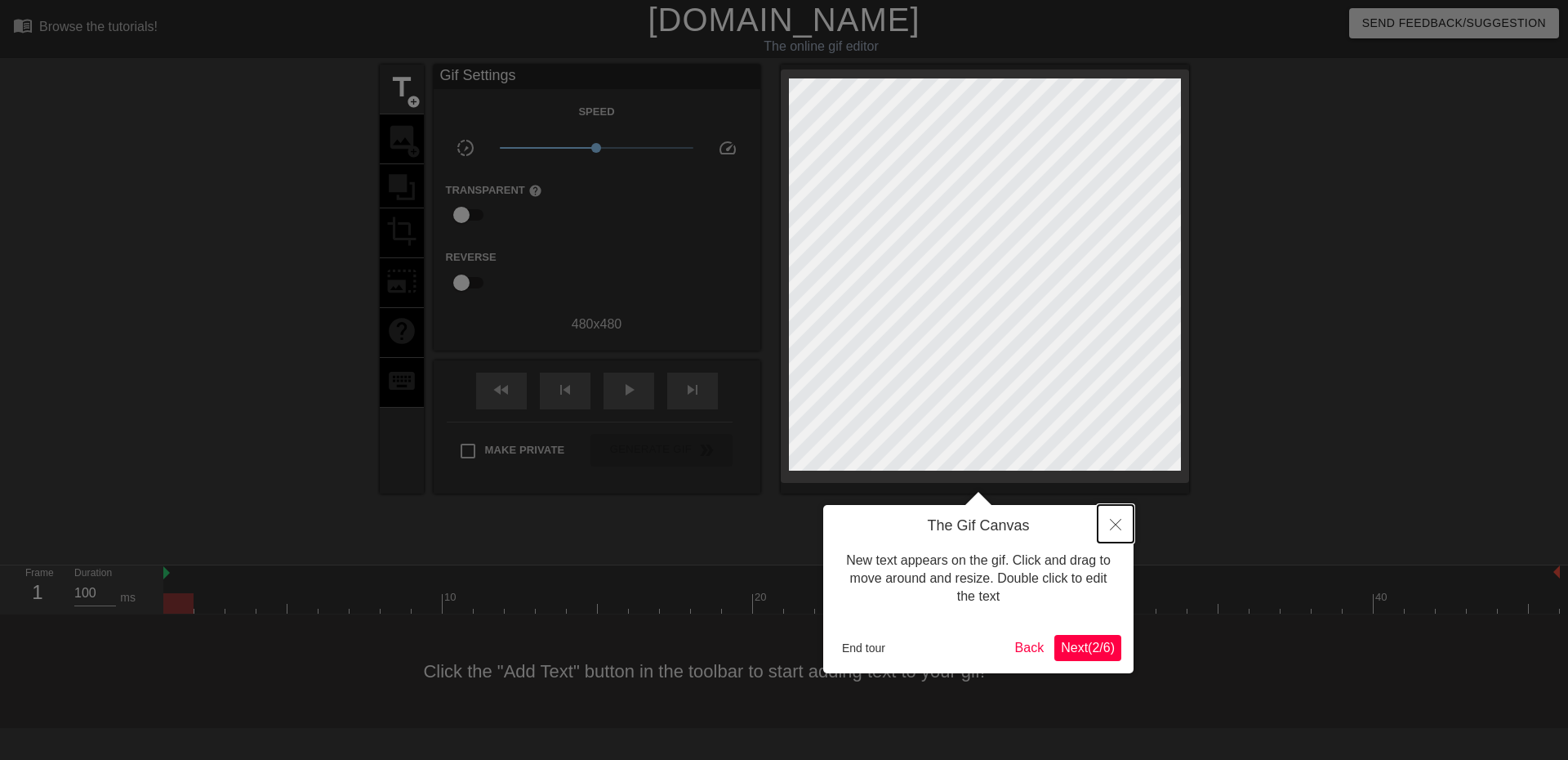
click at [1119, 521] on icon "Close" at bounding box center [1116, 524] width 11 height 11
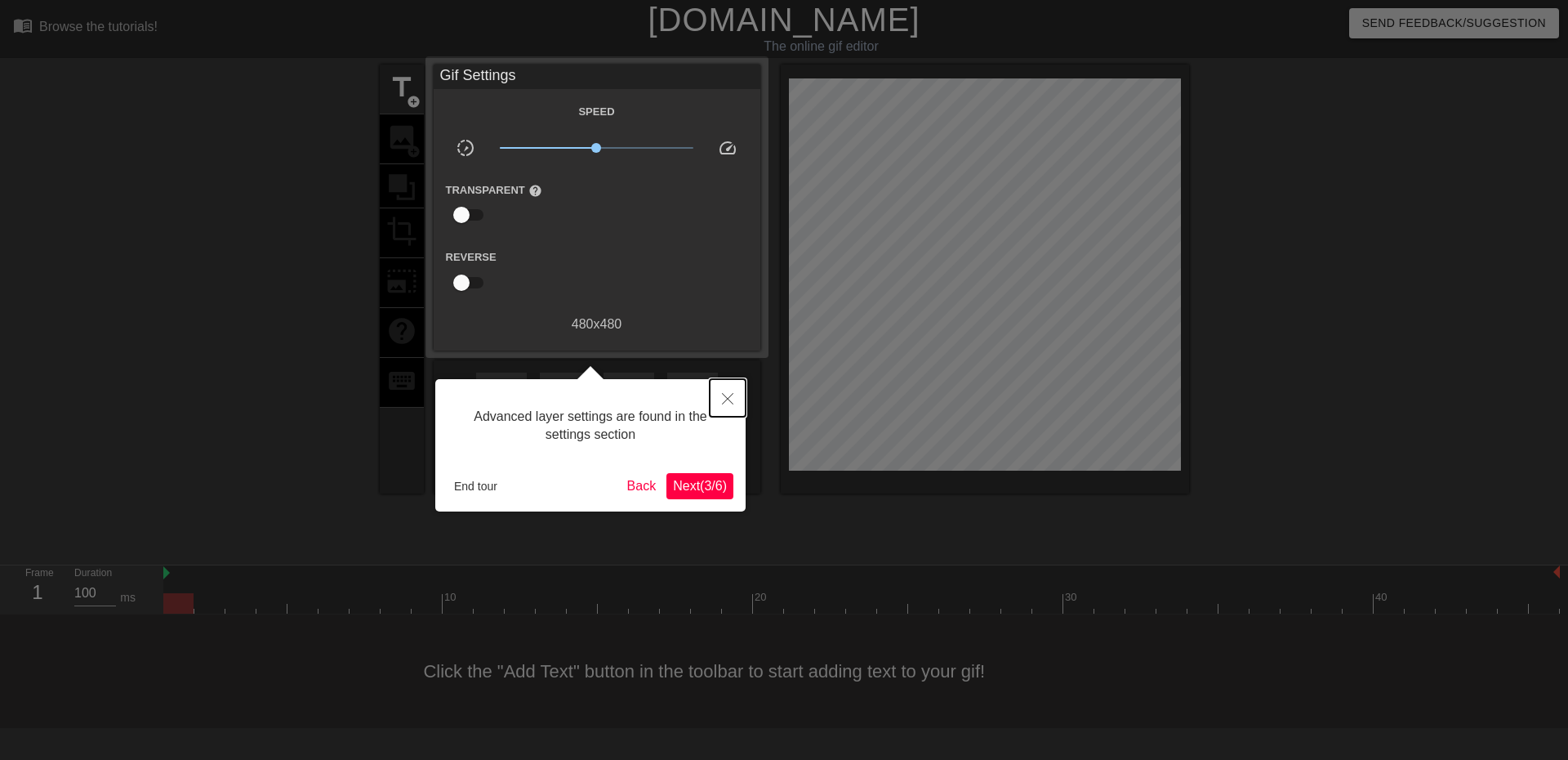
click at [737, 397] on button "Close" at bounding box center [728, 398] width 36 height 38
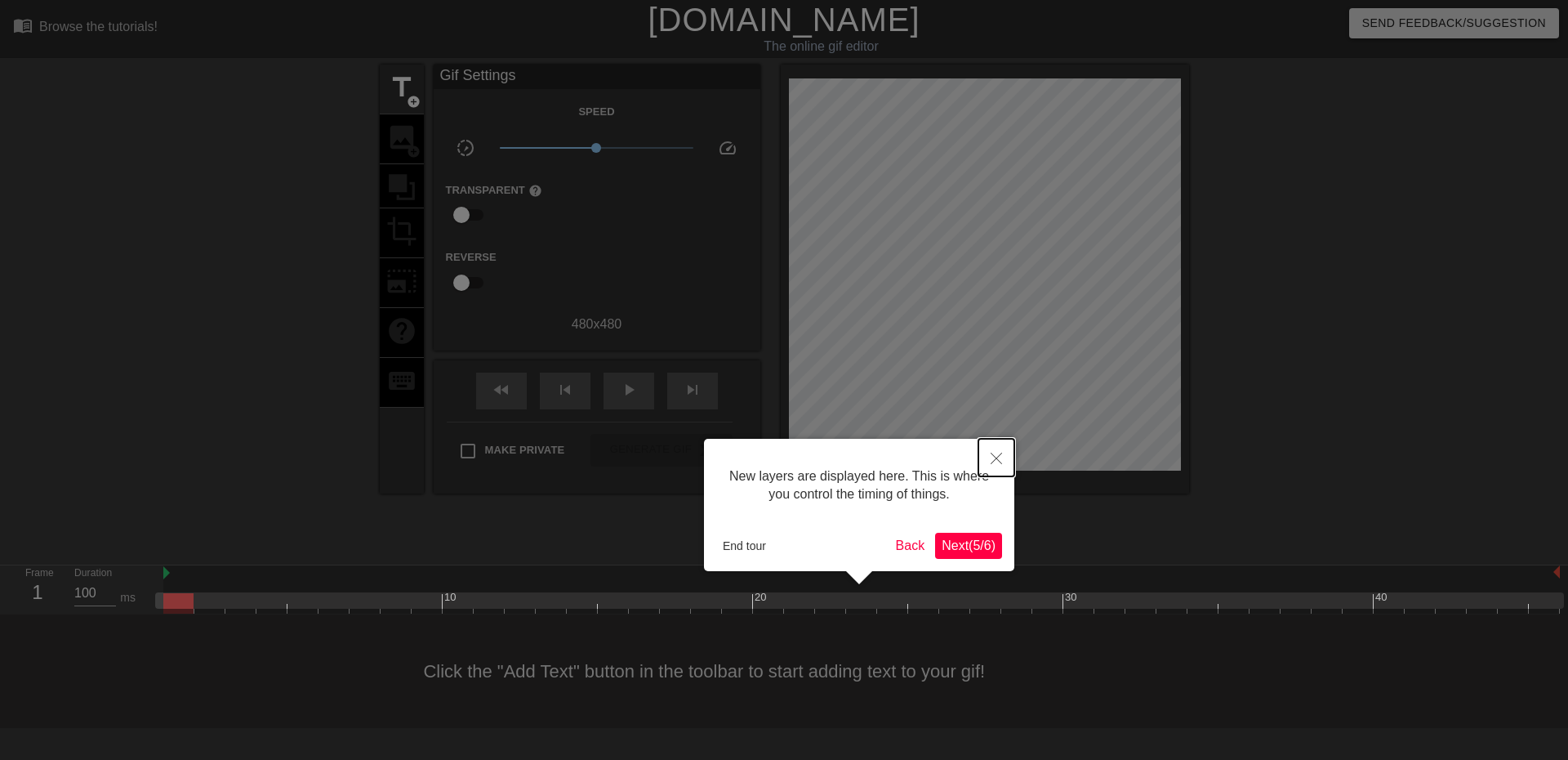
click at [1000, 457] on icon "Close" at bounding box center [996, 458] width 11 height 11
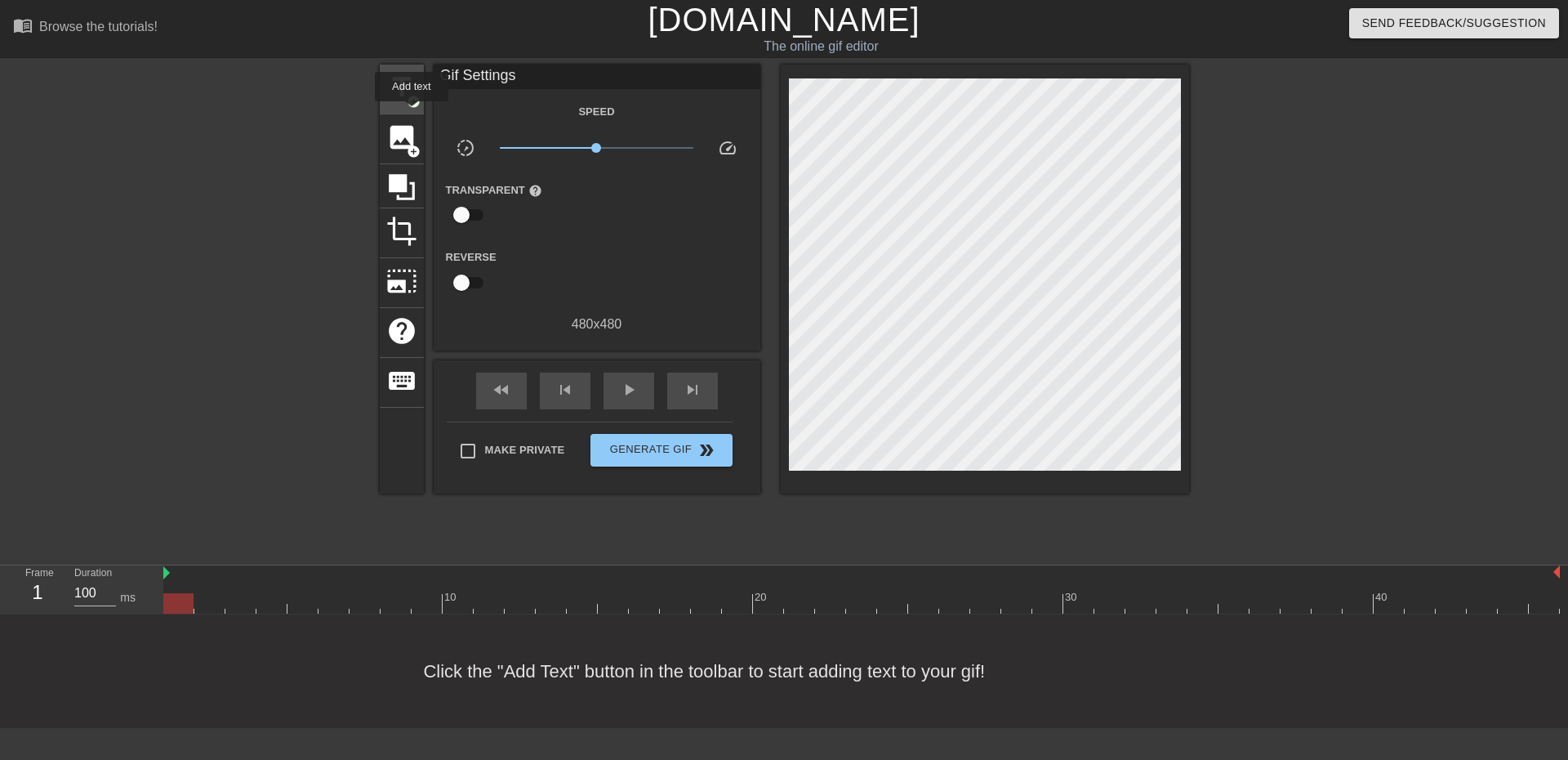
click at [408, 101] on span "add_circle" at bounding box center [414, 101] width 14 height 14
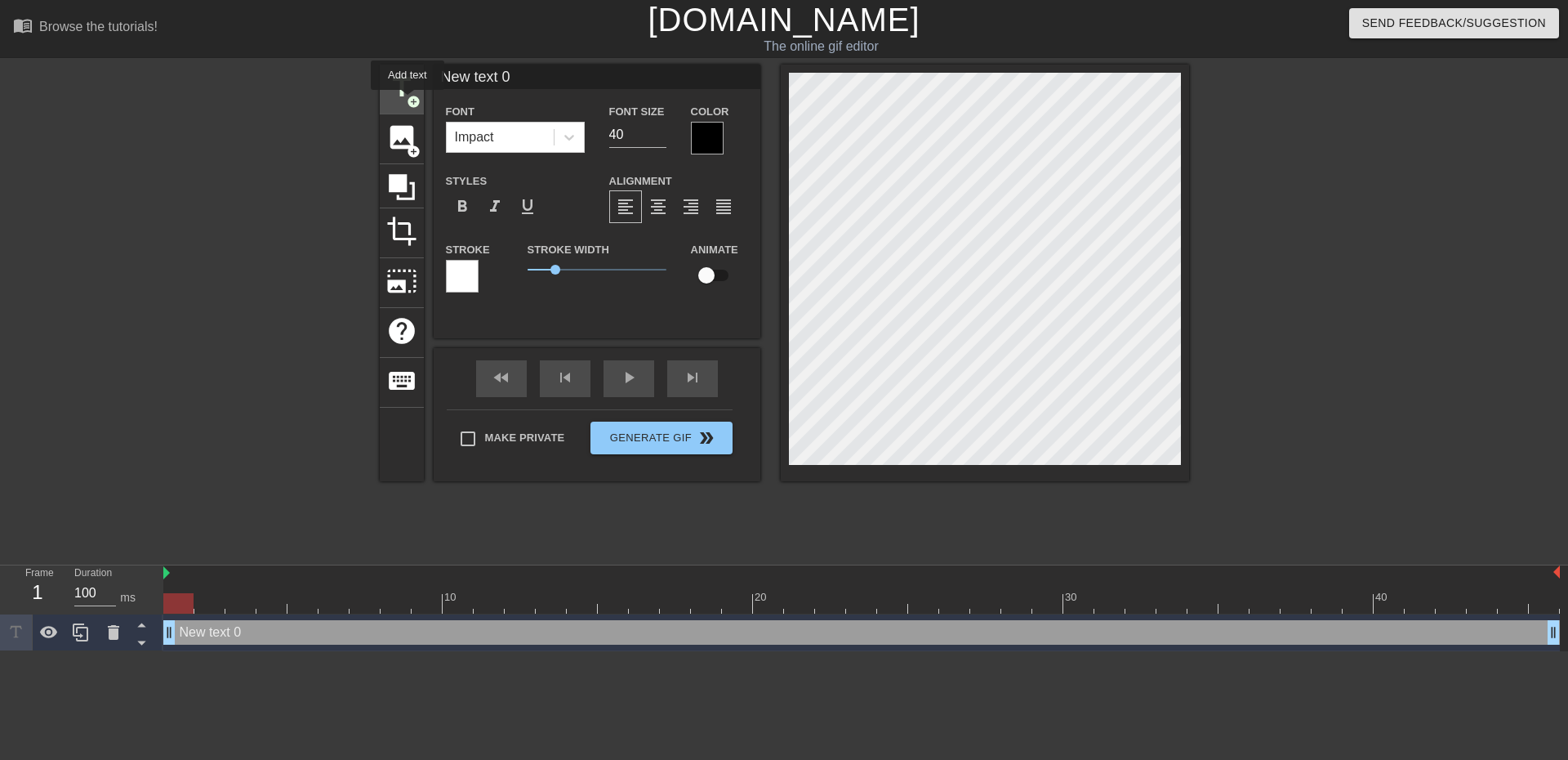
scroll to position [0, 0]
click at [567, 141] on icon at bounding box center [569, 136] width 16 height 16
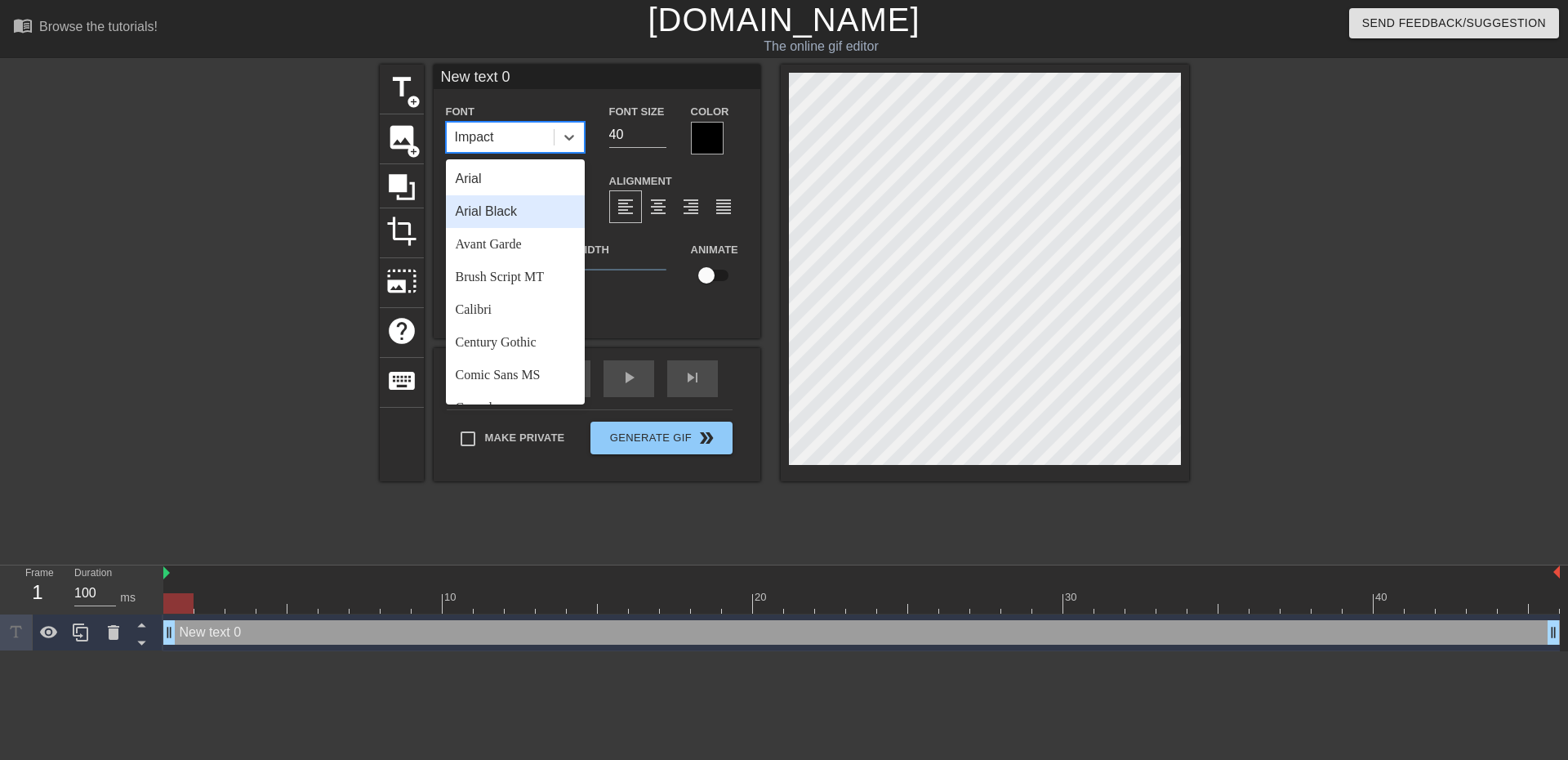
click at [507, 213] on div "Arial Black" at bounding box center [515, 211] width 139 height 33
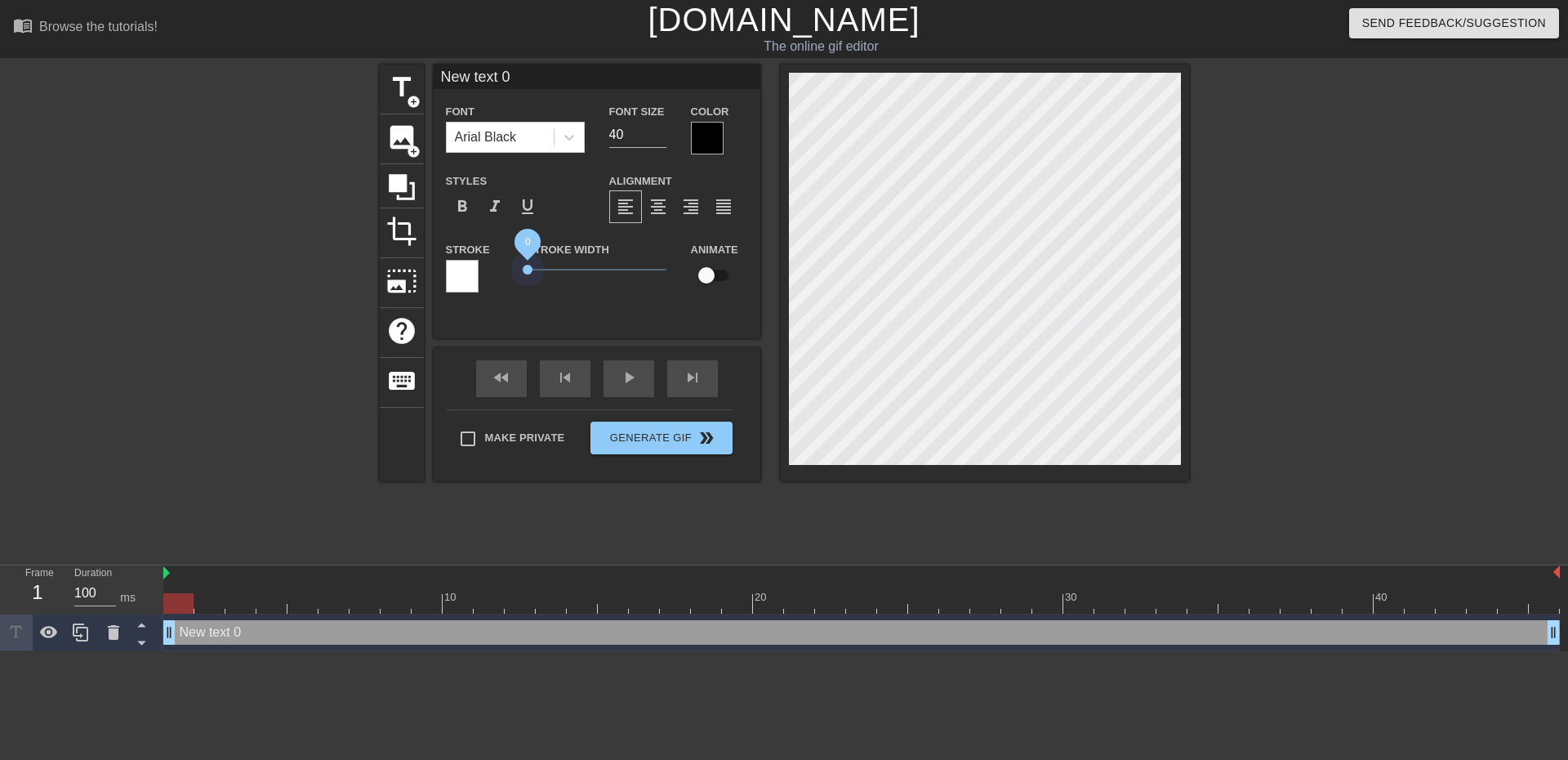
drag, startPoint x: 557, startPoint y: 267, endPoint x: 517, endPoint y: 263, distance: 40.2
click at [517, 263] on div "Stroke Width 0" at bounding box center [597, 274] width 164 height 68
click at [541, 81] on input "New text 0" at bounding box center [596, 77] width 326 height 25
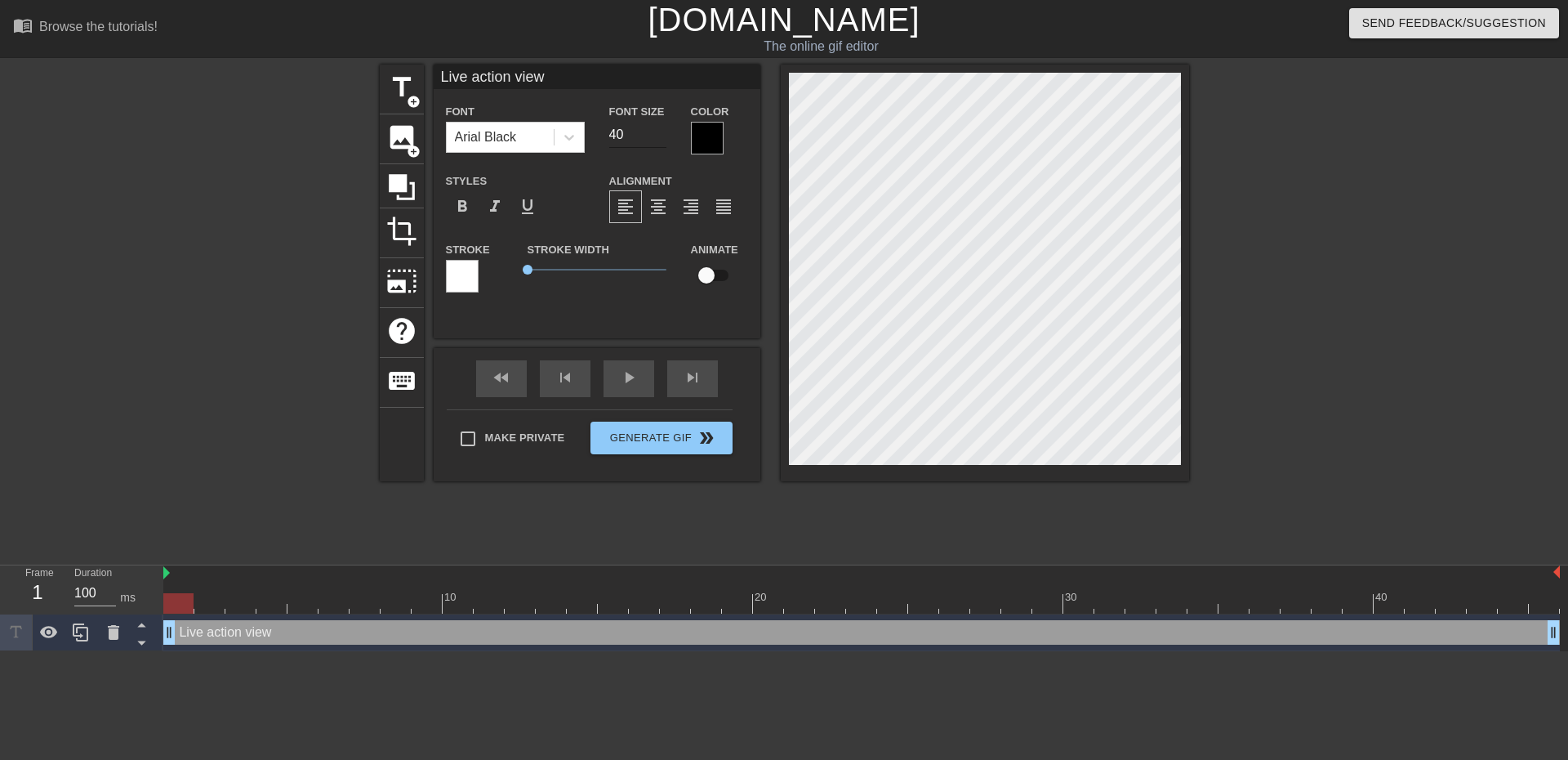
type input "Live action view"
click at [631, 129] on input "40" at bounding box center [638, 135] width 57 height 27
click at [619, 136] on input "40" at bounding box center [638, 135] width 57 height 27
type input "20"
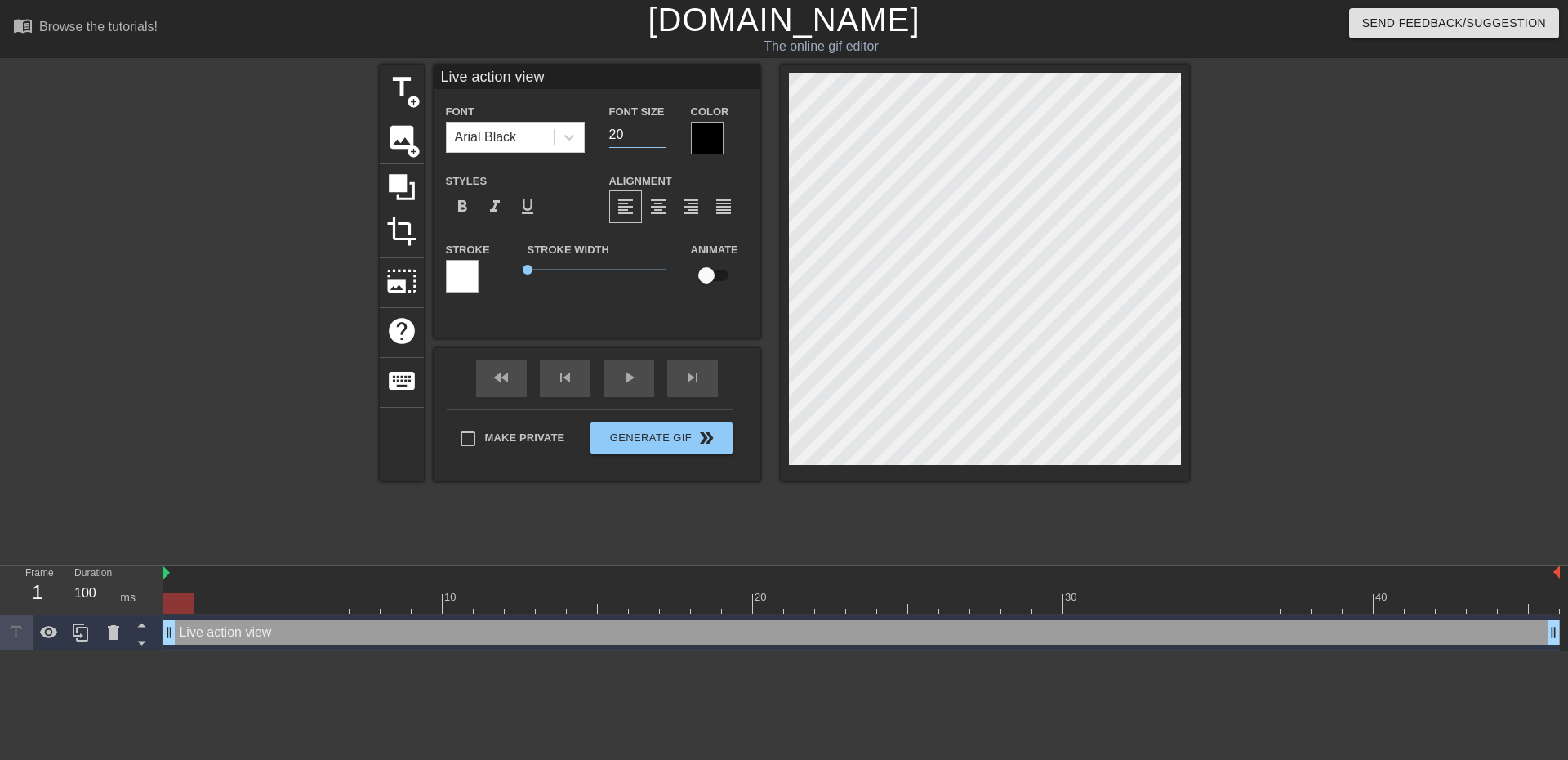
click at [1322, 298] on div at bounding box center [1331, 309] width 245 height 490
click at [702, 134] on div at bounding box center [707, 138] width 33 height 33
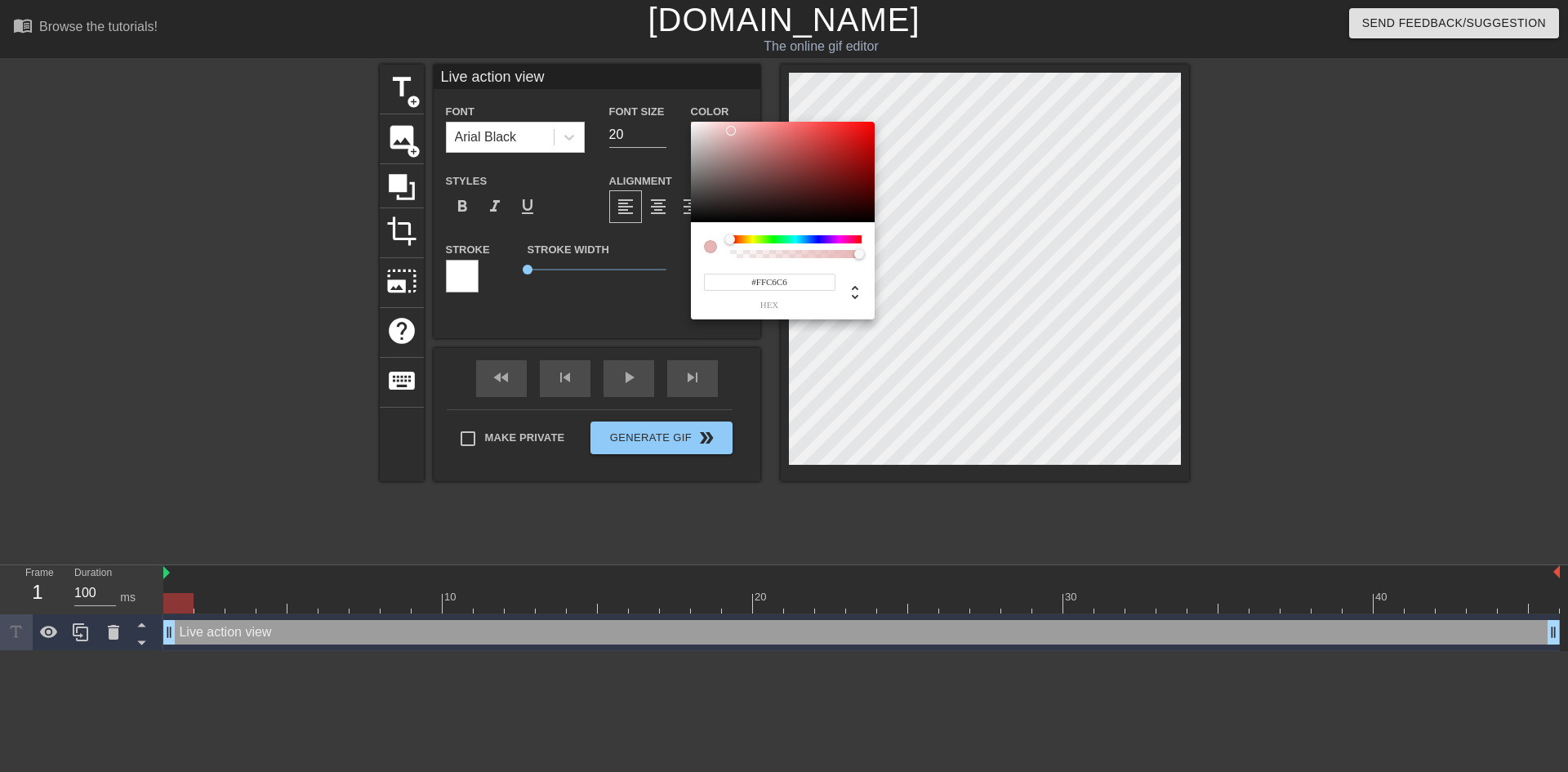
type input "#FFFFFF"
drag, startPoint x: 691, startPoint y: 218, endPoint x: 621, endPoint y: 98, distance: 138.9
click at [621, 98] on div "#FFFFFF hex" at bounding box center [784, 386] width 1568 height 772
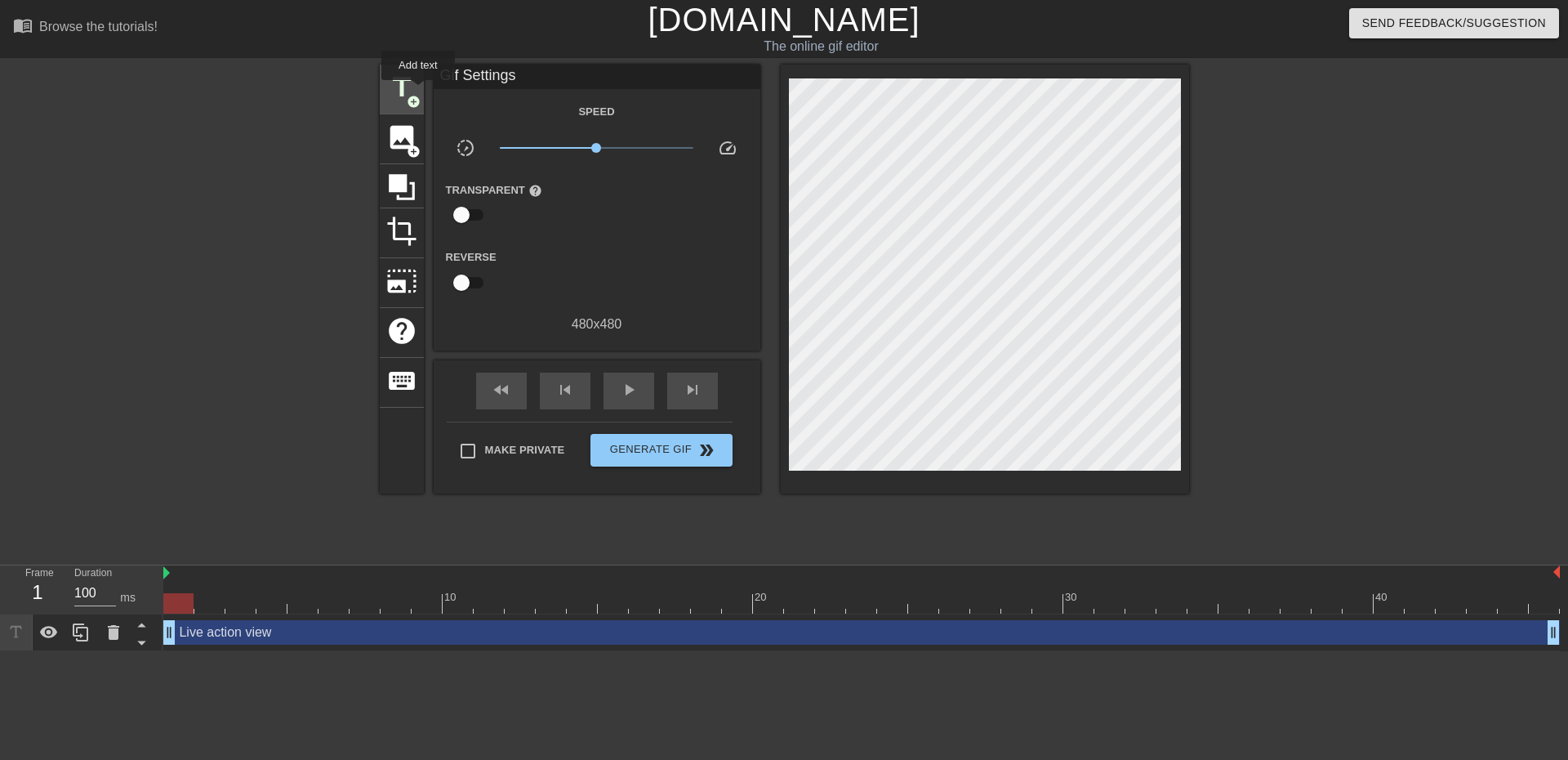
click at [418, 92] on div "title add_circle" at bounding box center [401, 89] width 44 height 50
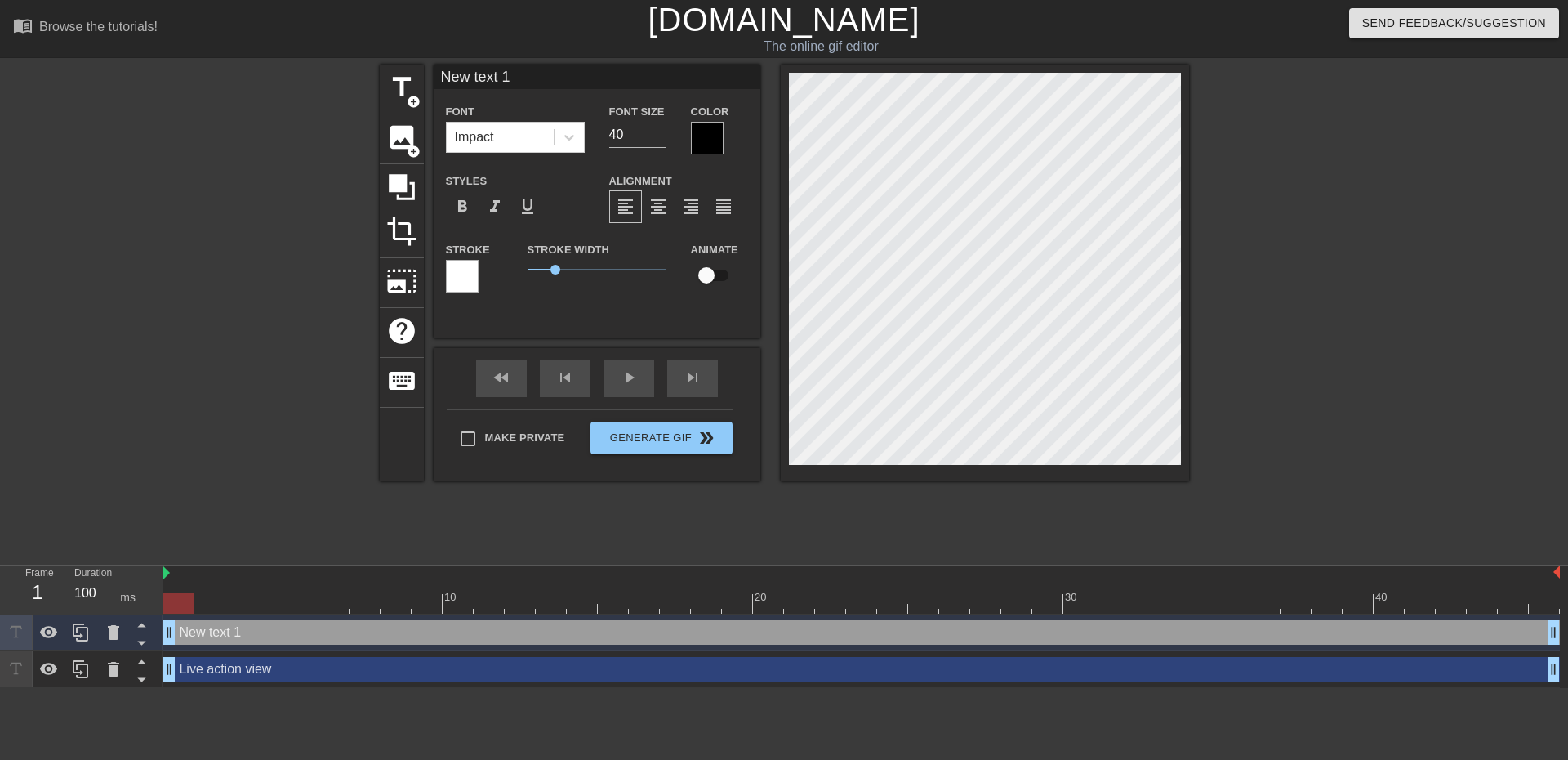
click at [475, 74] on input "New text 1" at bounding box center [596, 77] width 326 height 25
type input "[PERSON_NAME] fixing the OTP bug"
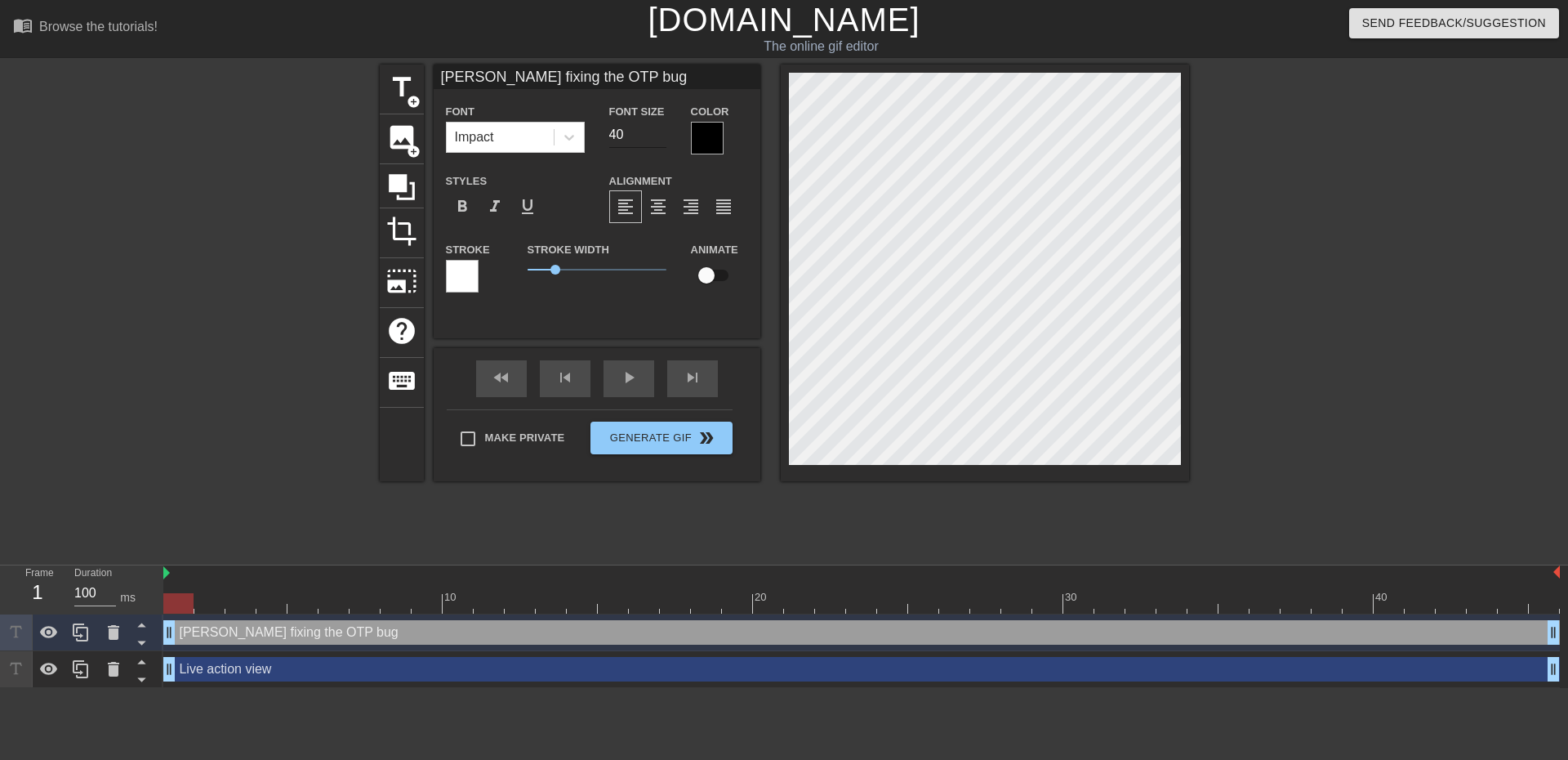
click at [624, 135] on input "40" at bounding box center [638, 135] width 57 height 27
type input "20"
click at [698, 137] on div at bounding box center [707, 138] width 33 height 33
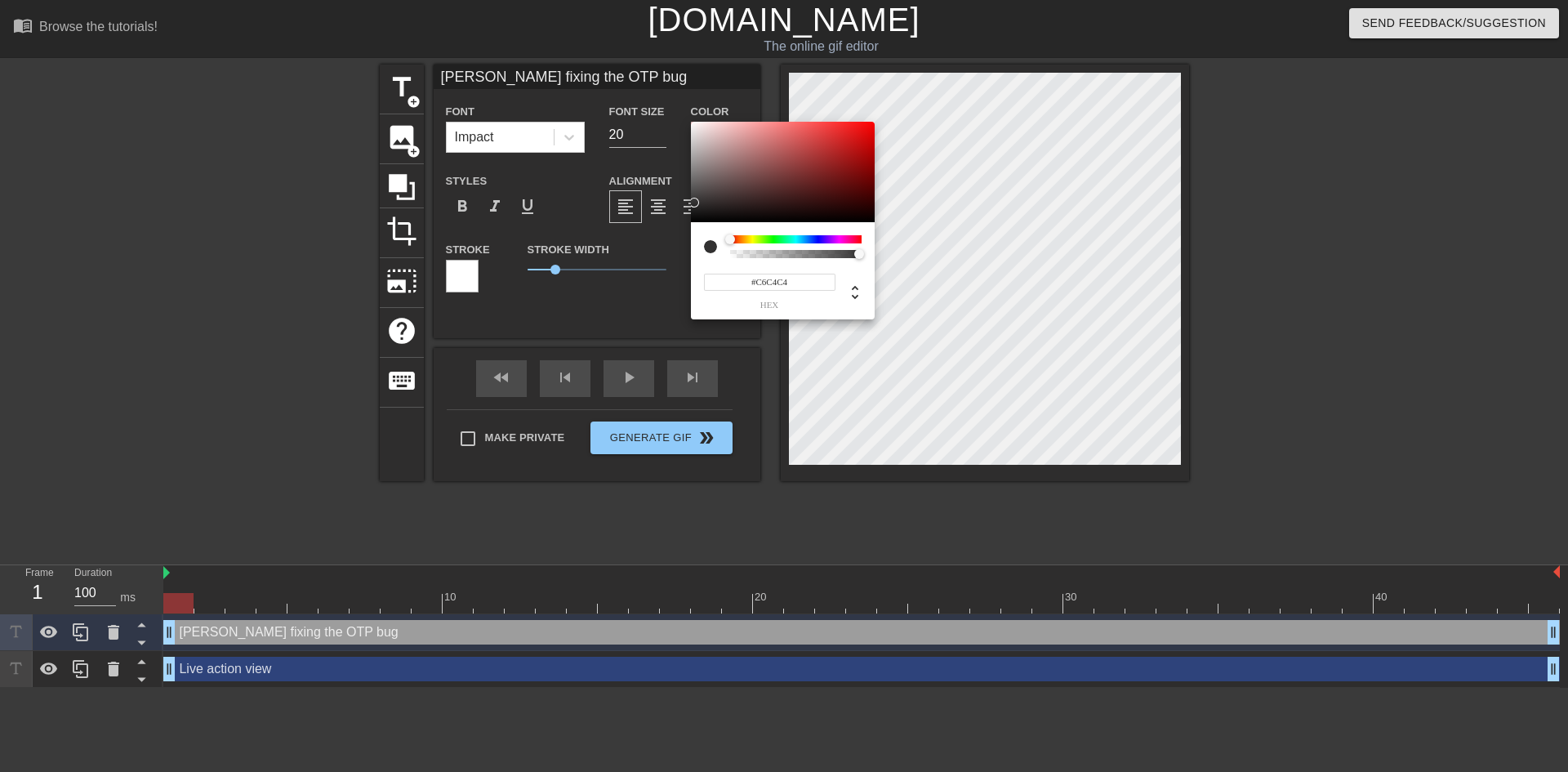
type input "#FFFCFC"
drag, startPoint x: 693, startPoint y: 219, endPoint x: 693, endPoint y: 114, distance: 105.0
click at [693, 114] on div "#FFFCFC hex" at bounding box center [784, 386] width 1568 height 772
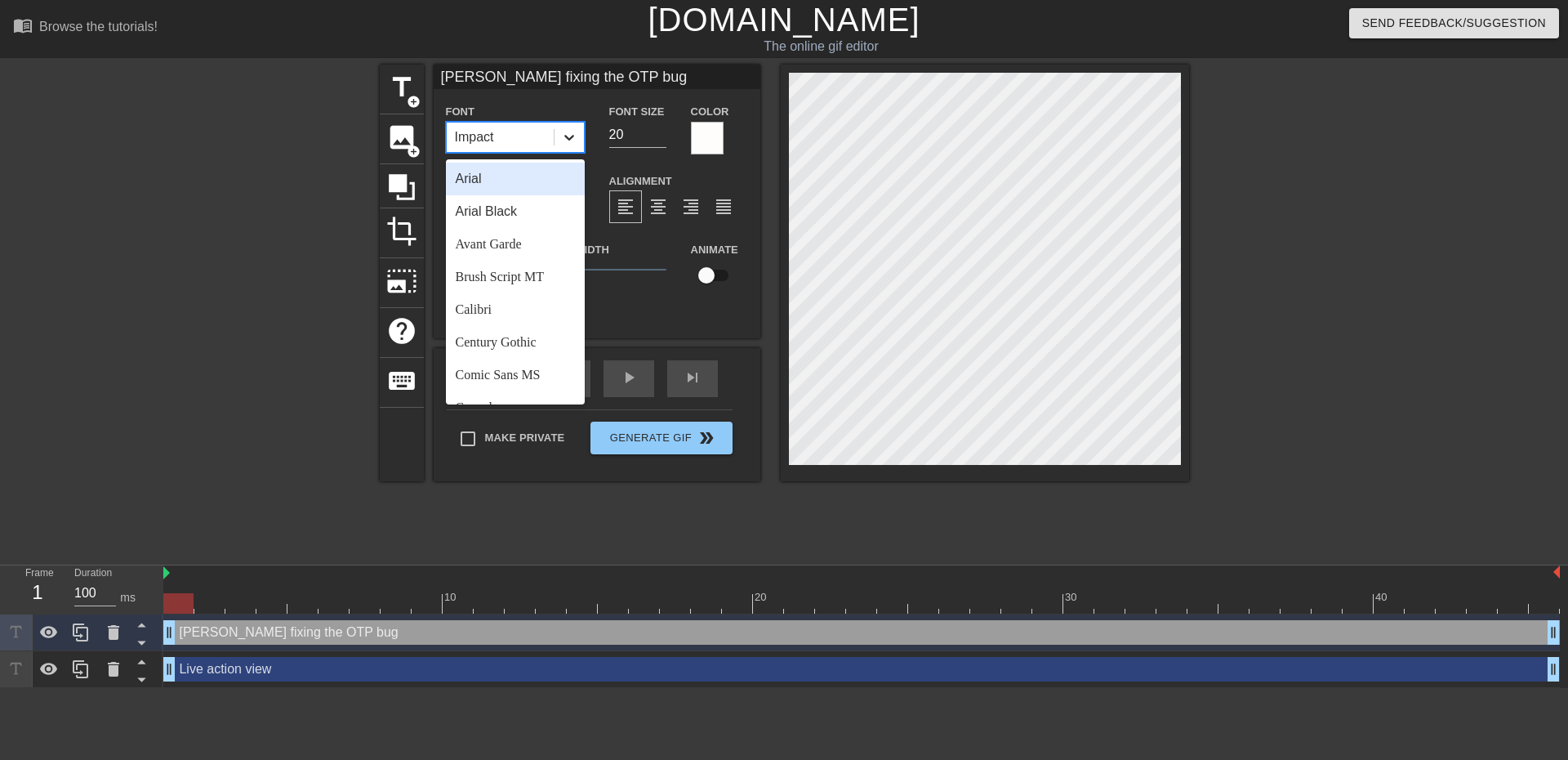
click at [570, 131] on icon at bounding box center [569, 136] width 16 height 16
click at [513, 213] on div "Arial Black" at bounding box center [515, 211] width 139 height 33
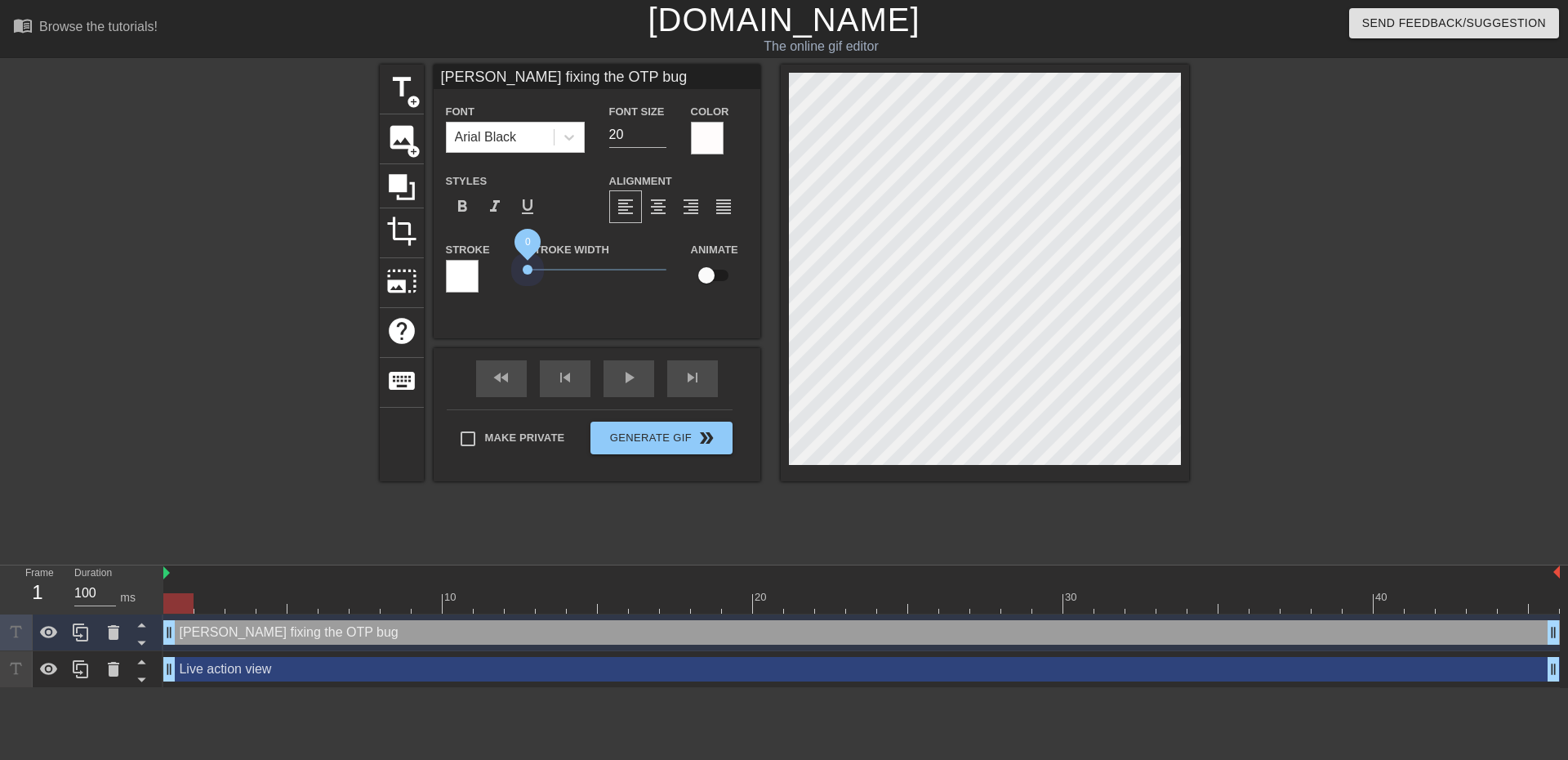
drag, startPoint x: 555, startPoint y: 265, endPoint x: 488, endPoint y: 262, distance: 67.1
click at [488, 262] on div "Stroke Stroke Width 0 Animate" at bounding box center [596, 274] width 326 height 68
click at [1407, 248] on div at bounding box center [1331, 309] width 245 height 490
click at [1372, 299] on div at bounding box center [1331, 309] width 245 height 490
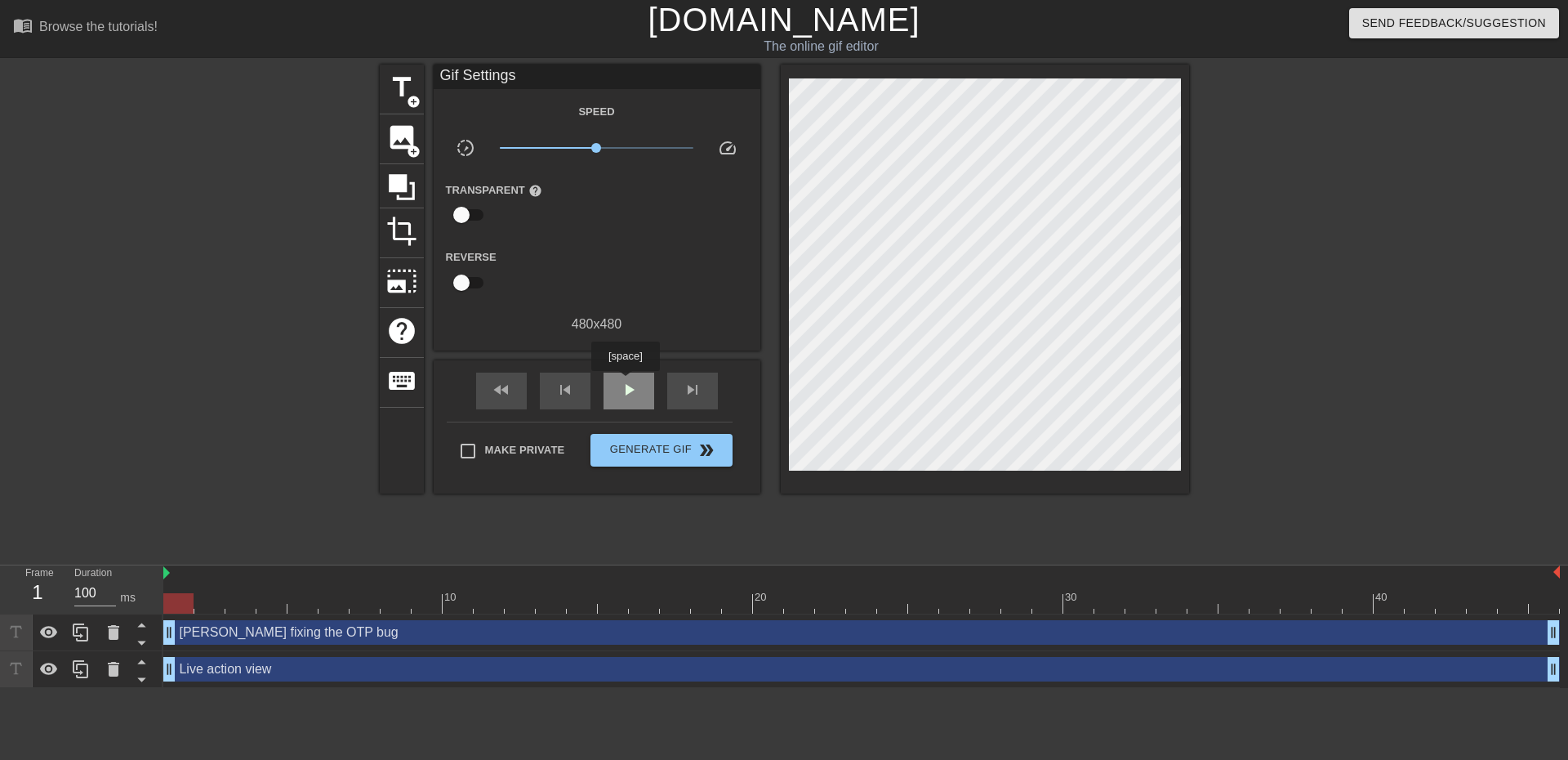
click at [625, 382] on span "play_arrow" at bounding box center [628, 389] width 20 height 20
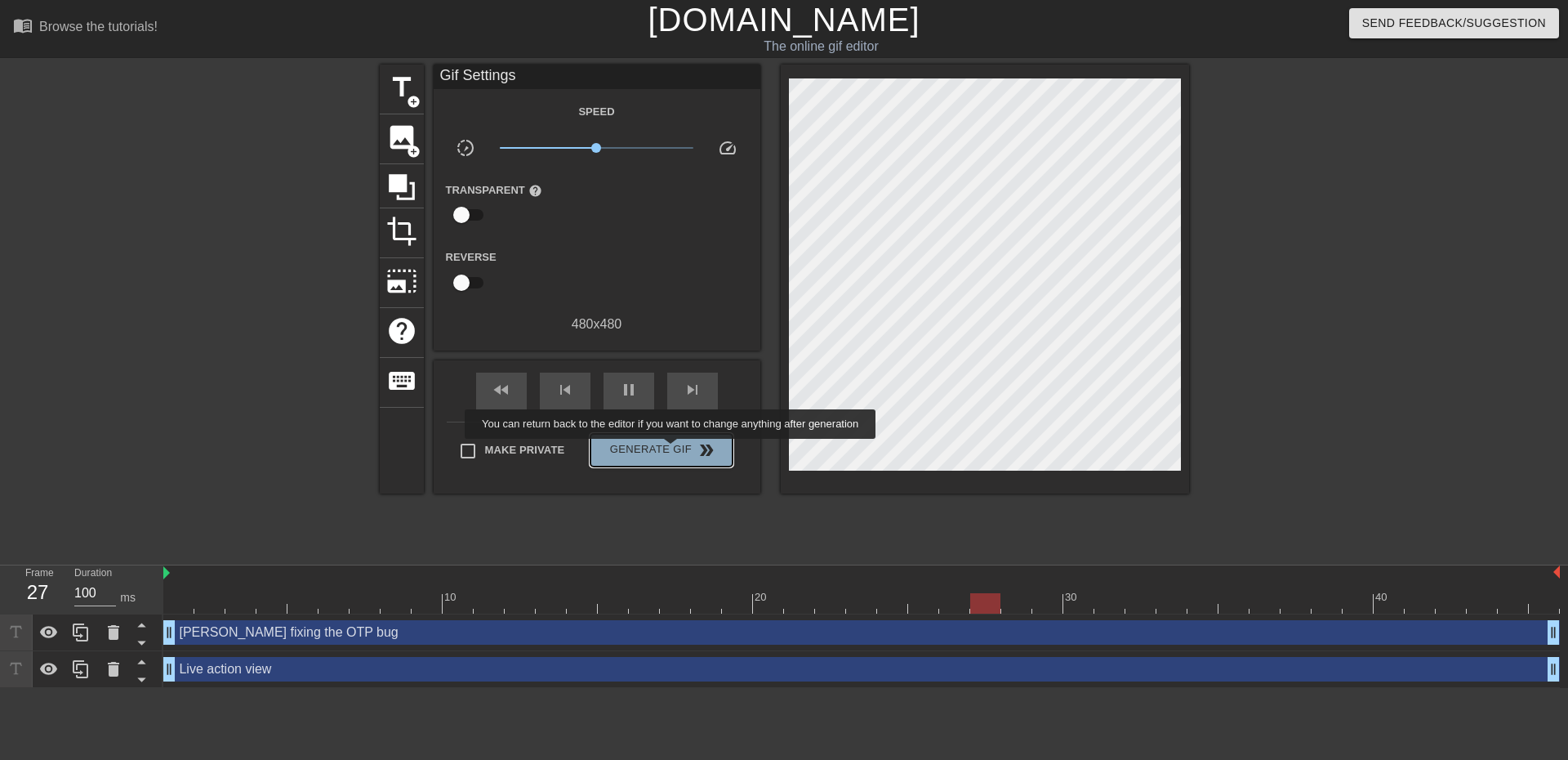
click at [672, 451] on span "Generate Gif double_arrow" at bounding box center [661, 450] width 129 height 20
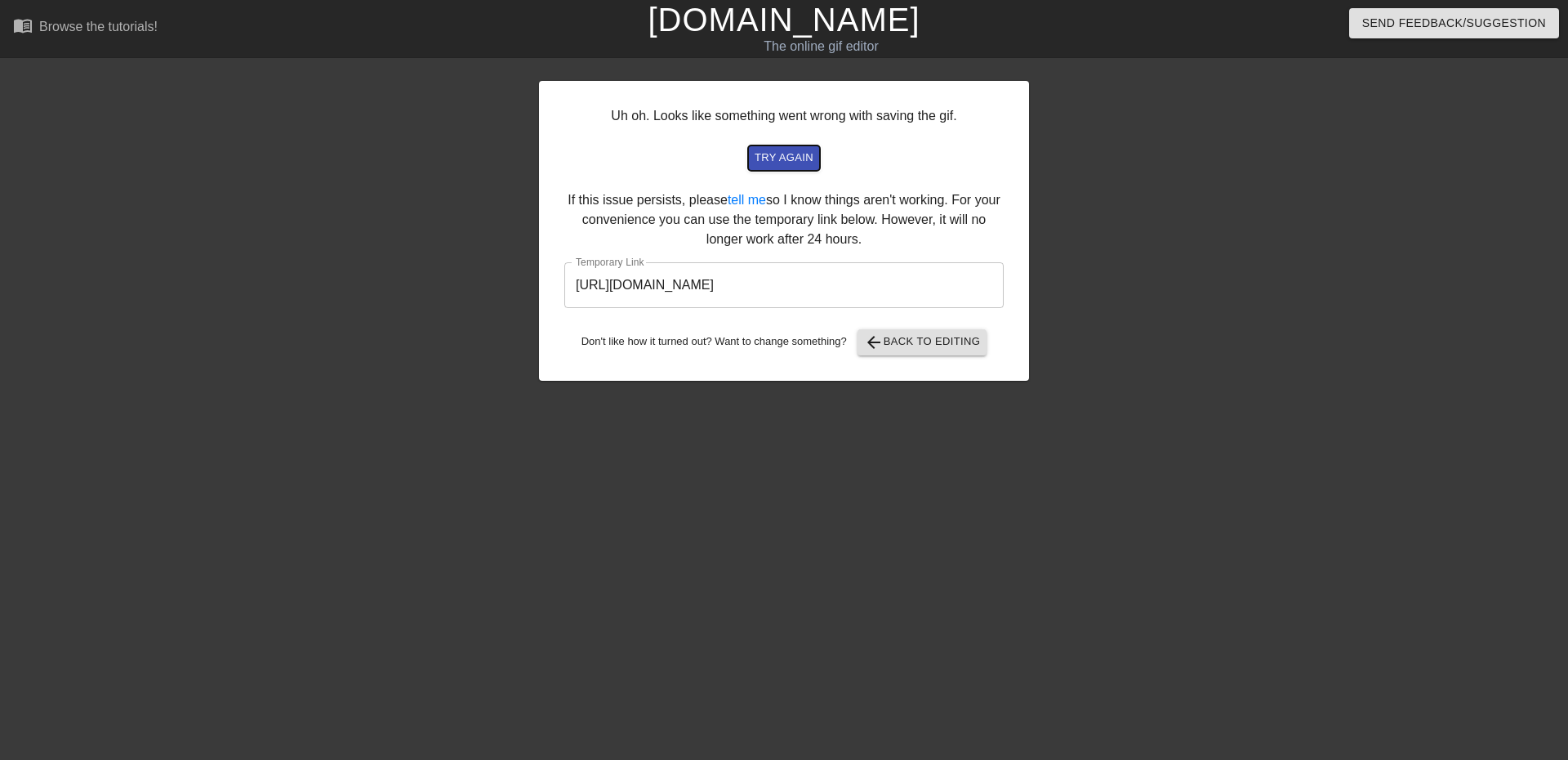
click at [787, 156] on span "try again" at bounding box center [784, 158] width 59 height 19
click at [951, 345] on span "arrow_back Back to Editing" at bounding box center [922, 342] width 116 height 20
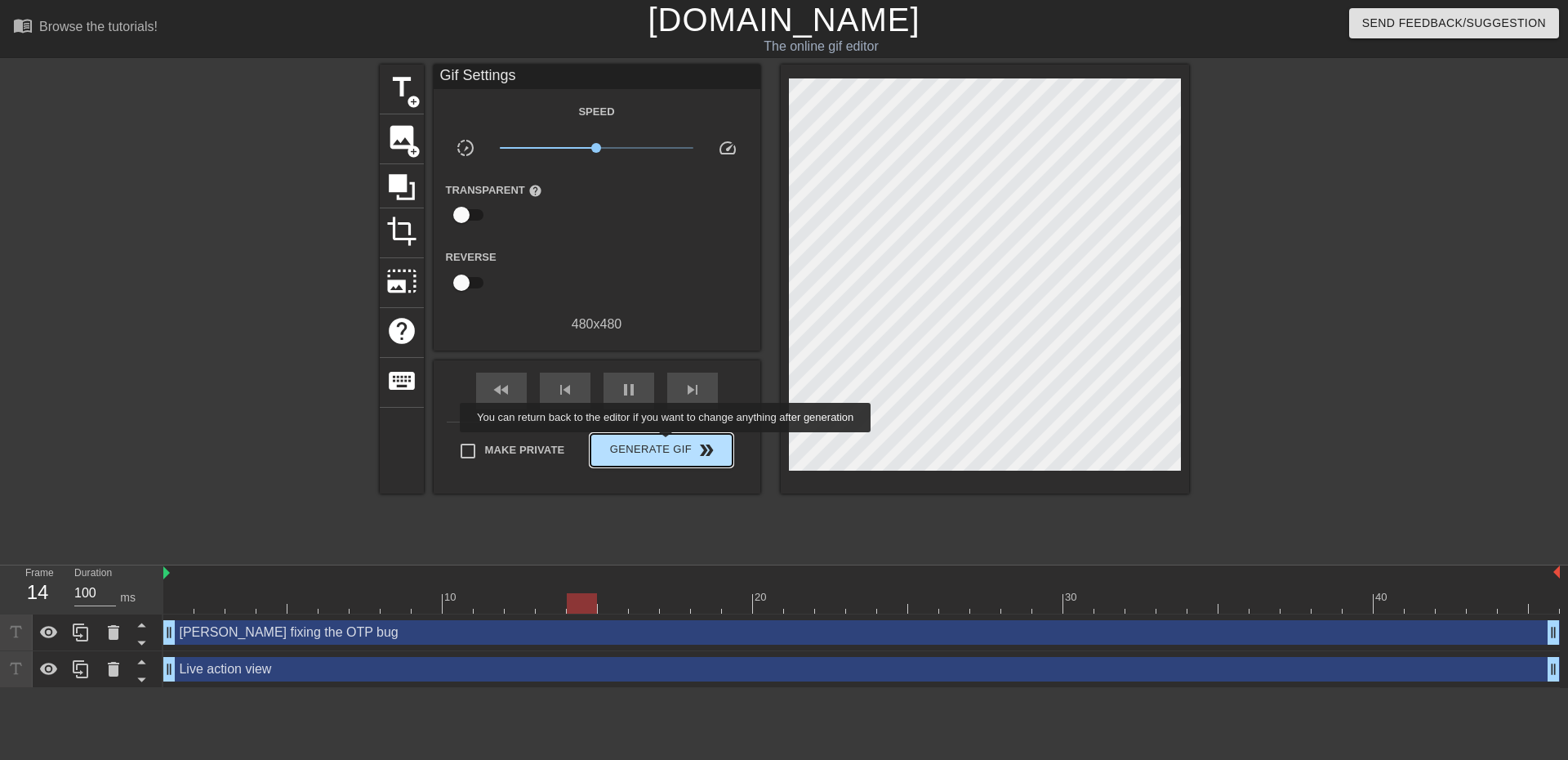
click at [667, 444] on span "Generate Gif double_arrow" at bounding box center [661, 450] width 129 height 20
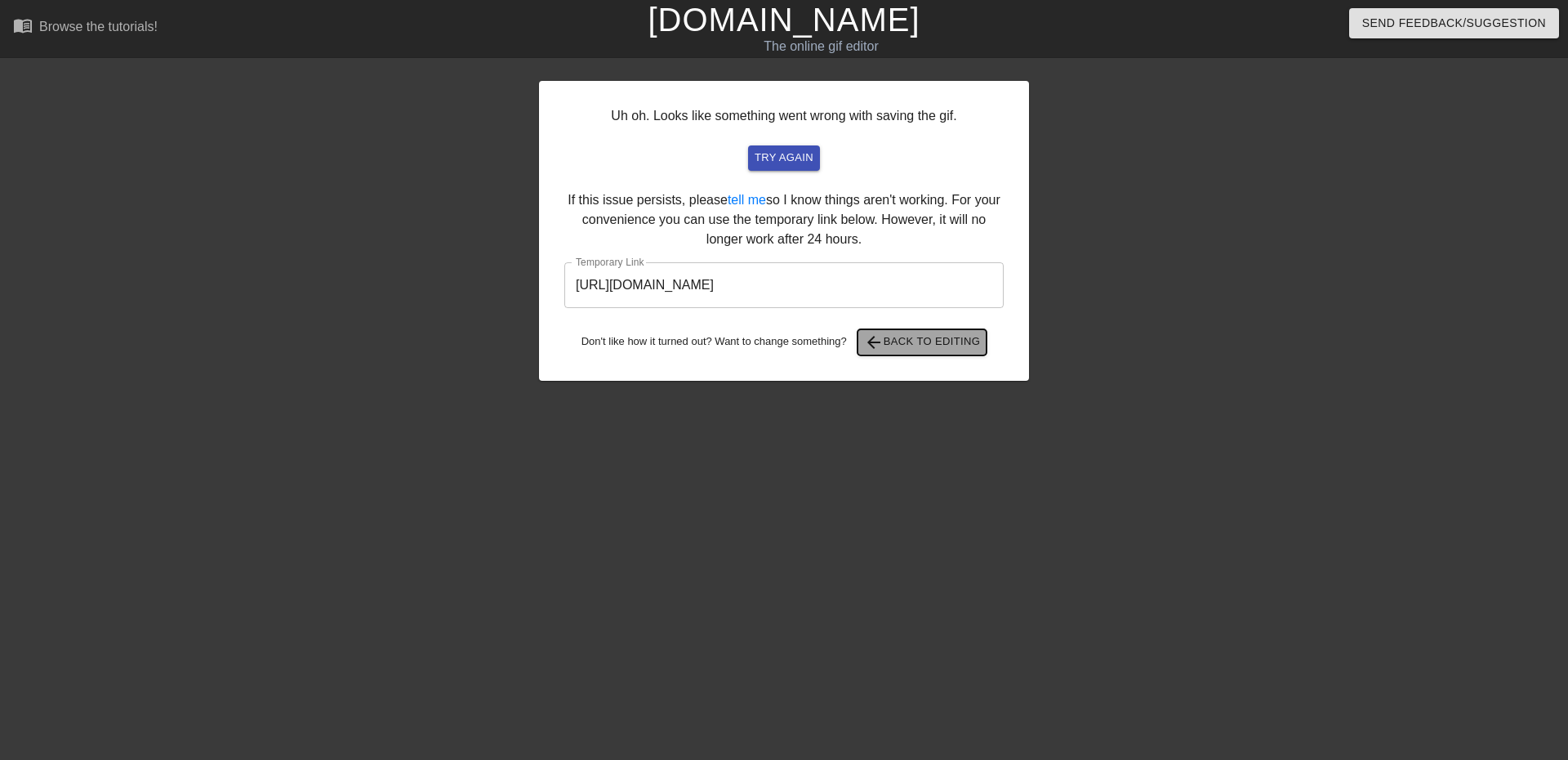
click at [923, 342] on span "arrow_back Back to Editing" at bounding box center [922, 342] width 116 height 20
